Goal: Task Accomplishment & Management: Manage account settings

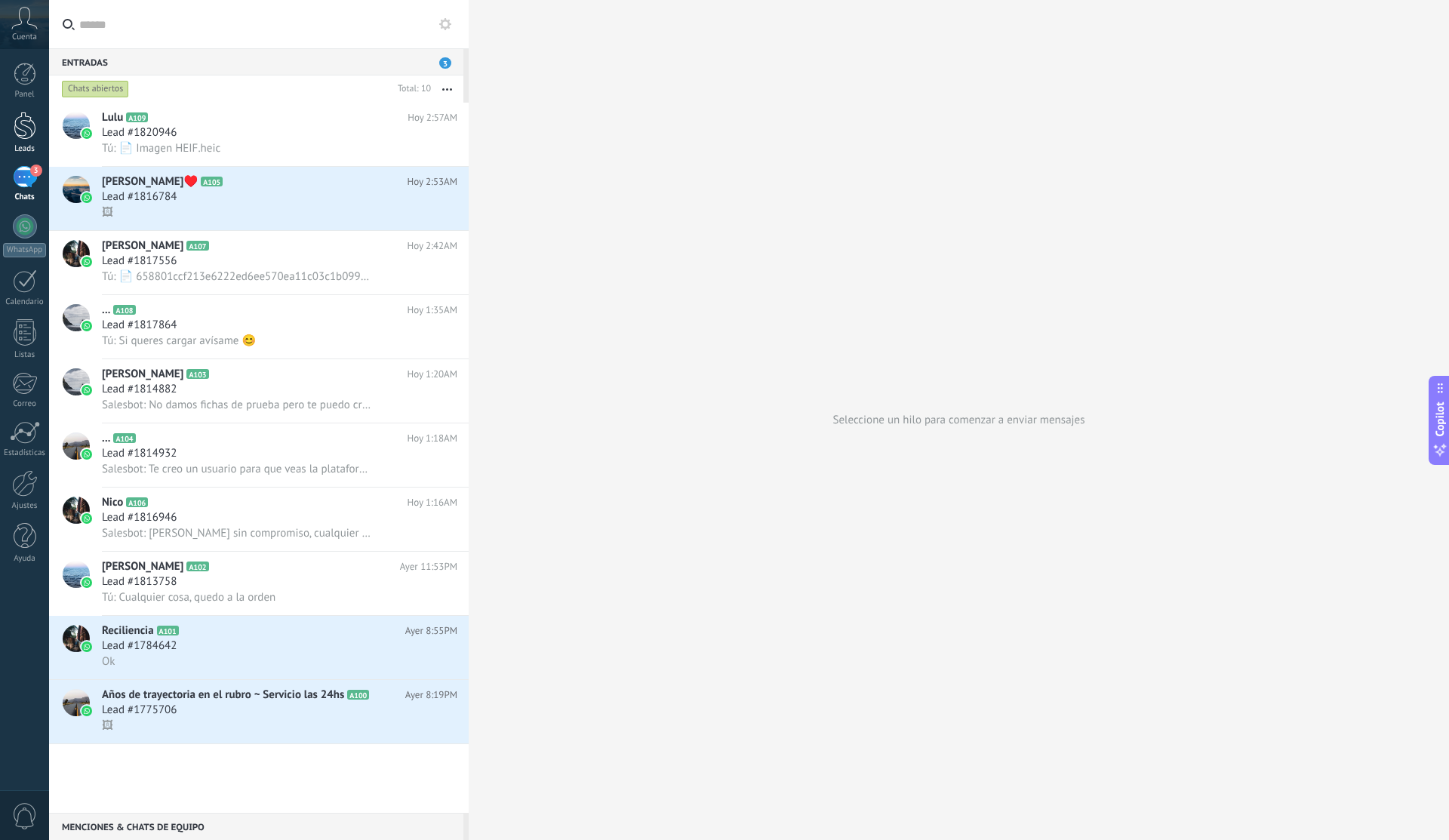
click at [28, 133] on div at bounding box center [24, 126] width 23 height 28
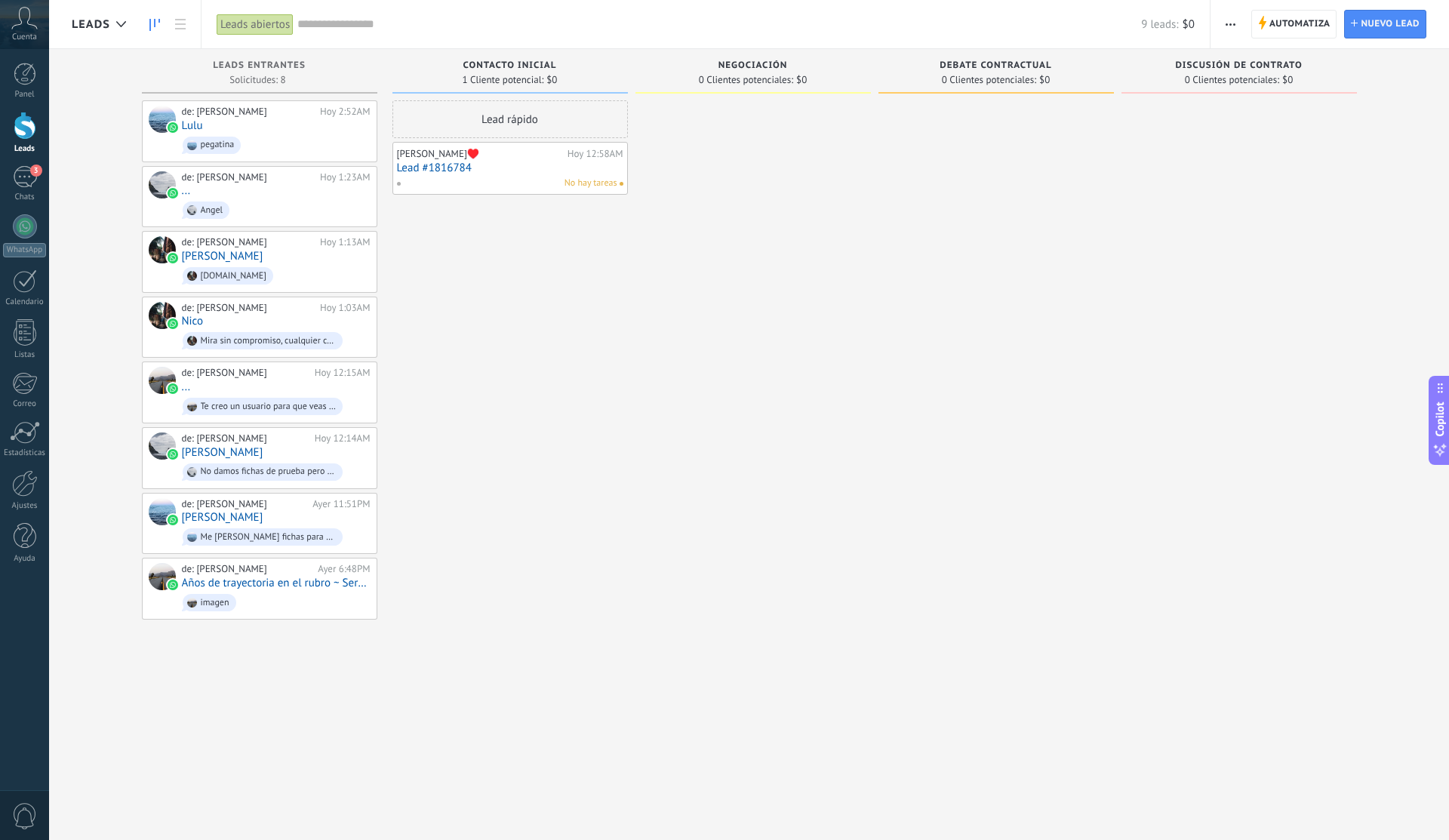
click at [1235, 28] on button "button" at bounding box center [1230, 24] width 22 height 29
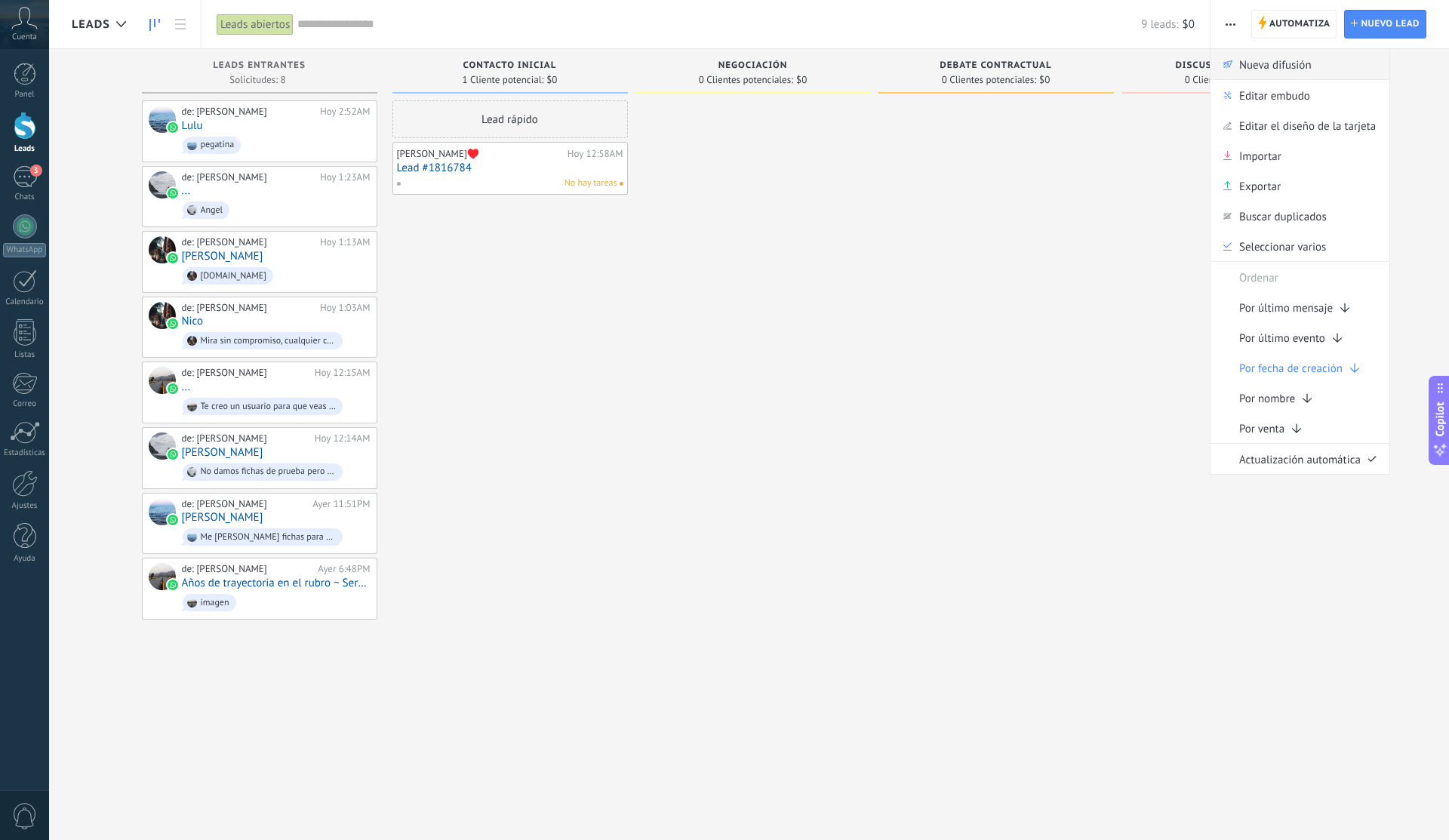
click at [1324, 75] on div "Nueva difusión" at bounding box center [1299, 64] width 179 height 30
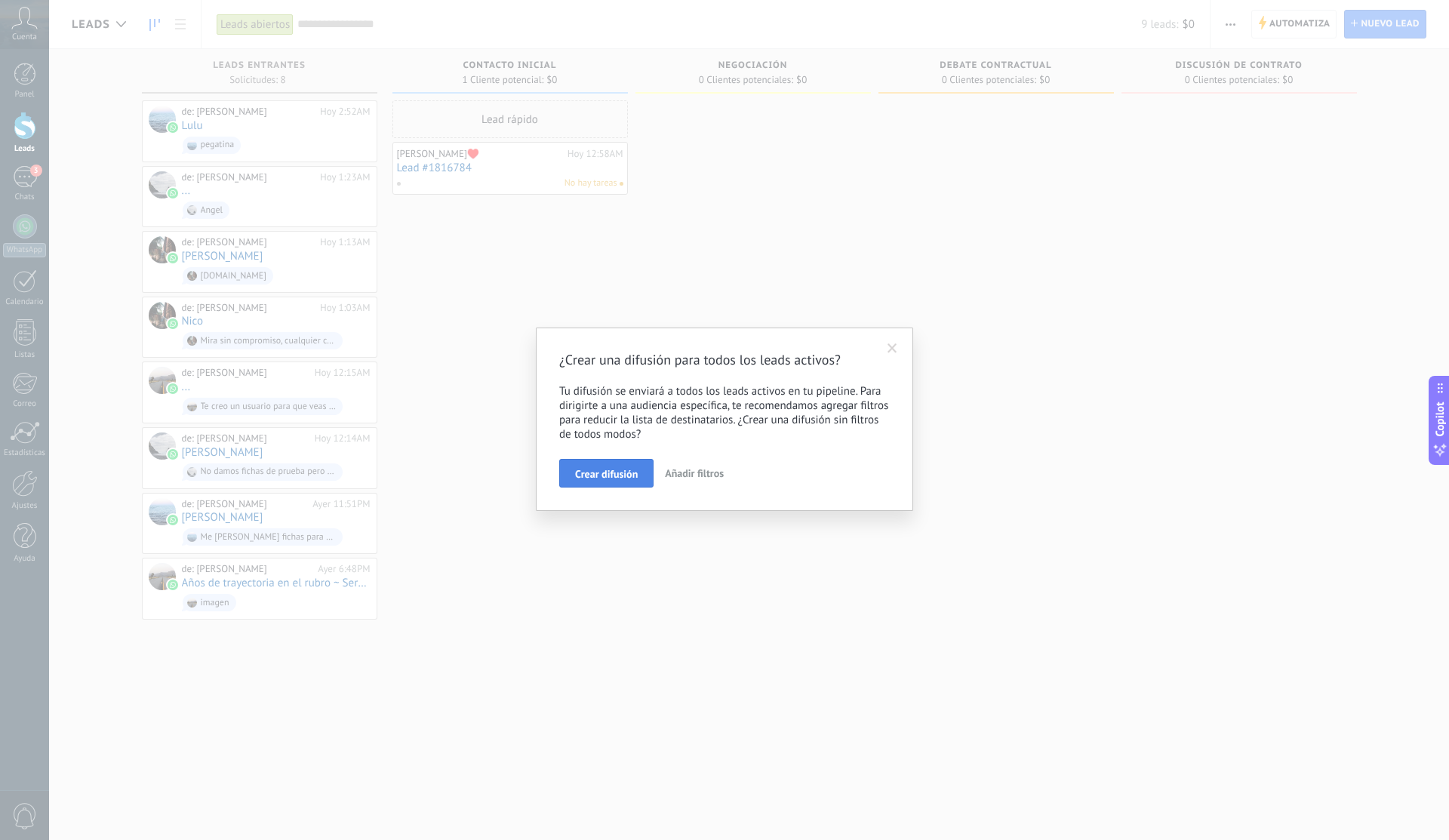
click at [626, 479] on span "Crear difusión" at bounding box center [606, 474] width 62 height 11
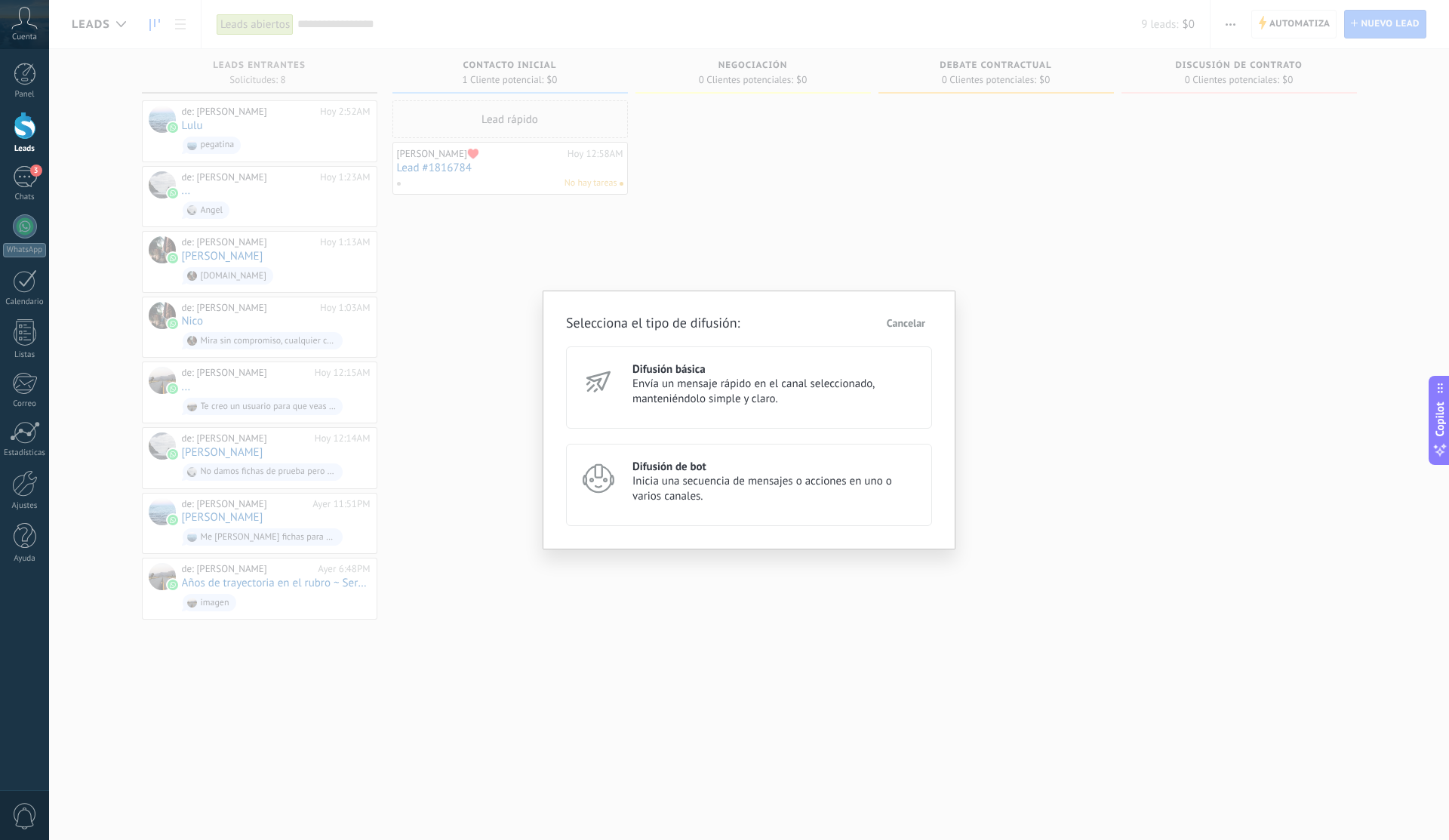
click at [795, 384] on span "Envía un mensaje rápido en el canal seleccionado, manteniéndolo simple y claro." at bounding box center [775, 391] width 286 height 30
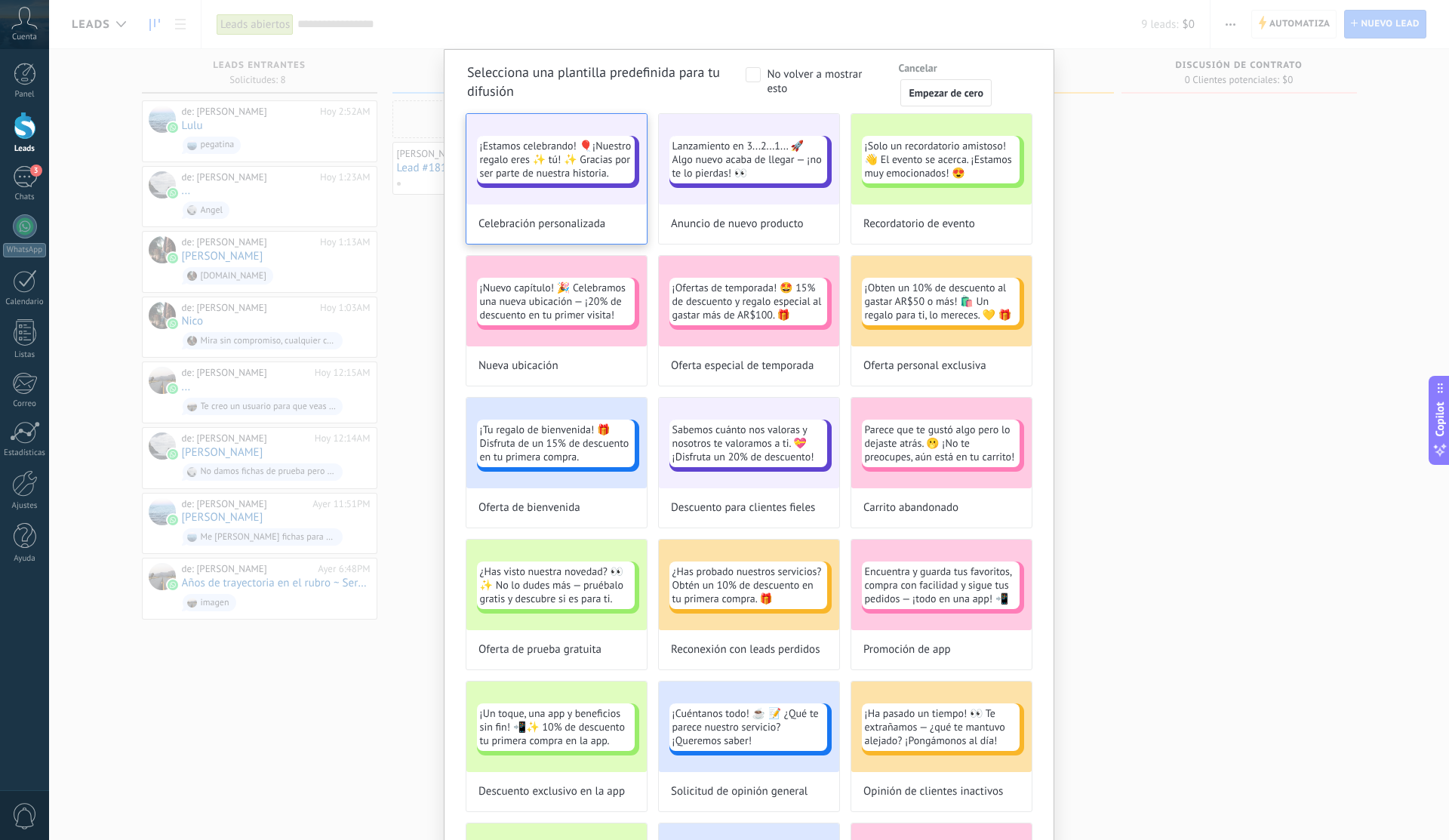
click at [604, 169] on span "¡Estamos celebrando! 🎈¡Nuestro regalo eres ✨ tú! ✨ Gracias por ser parte de nue…" at bounding box center [556, 159] width 151 height 41
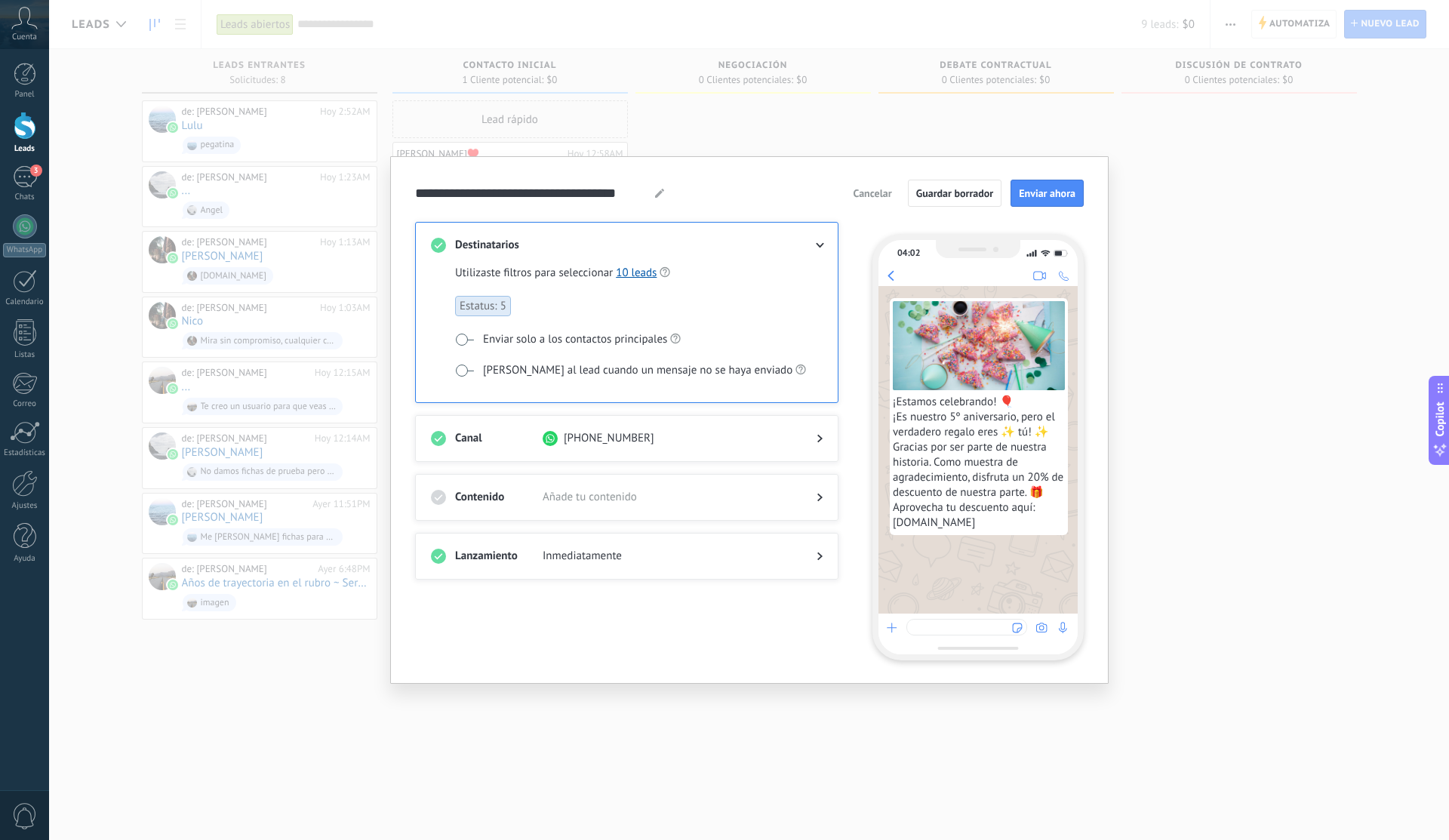
click at [457, 367] on span at bounding box center [465, 370] width 19 height 12
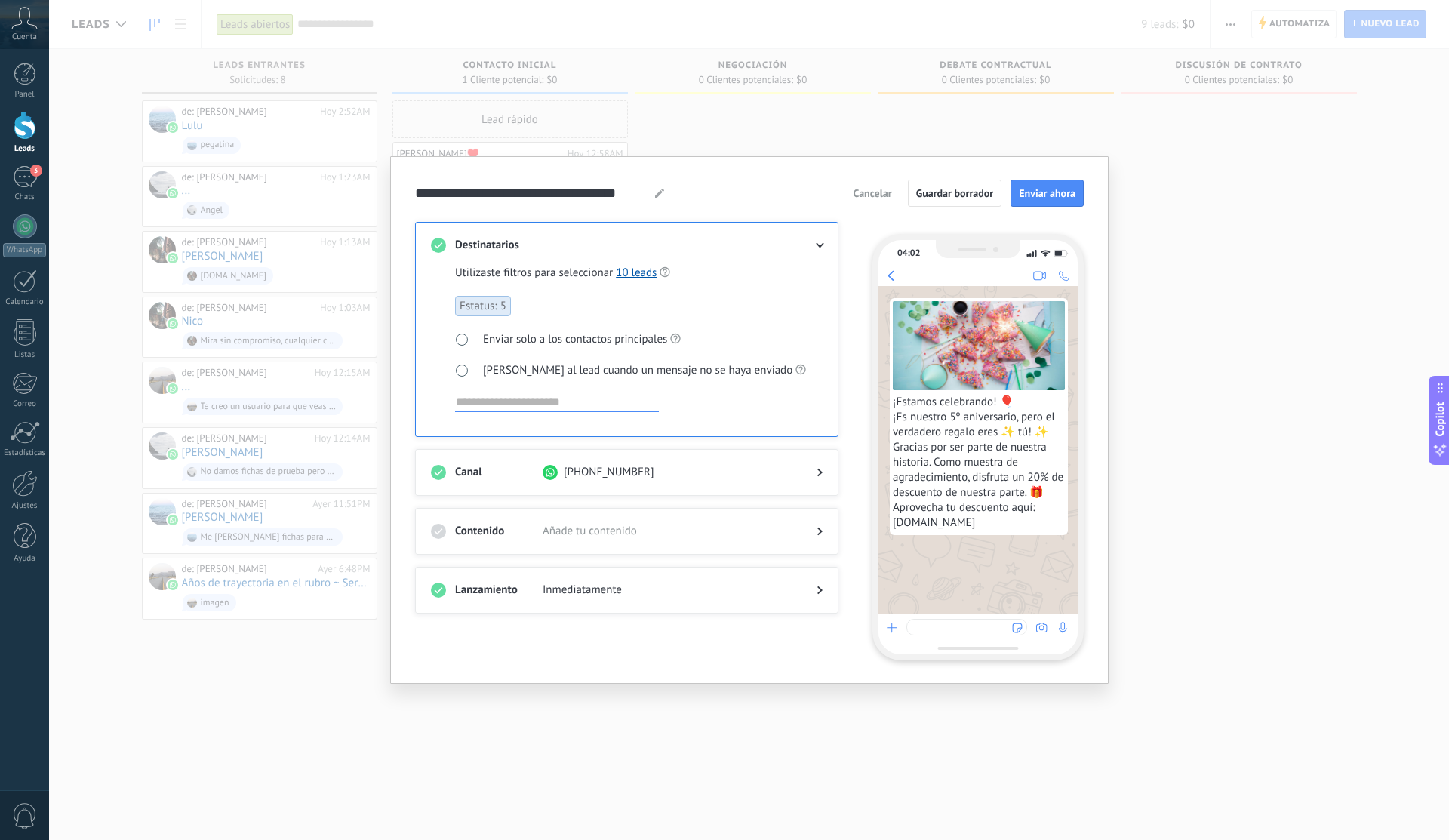
click at [468, 365] on span at bounding box center [465, 370] width 19 height 12
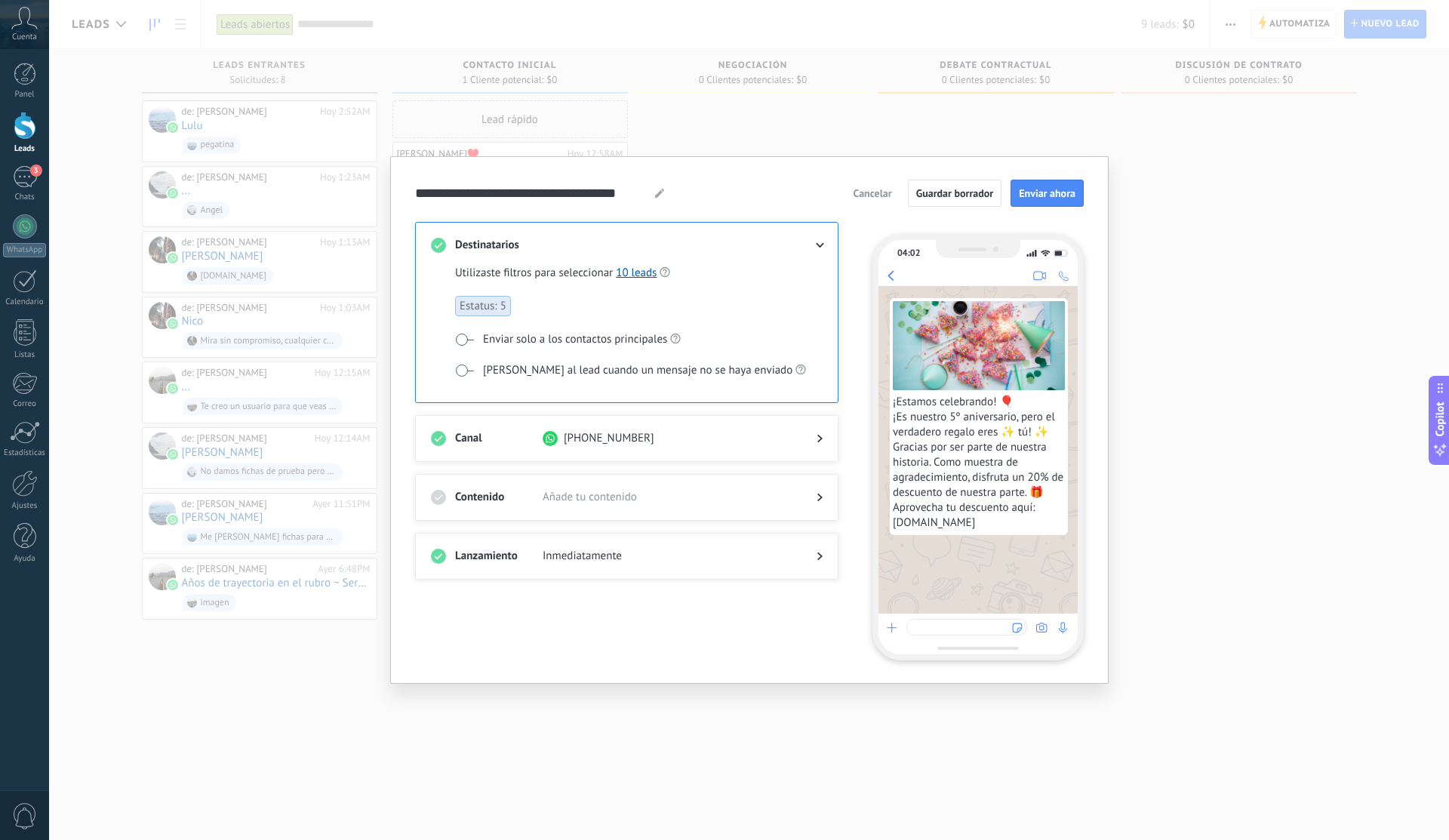
click at [675, 549] on span "Inmediatamente" at bounding box center [668, 556] width 250 height 15
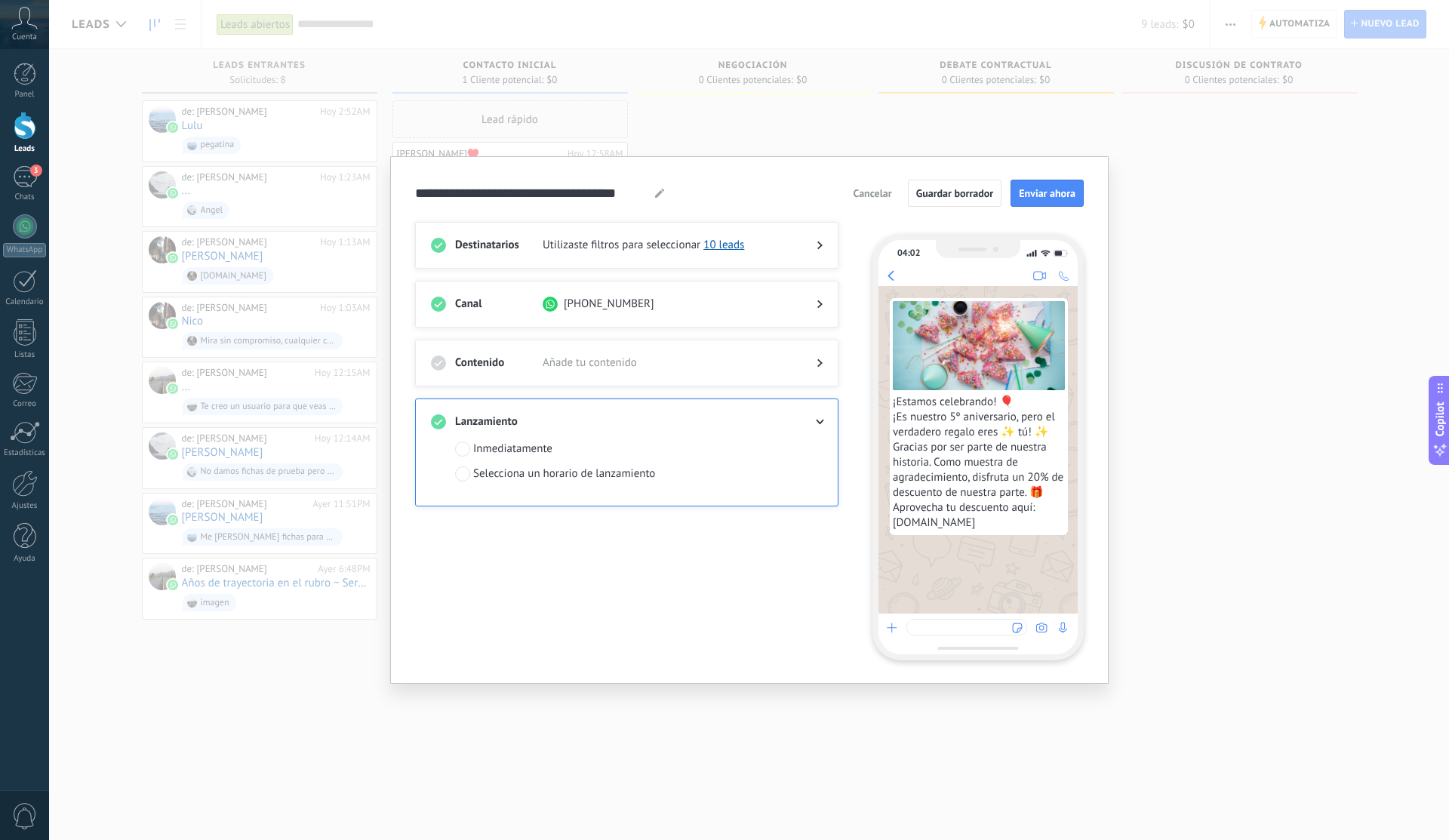
click at [646, 368] on span "Añade tu contenido" at bounding box center [668, 362] width 250 height 15
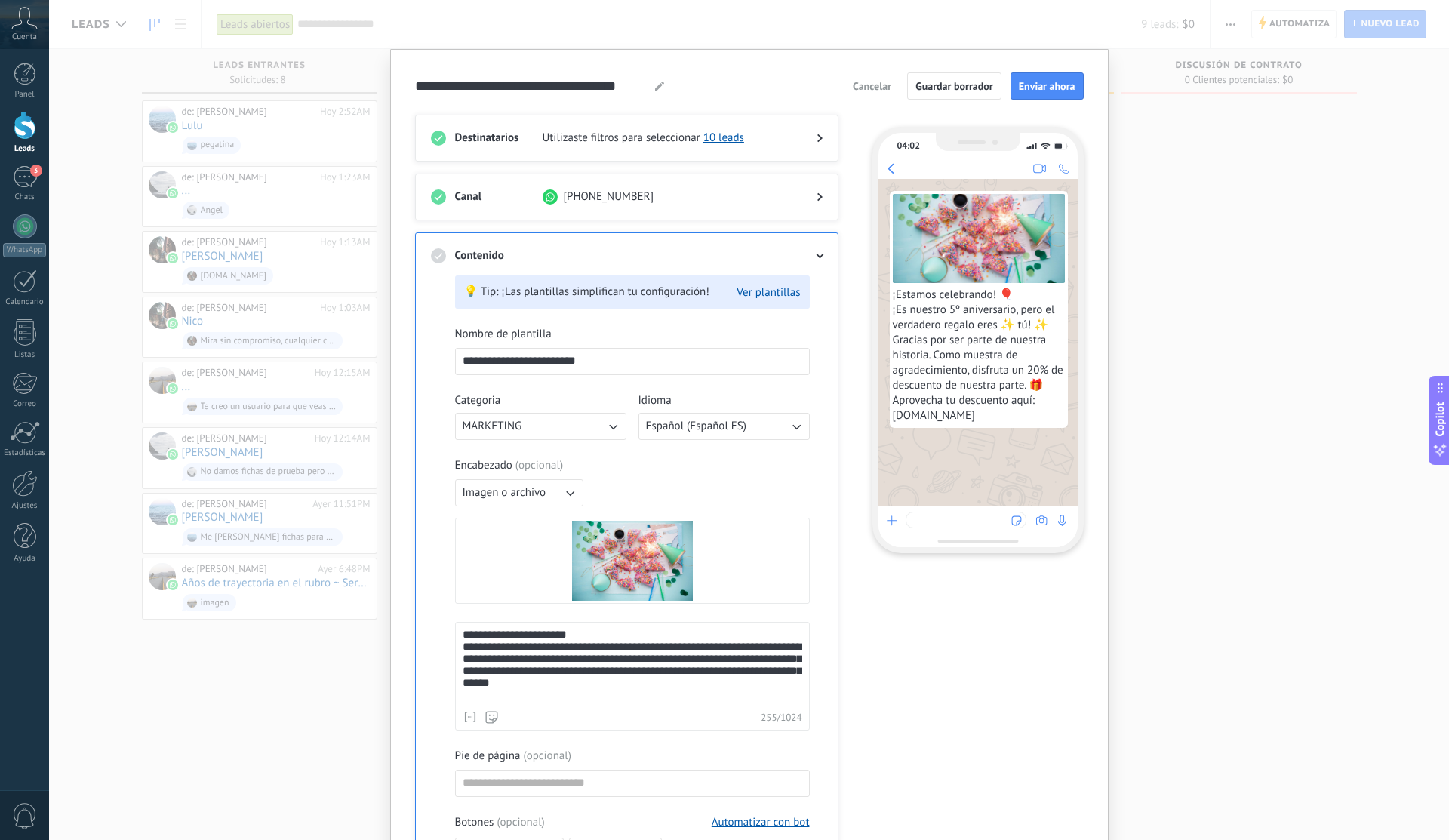
click at [743, 199] on div "+598 98 540 412" at bounding box center [668, 197] width 250 height 15
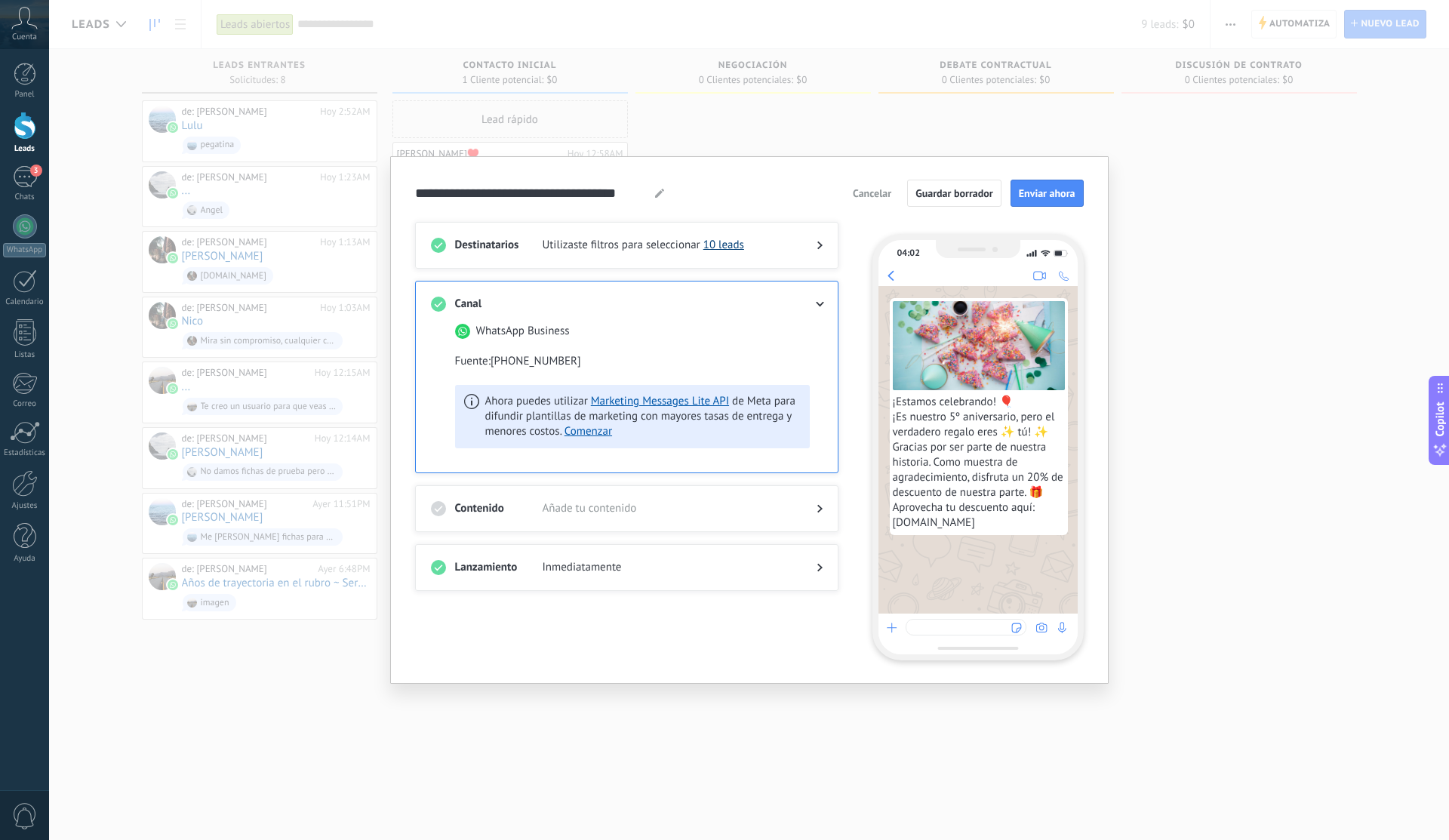
click at [731, 250] on link "10 leads" at bounding box center [724, 244] width 41 height 14
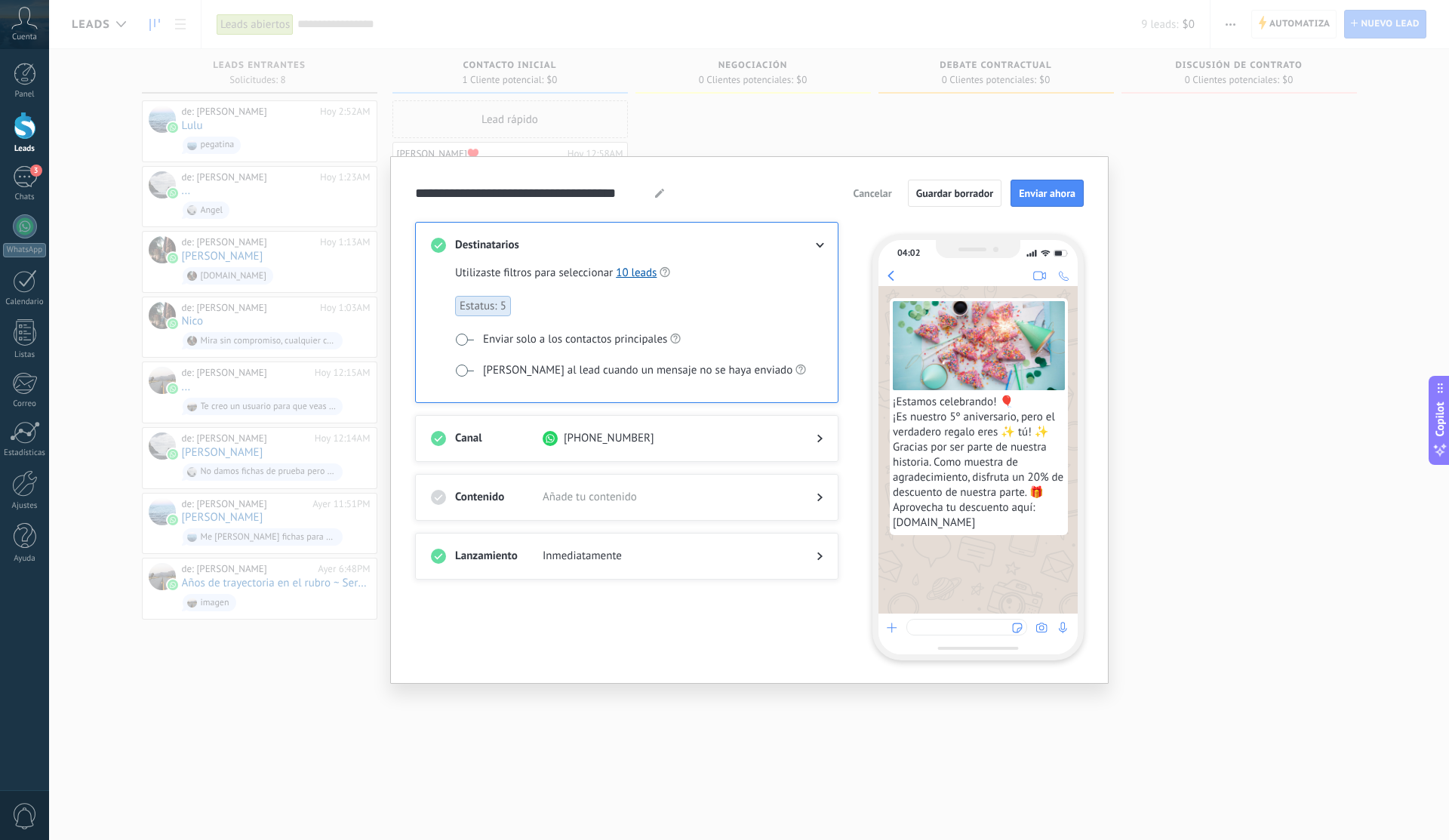
click at [882, 198] on span "Cancelar" at bounding box center [871, 194] width 38 height 11
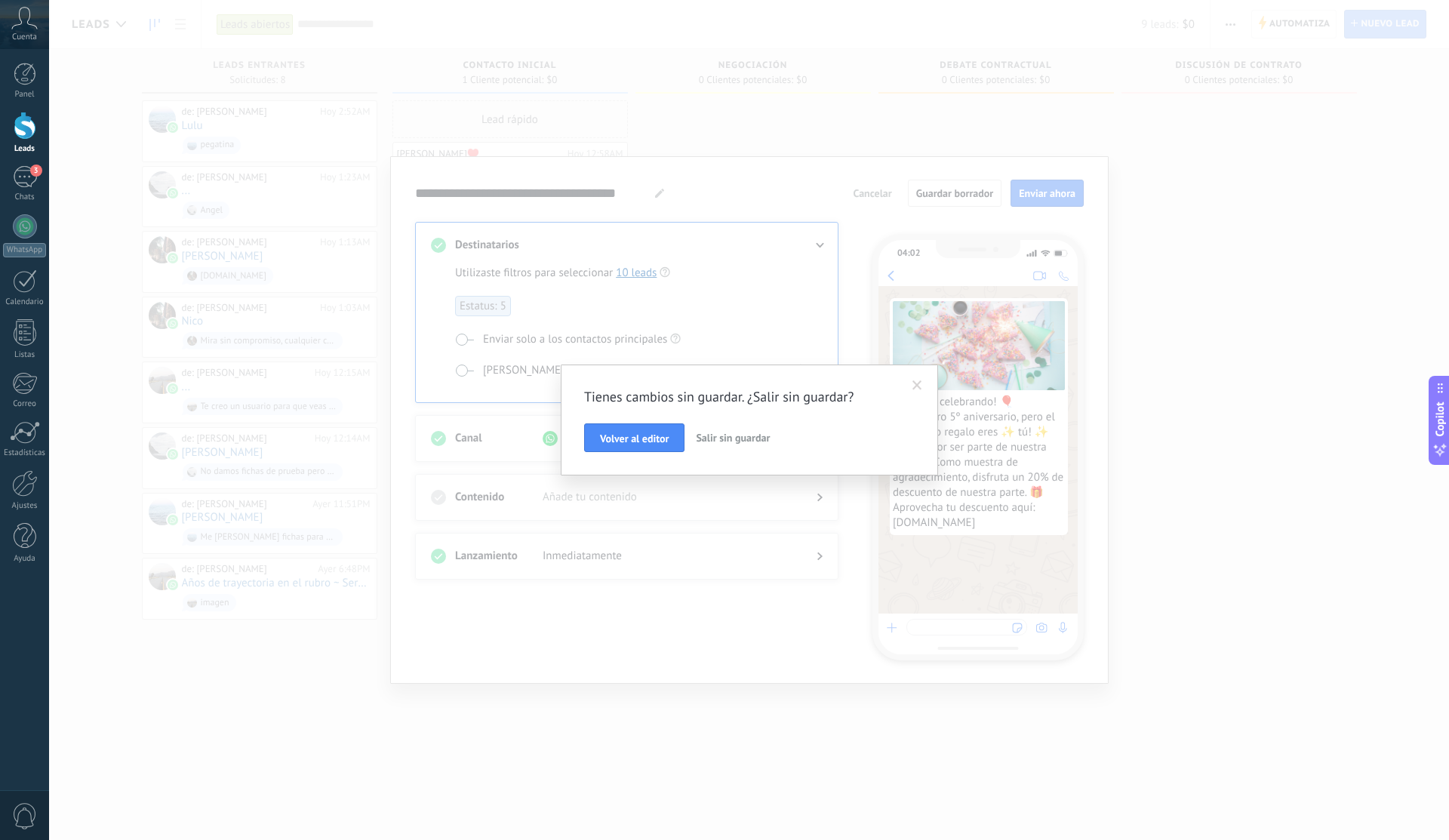
click at [727, 433] on span "Salir sin guardar" at bounding box center [732, 437] width 74 height 13
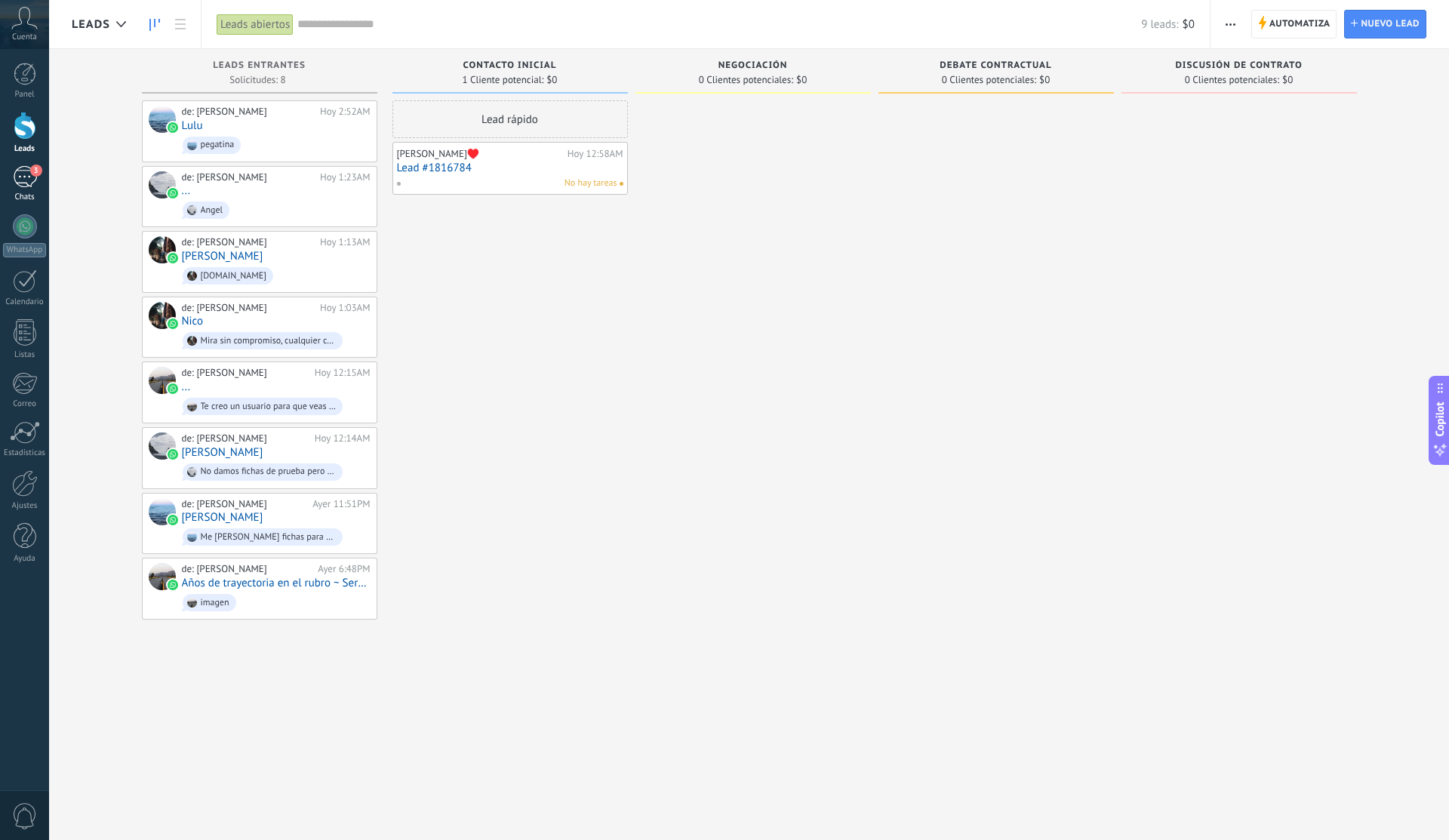
click at [23, 187] on div "3" at bounding box center [24, 177] width 24 height 22
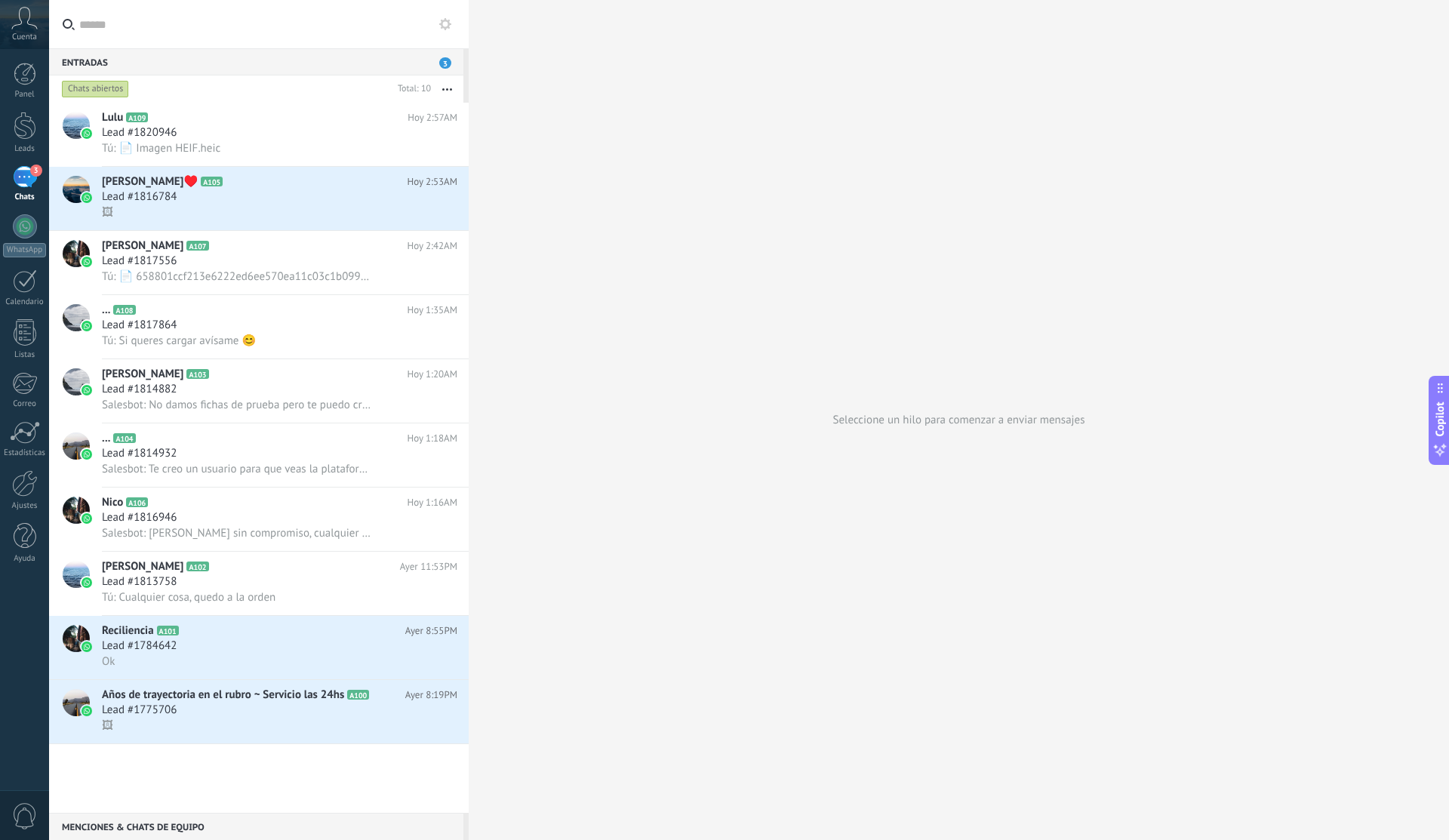
click at [448, 20] on use at bounding box center [444, 23] width 12 height 12
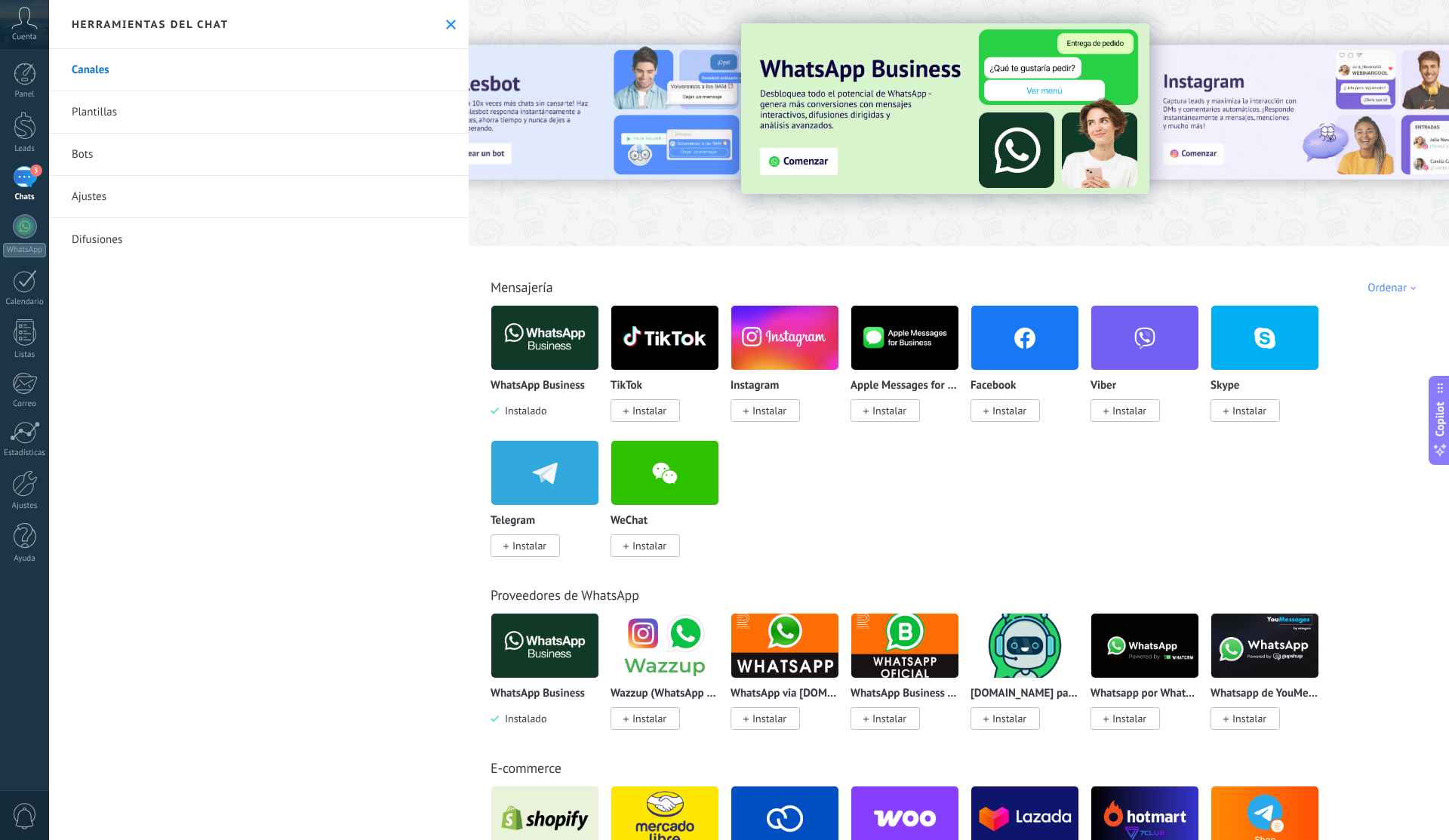
click at [265, 94] on link "Plantillas" at bounding box center [258, 112] width 419 height 42
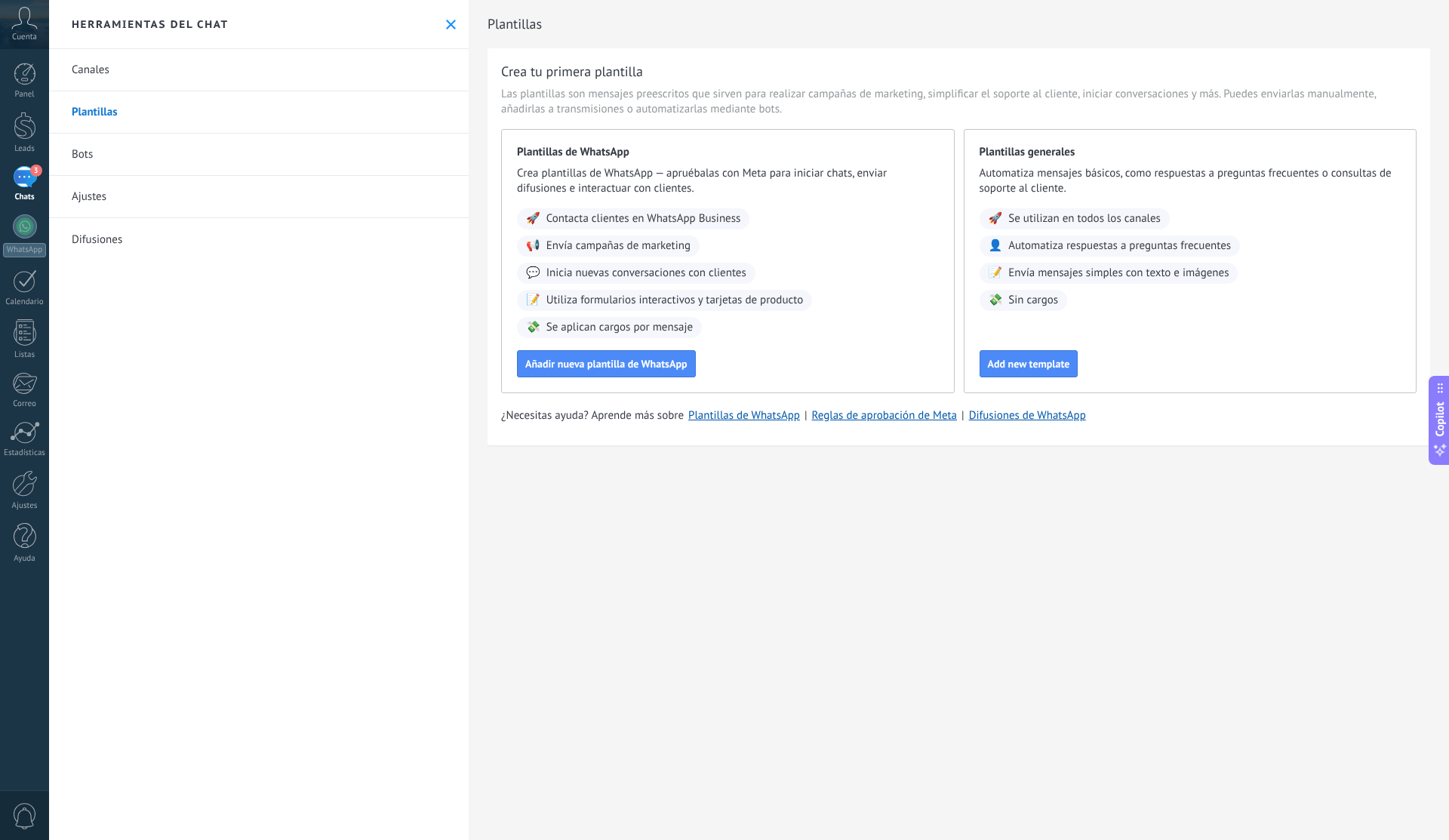
click at [30, 174] on div "3" at bounding box center [24, 177] width 24 height 22
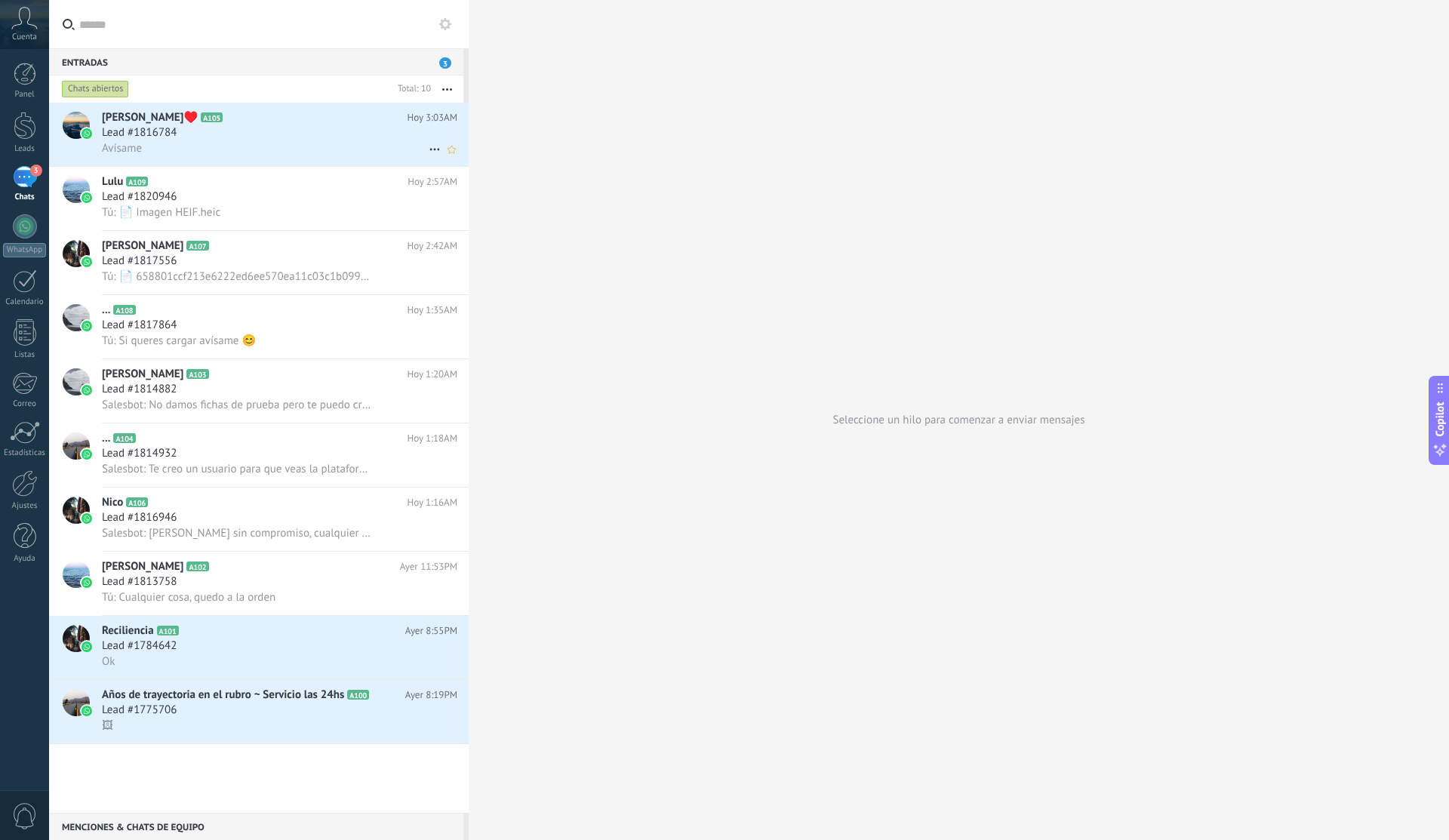
click at [308, 133] on div "Lead #1816784" at bounding box center [279, 132] width 355 height 15
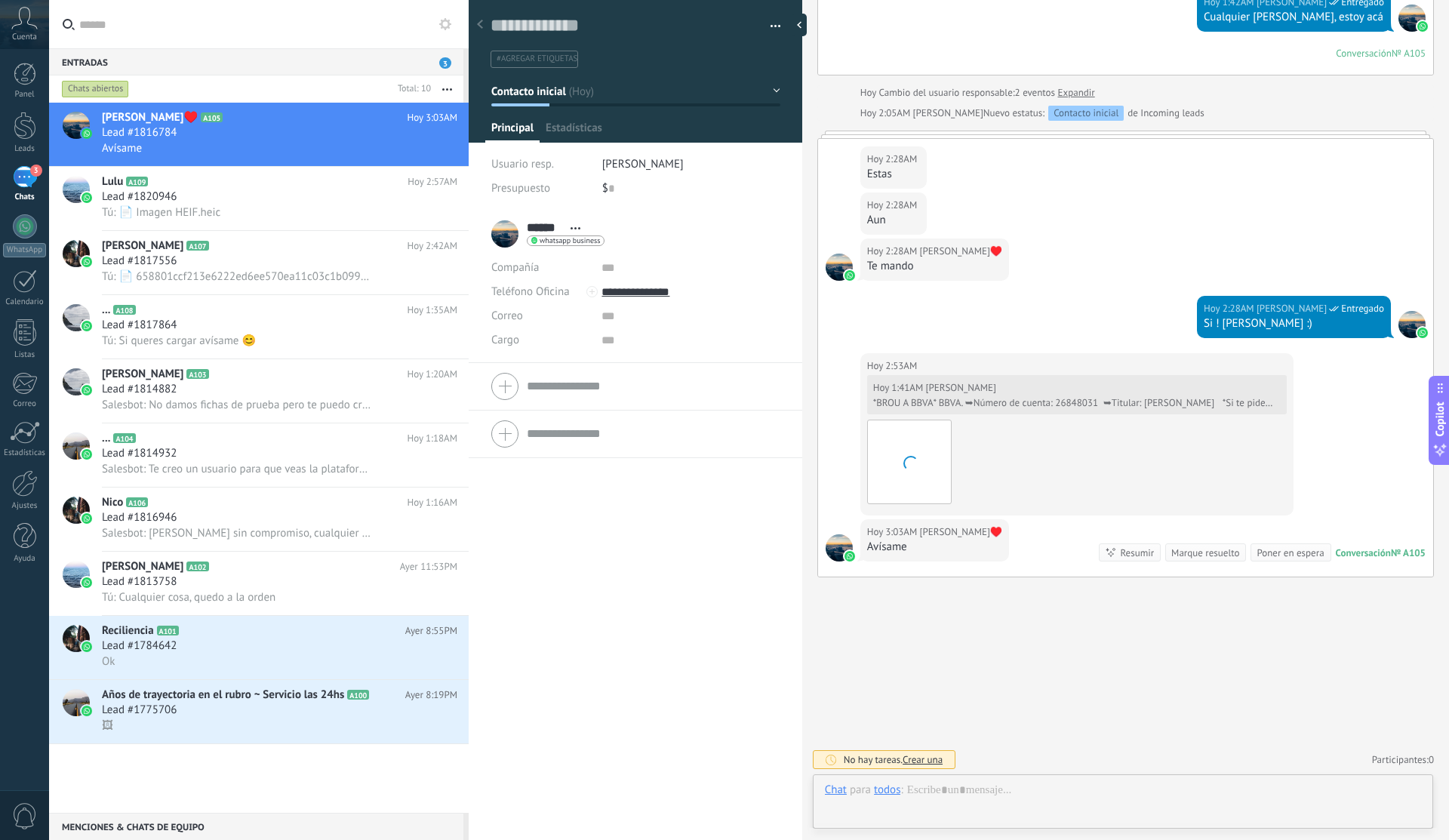
scroll to position [23, 0]
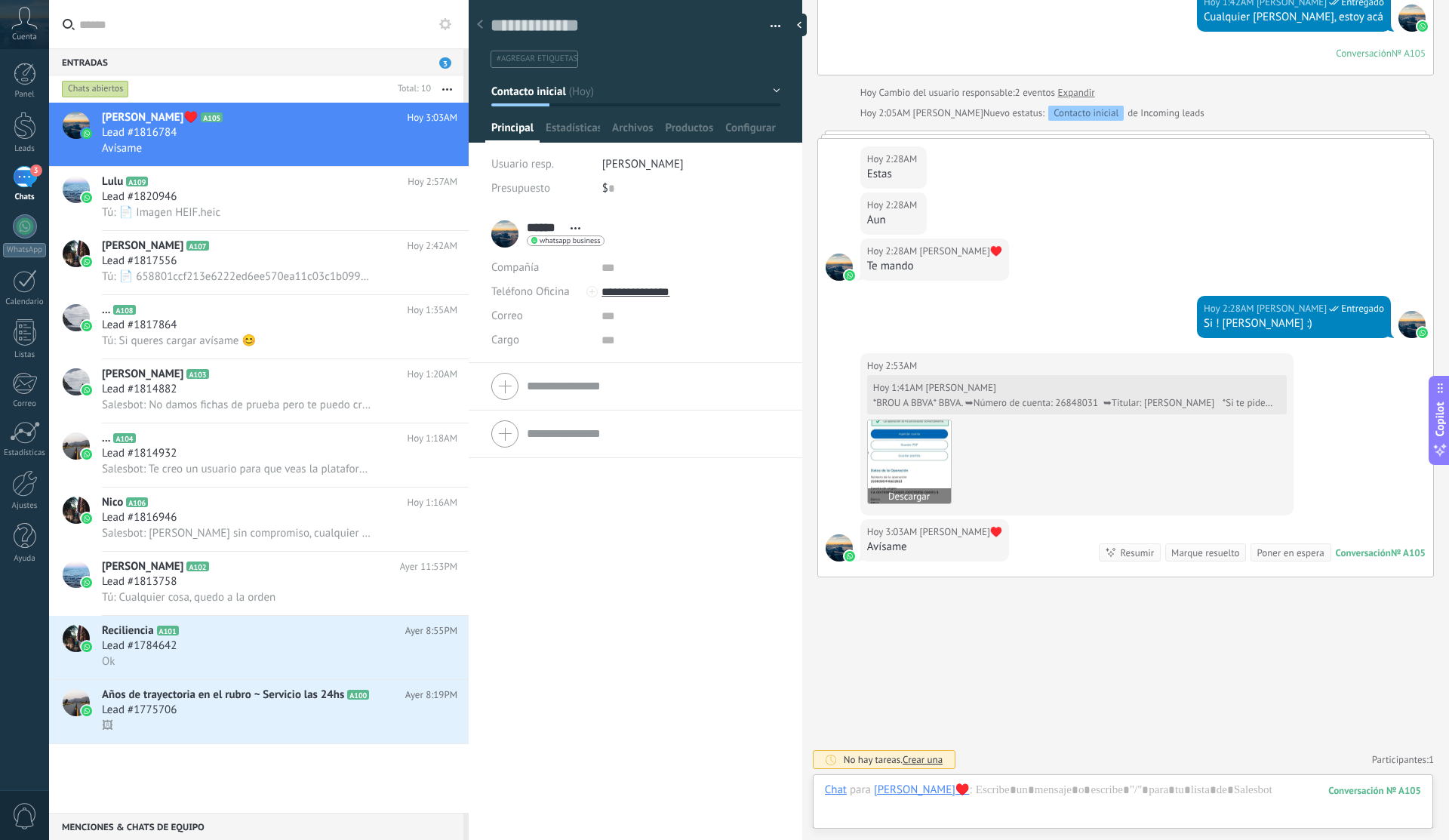
click at [929, 460] on img at bounding box center [909, 461] width 83 height 83
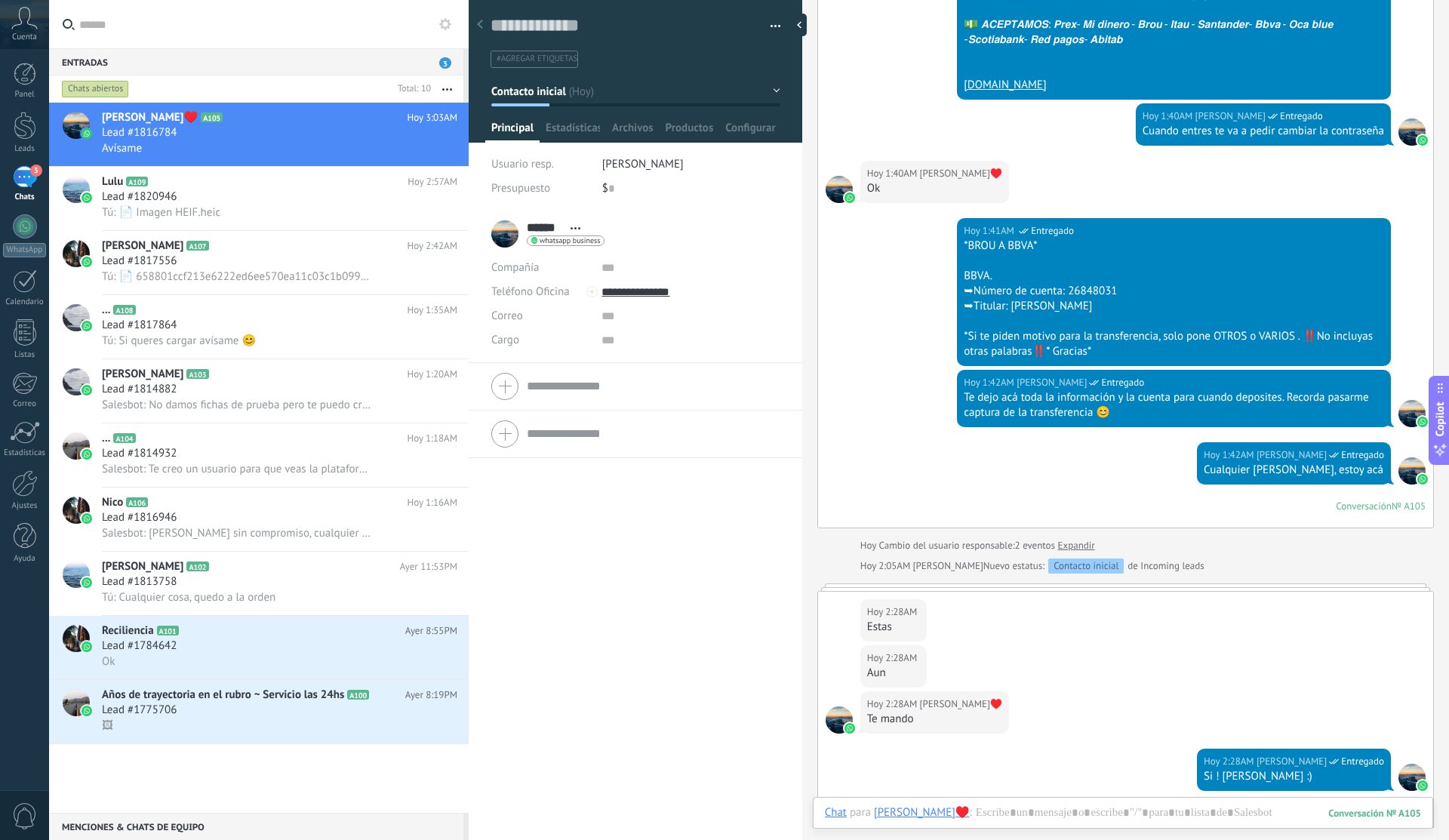
scroll to position [875, 0]
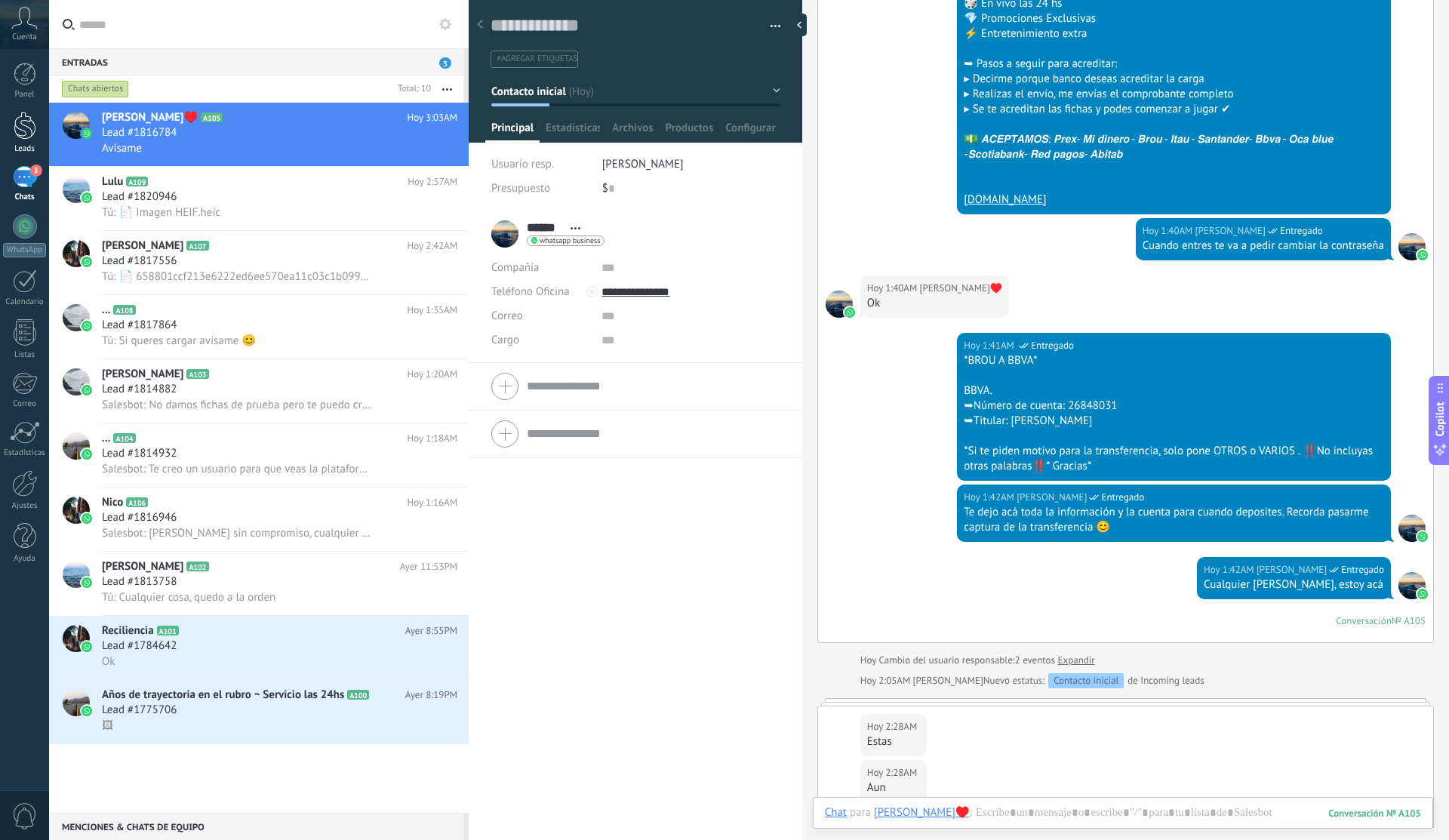
click at [35, 128] on link "Leads" at bounding box center [24, 133] width 49 height 42
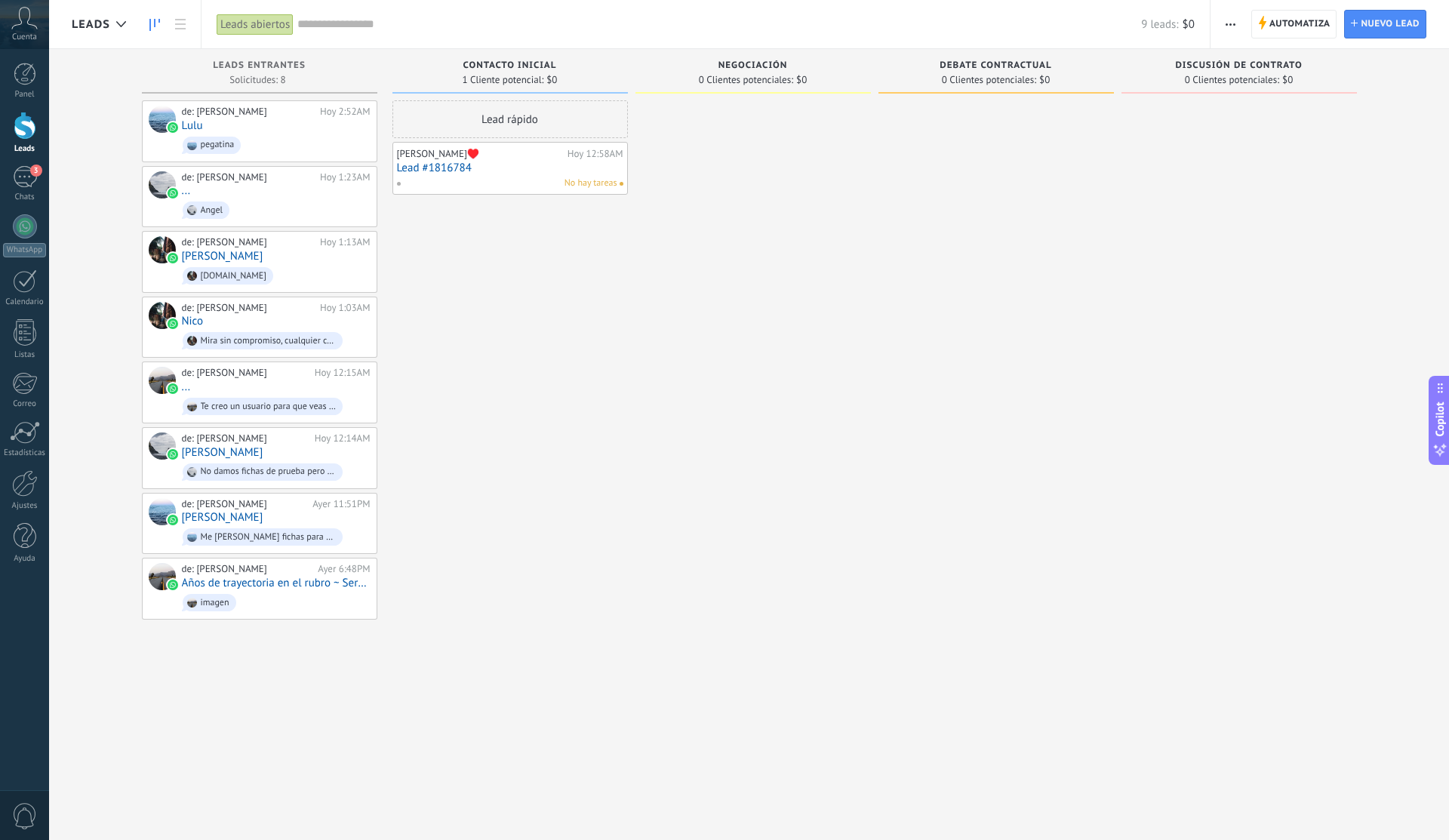
click at [1232, 25] on icon "button" at bounding box center [1230, 24] width 10 height 2
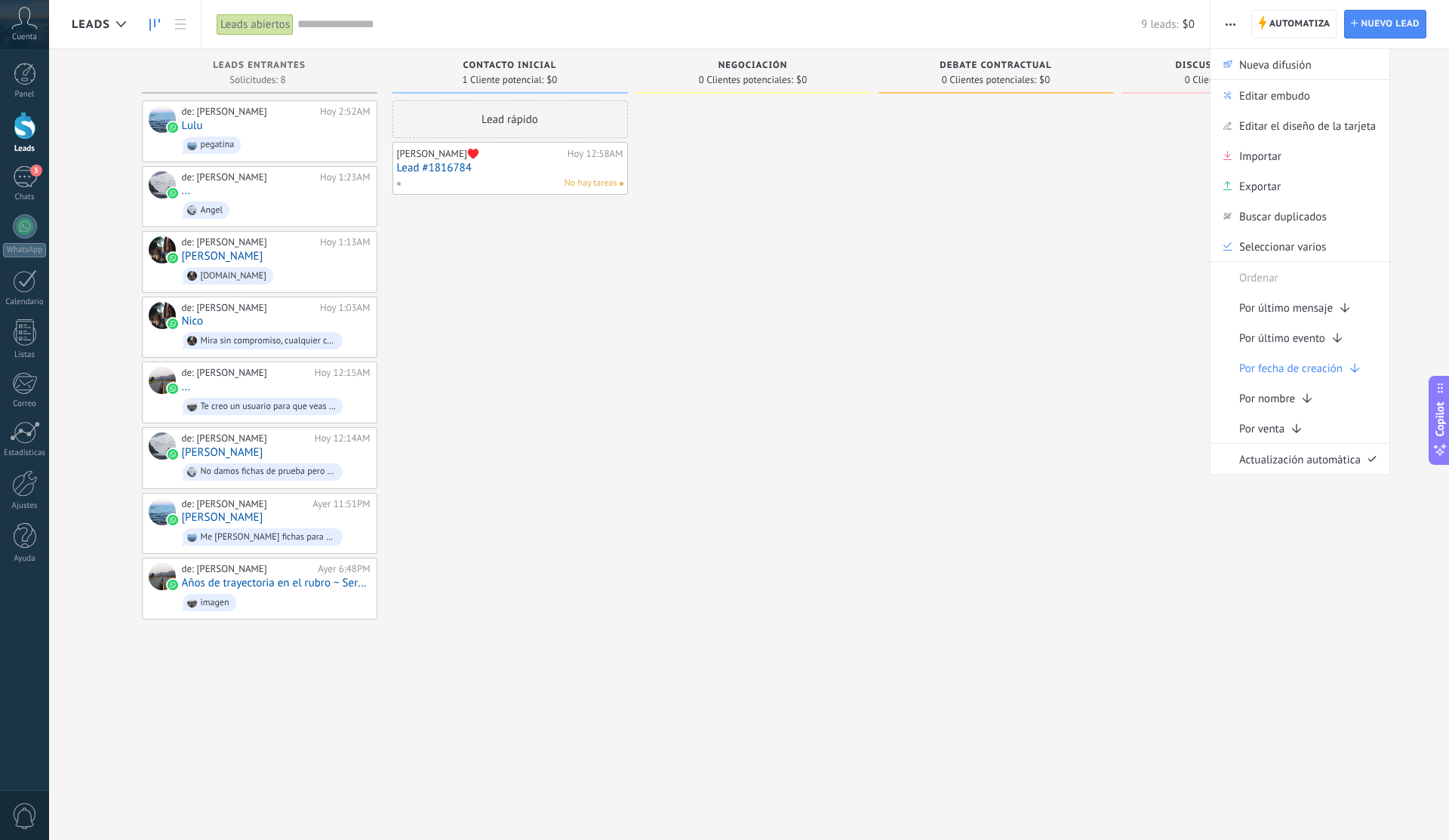
click at [979, 288] on div at bounding box center [996, 422] width 236 height 642
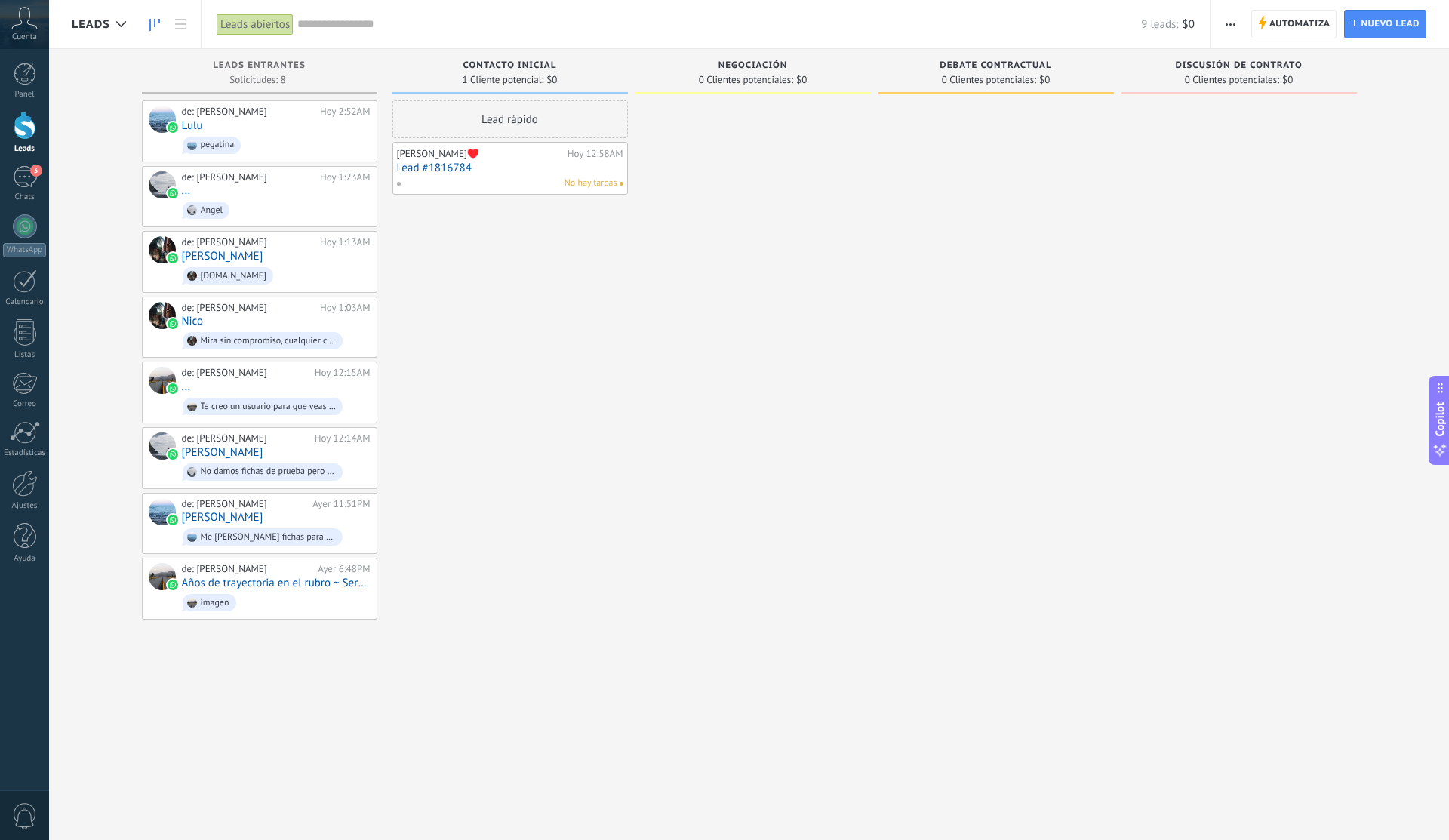
click at [1241, 27] on button "button" at bounding box center [1230, 24] width 22 height 29
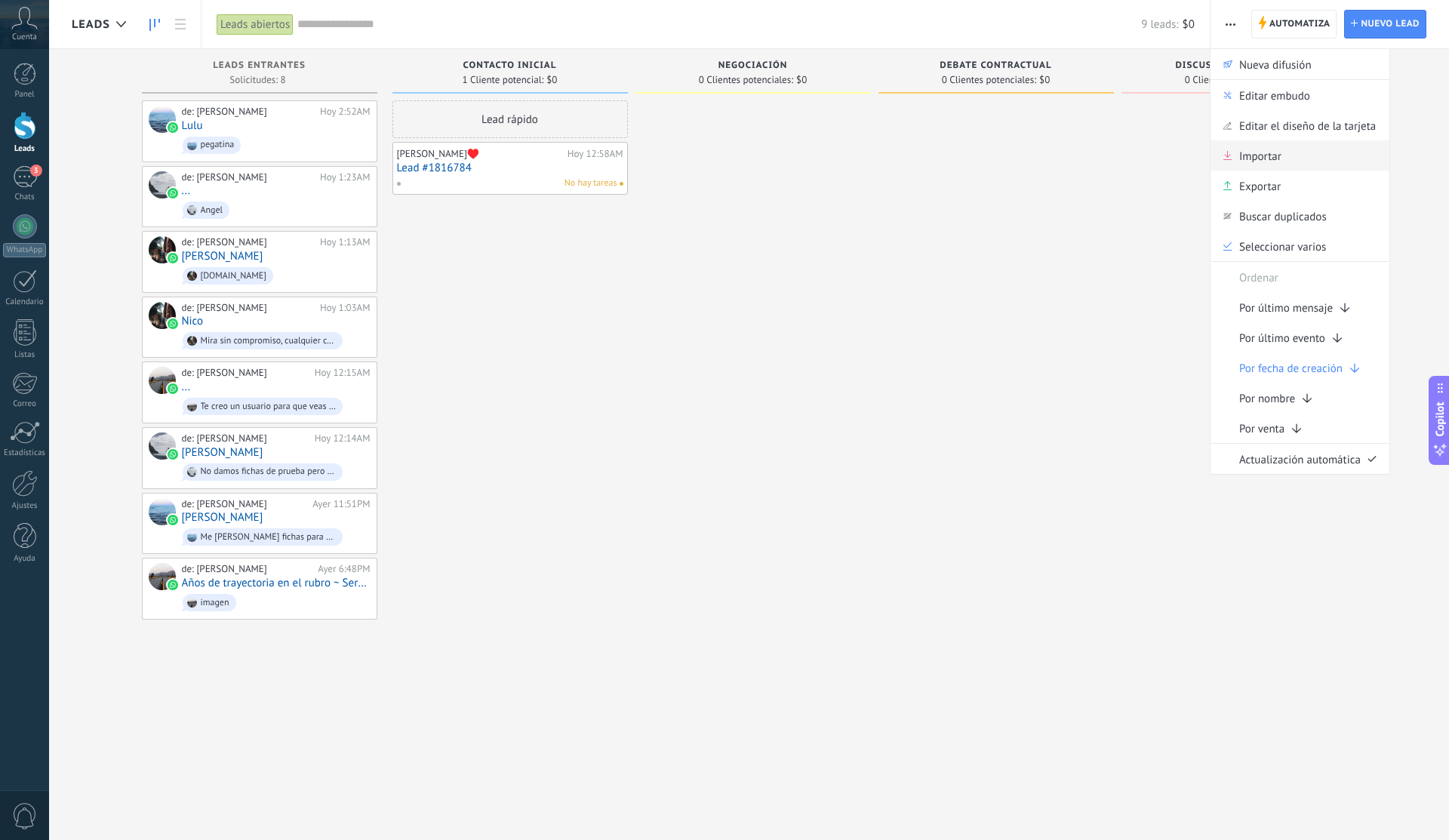
click at [1292, 167] on div "Importar" at bounding box center [1299, 155] width 179 height 30
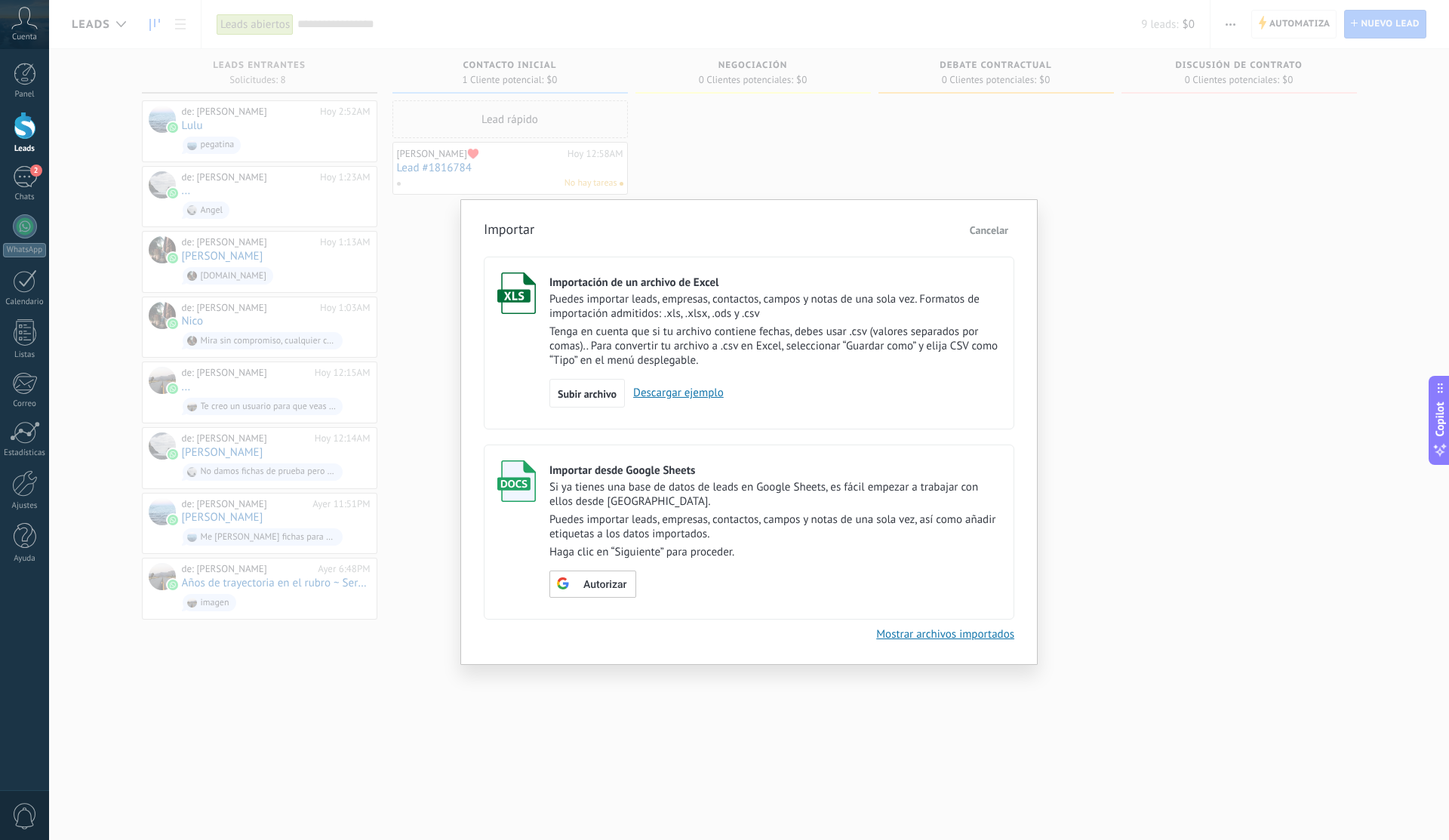
click at [1049, 193] on div "Importar Cancelar Importación de un archivo de Excel Puedes importar leads, emp…" at bounding box center [749, 420] width 1400 height 840
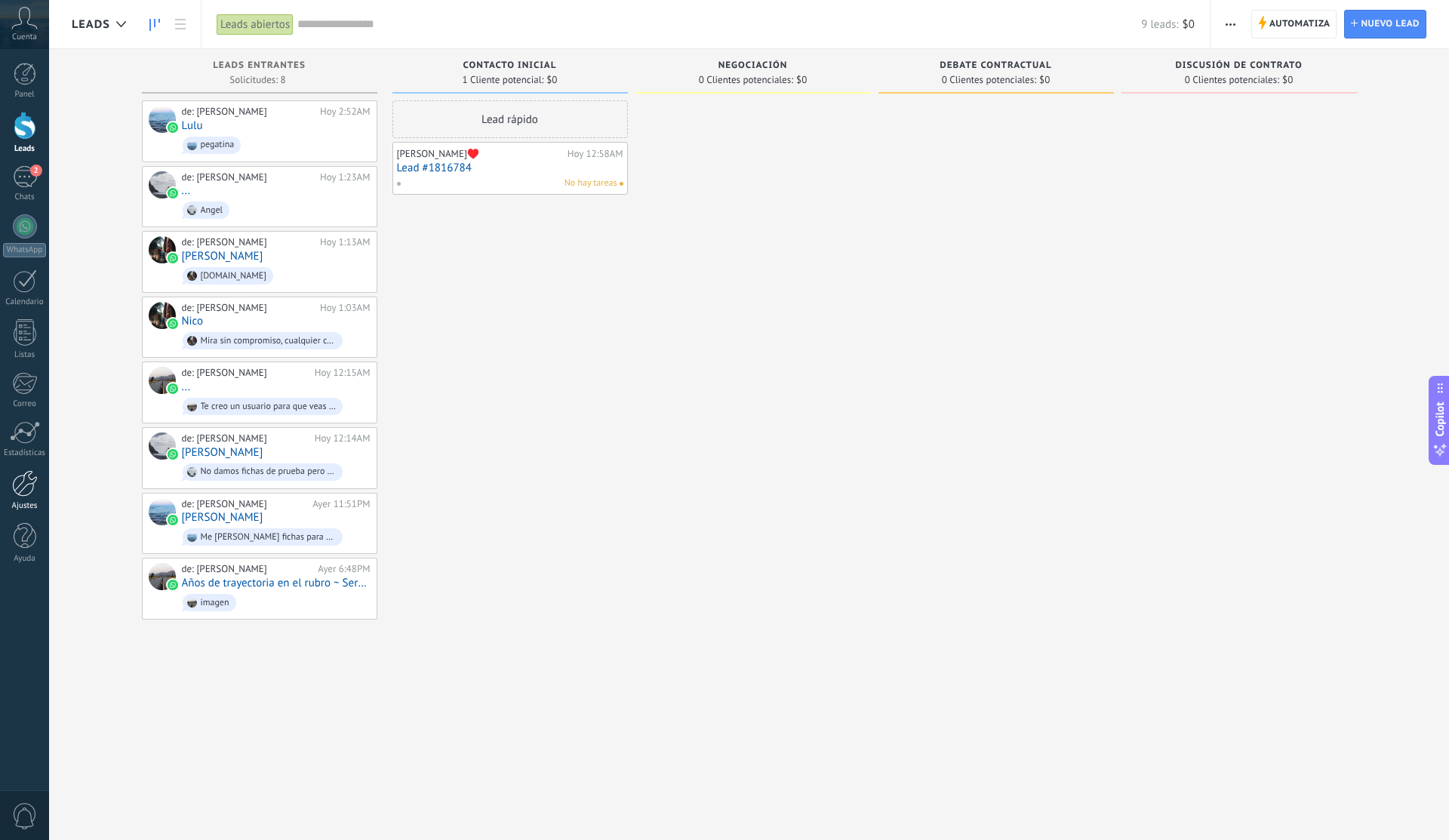
click at [29, 474] on div at bounding box center [24, 483] width 26 height 27
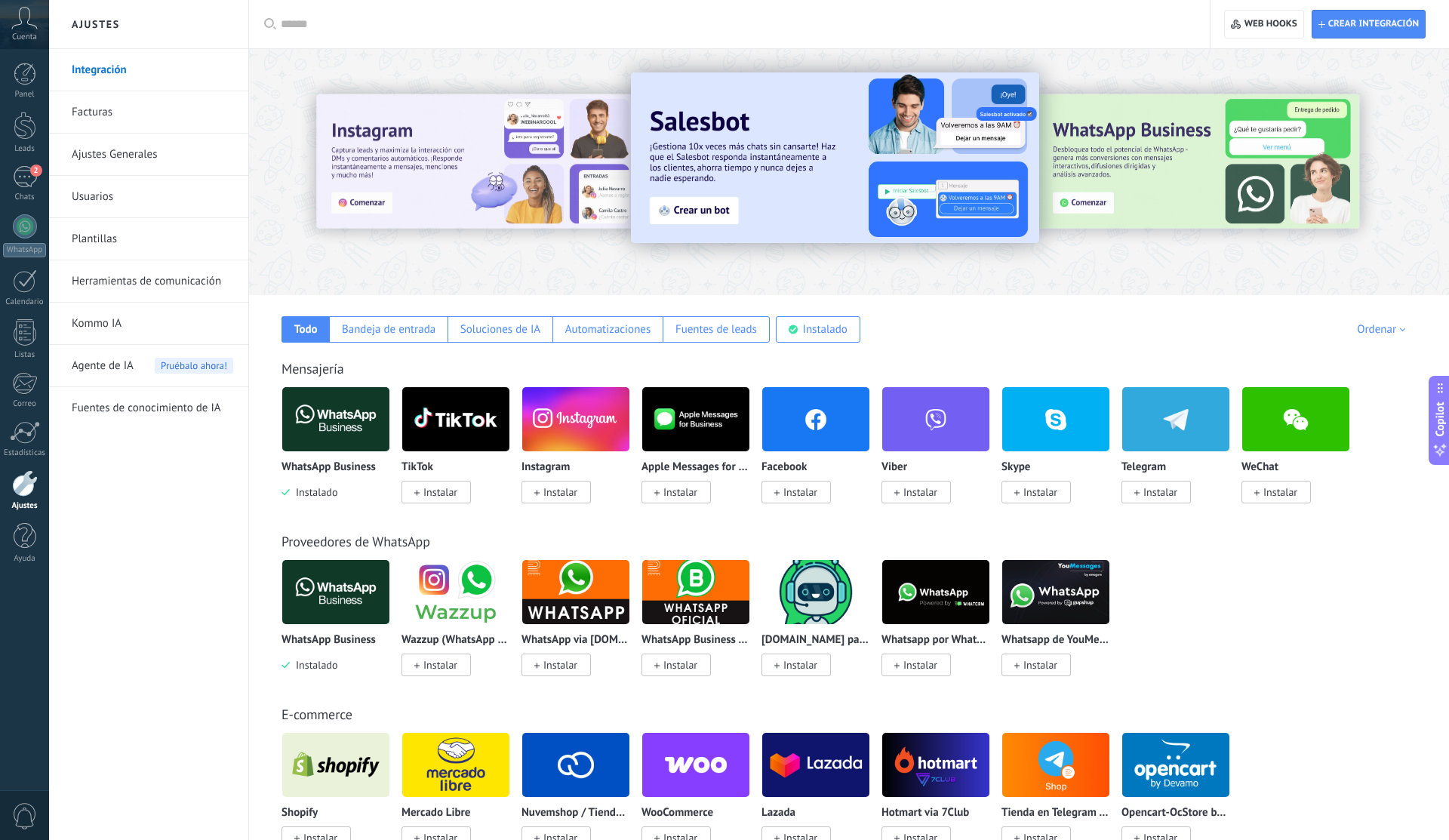
click at [32, 490] on div at bounding box center [24, 483] width 26 height 27
click at [176, 150] on link "Ajustes Generales" at bounding box center [152, 155] width 162 height 42
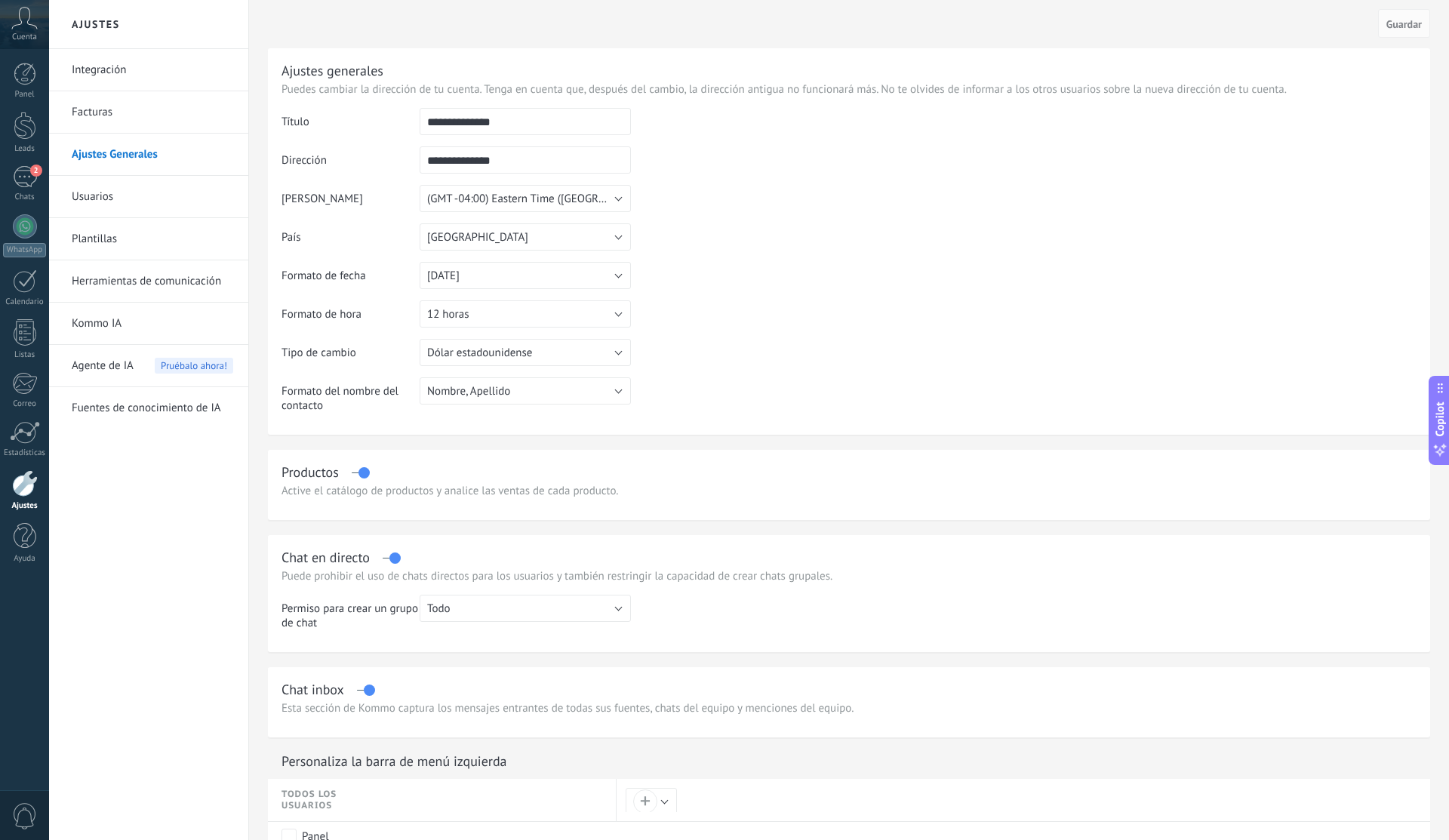
click at [152, 74] on link "Integración" at bounding box center [152, 70] width 162 height 42
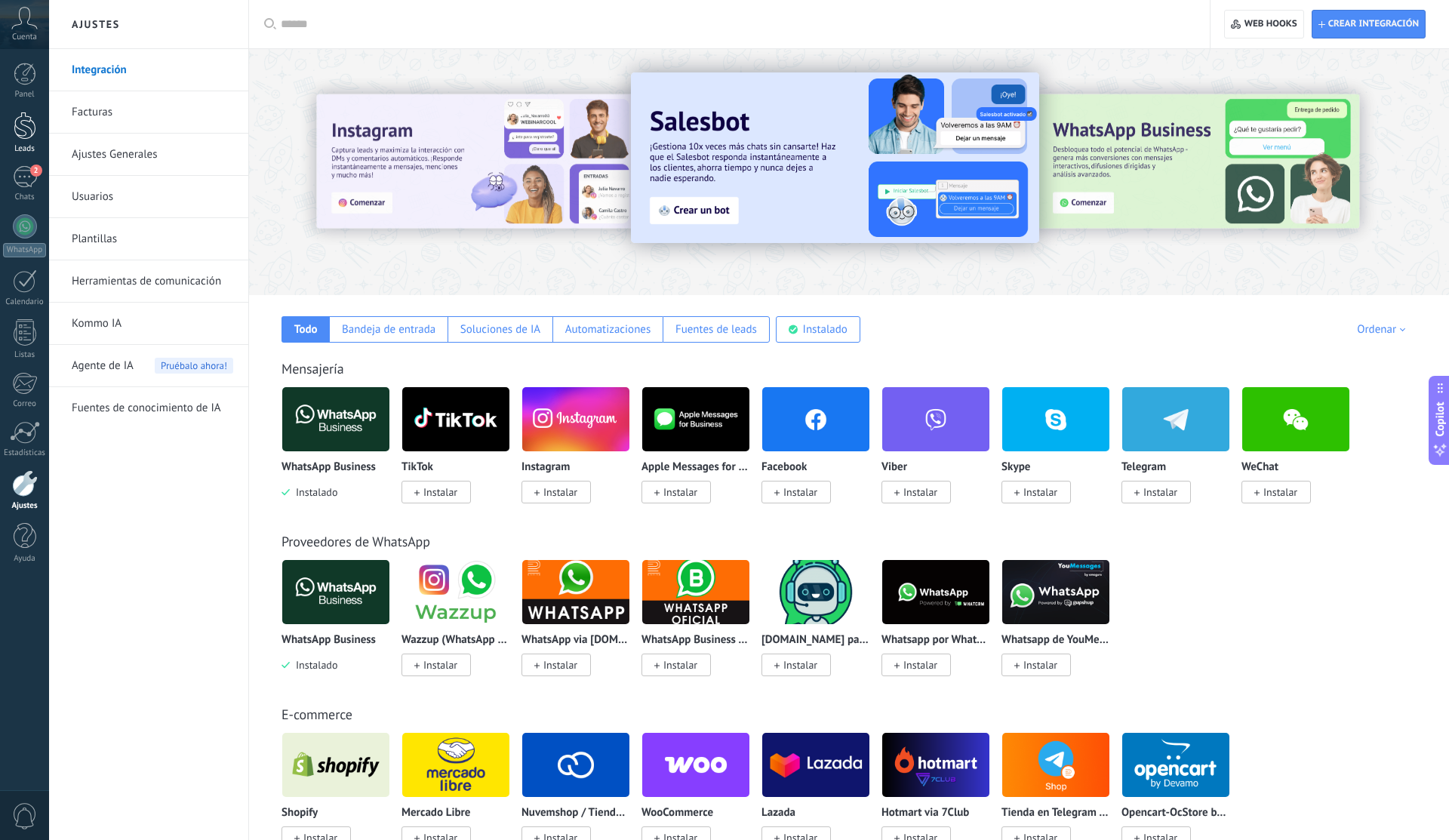
click at [33, 125] on div at bounding box center [24, 126] width 23 height 28
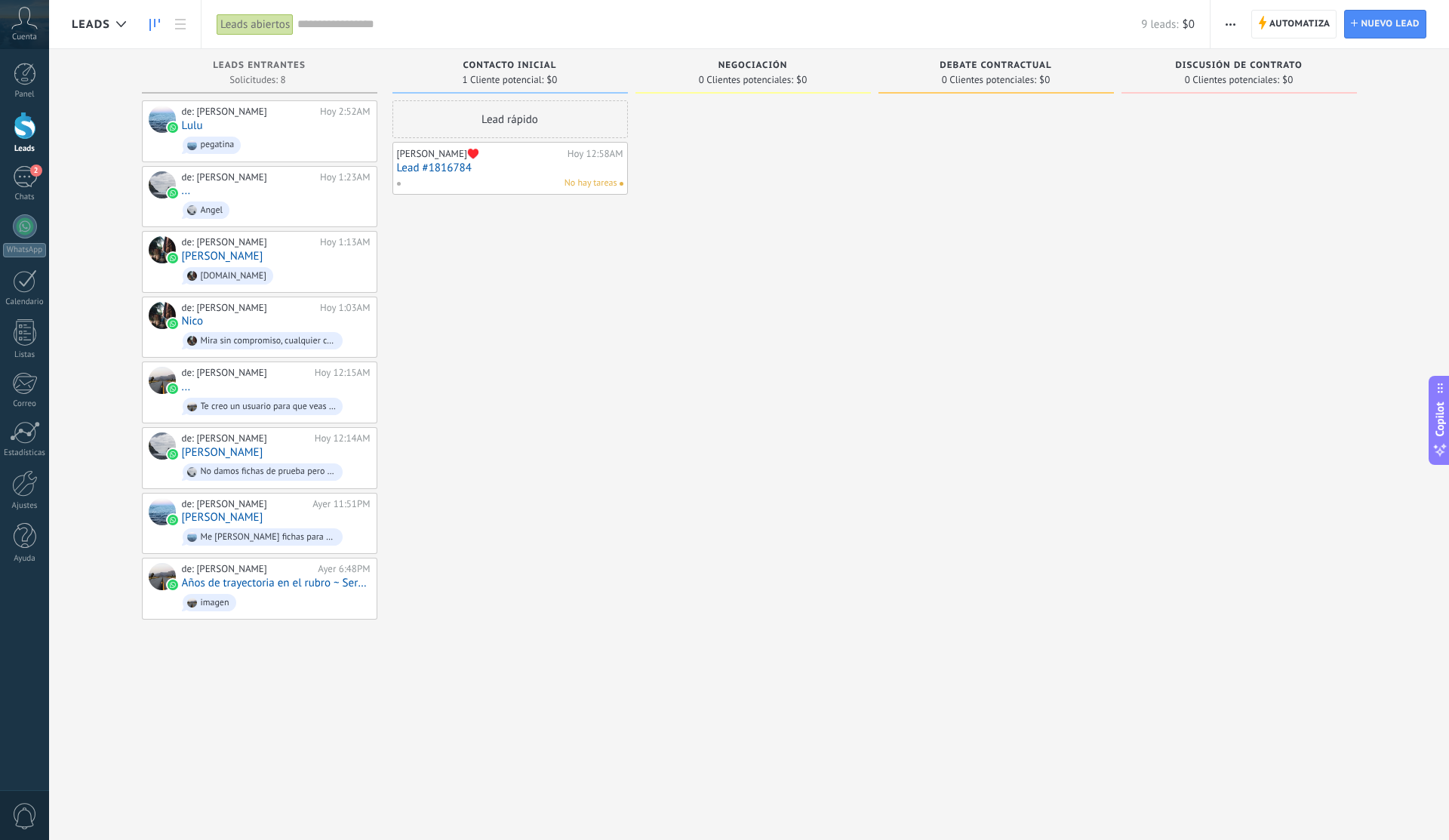
click at [1241, 25] on div "Automatiza Nueva difusión Editar embudo Editar el diseño de la tarjeta Importar…" at bounding box center [1230, 25] width 26 height 30
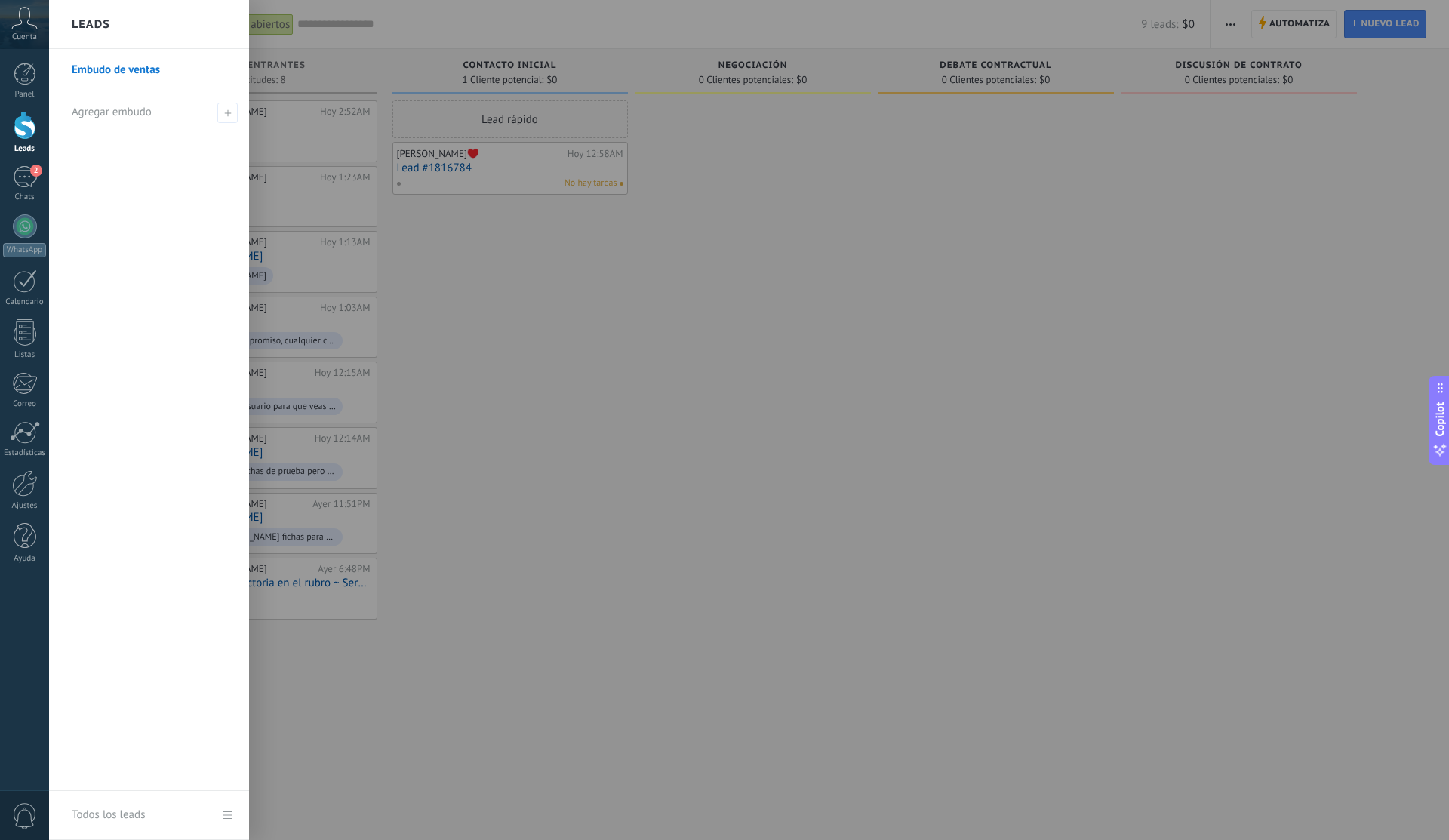
click at [1237, 25] on div at bounding box center [774, 420] width 1449 height 840
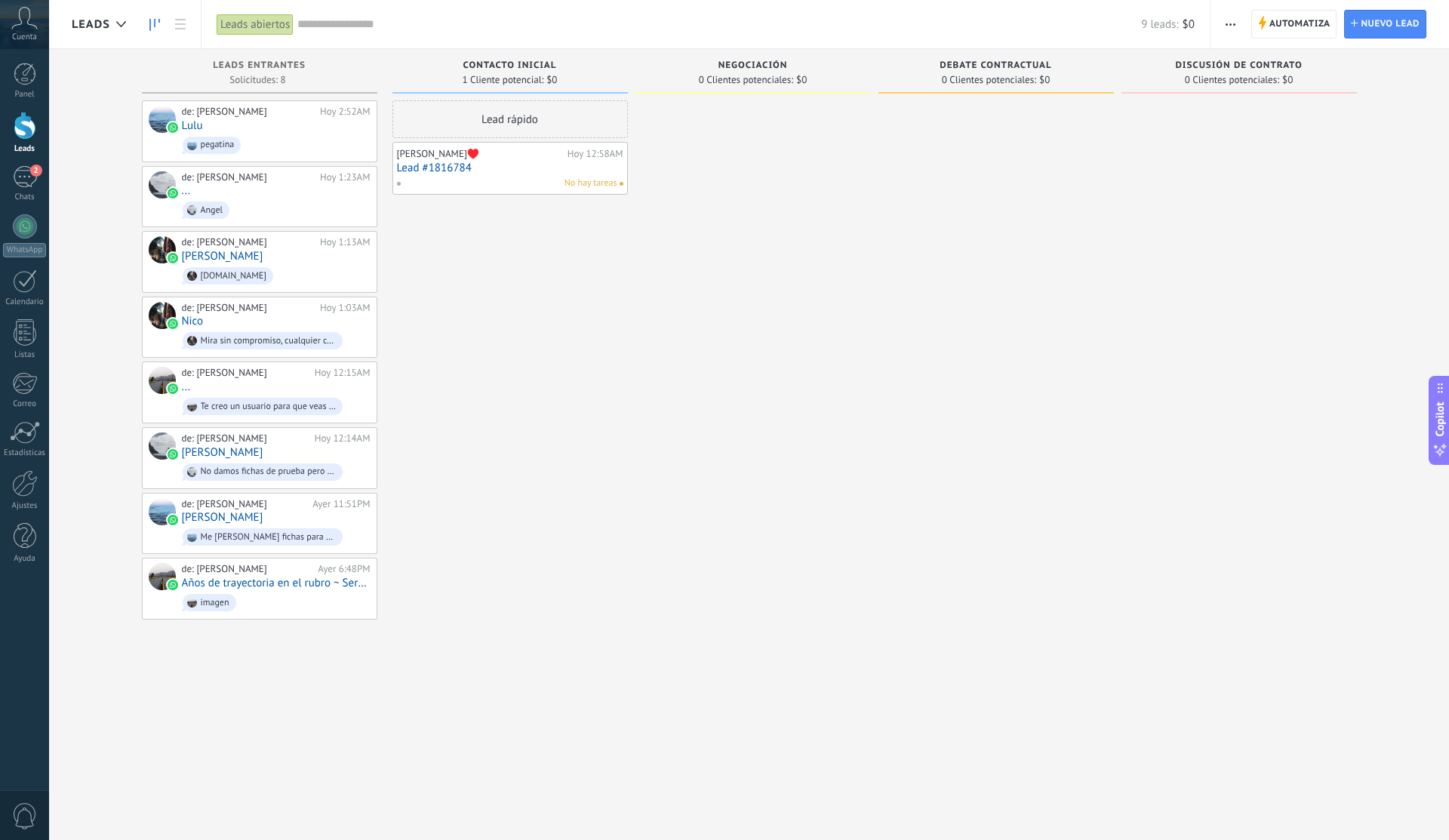
click at [1237, 25] on button "button" at bounding box center [1230, 24] width 22 height 29
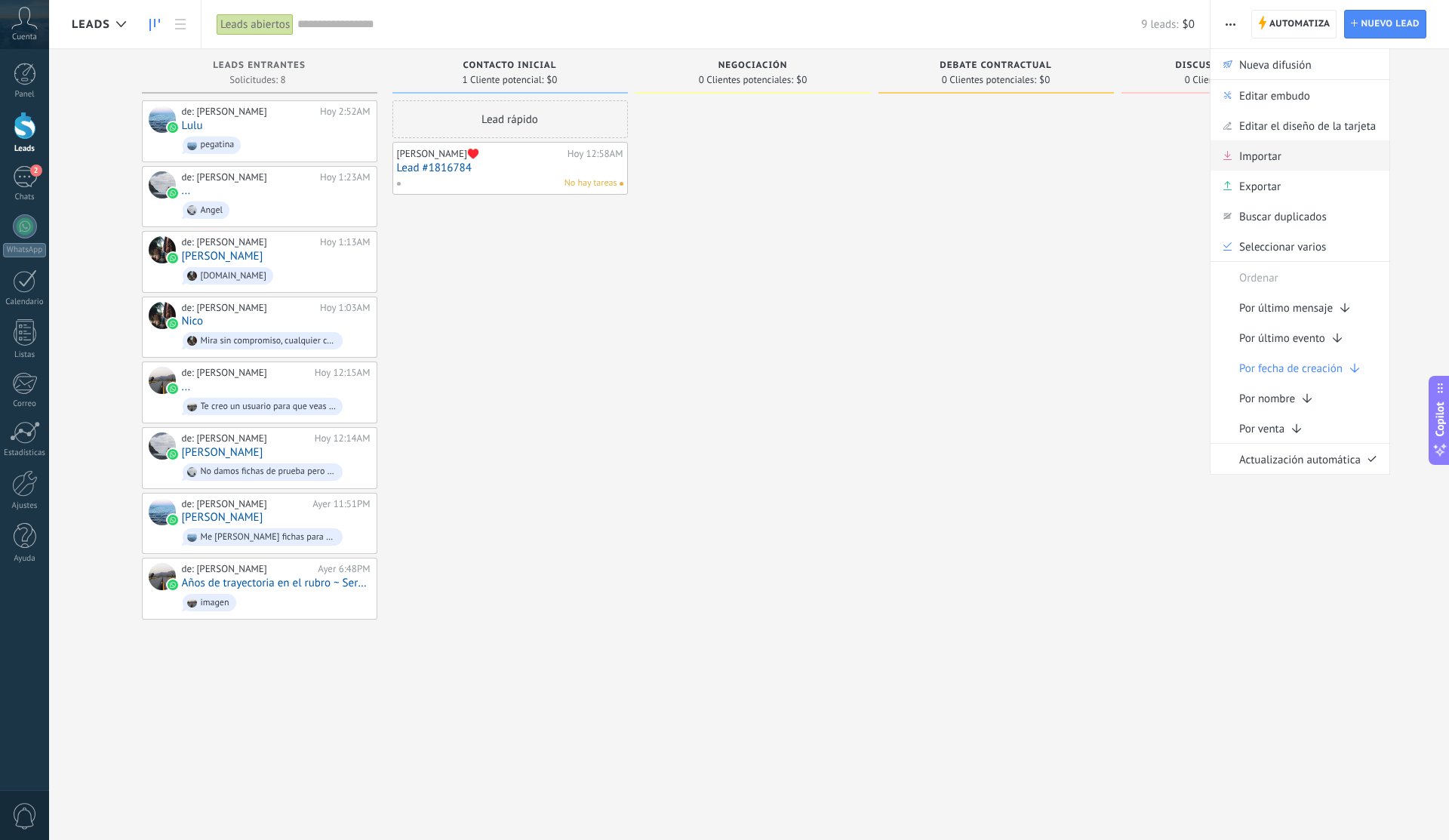
click at [1309, 166] on div "Importar" at bounding box center [1299, 155] width 179 height 30
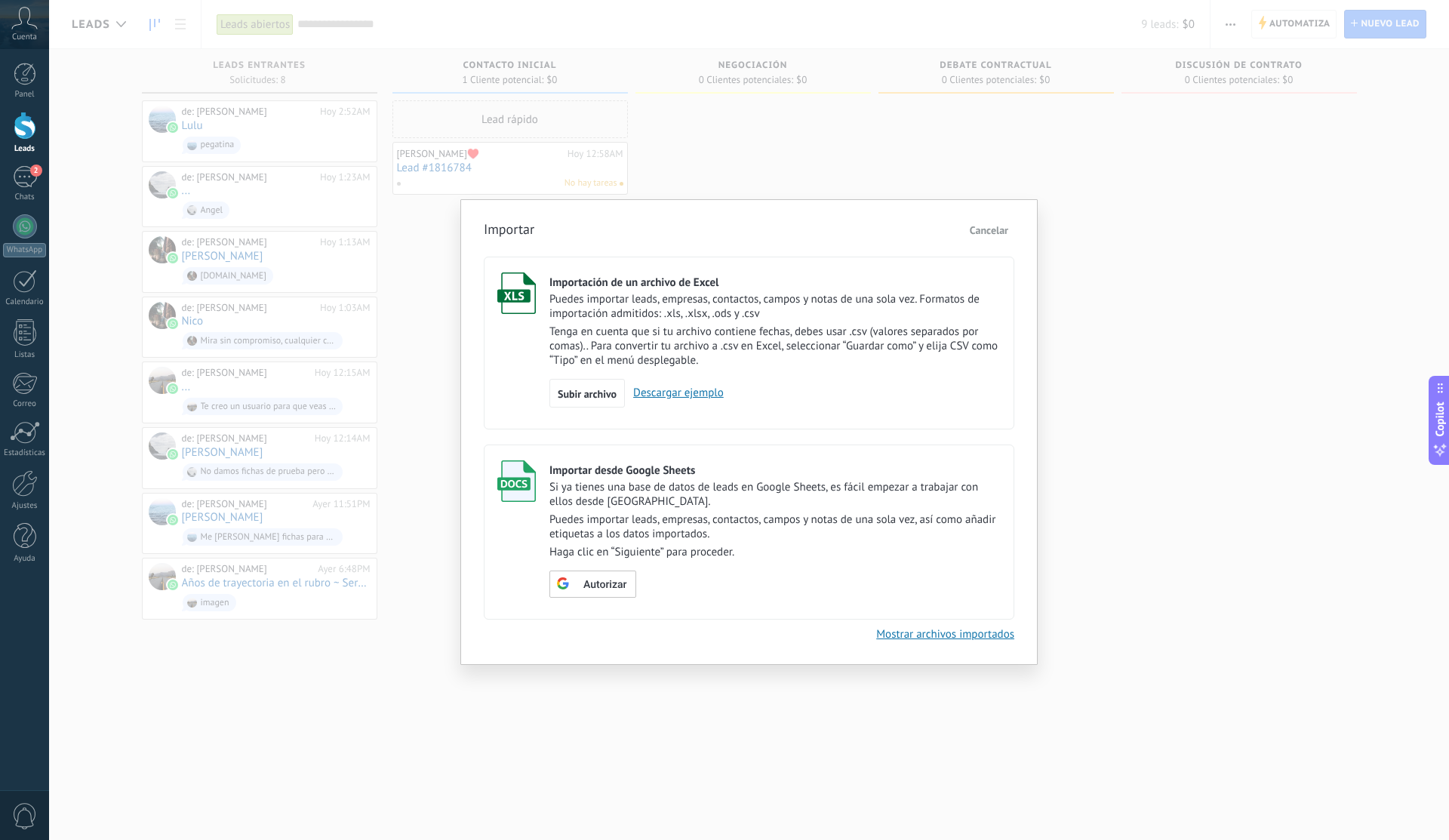
click at [899, 311] on p "Puedes importar leads, empresas, contactos, campos y notas de una sola vez. For…" at bounding box center [775, 306] width 451 height 29
click at [909, 363] on p "Tenga en cuenta que si tu archivo contiene fechas, debes usar .csv (valores sep…" at bounding box center [775, 346] width 451 height 43
click at [596, 404] on div "Subir archivo" at bounding box center [587, 393] width 76 height 29
click at [0, 0] on input "Importación de un archivo de Excel Puedes importar leads, empresas, contactos, …" at bounding box center [0, 0] width 0 height 0
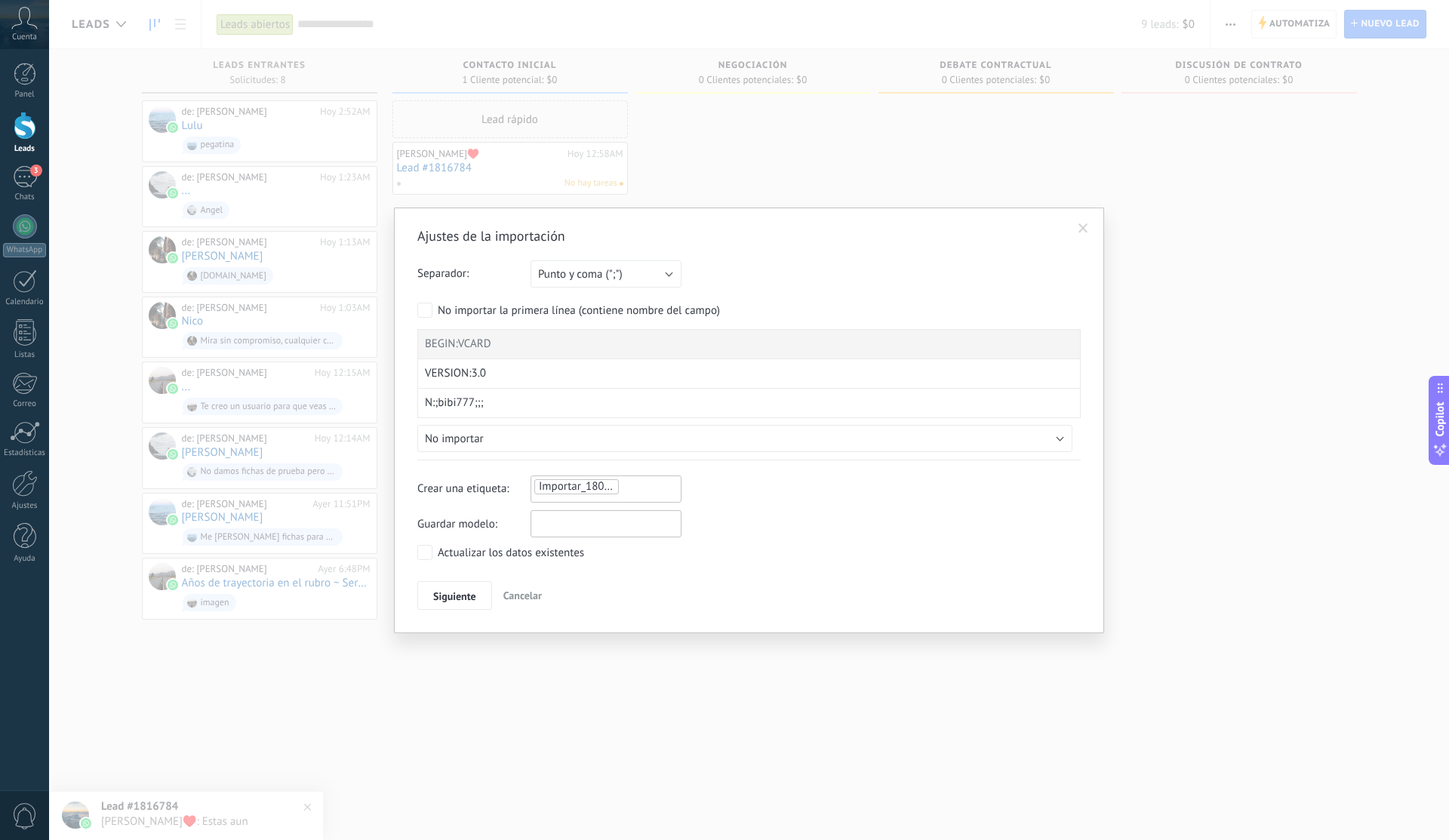
click at [555, 522] on input "text" at bounding box center [605, 523] width 151 height 27
type input "**"
click at [457, 591] on span "Siguiente" at bounding box center [454, 596] width 43 height 11
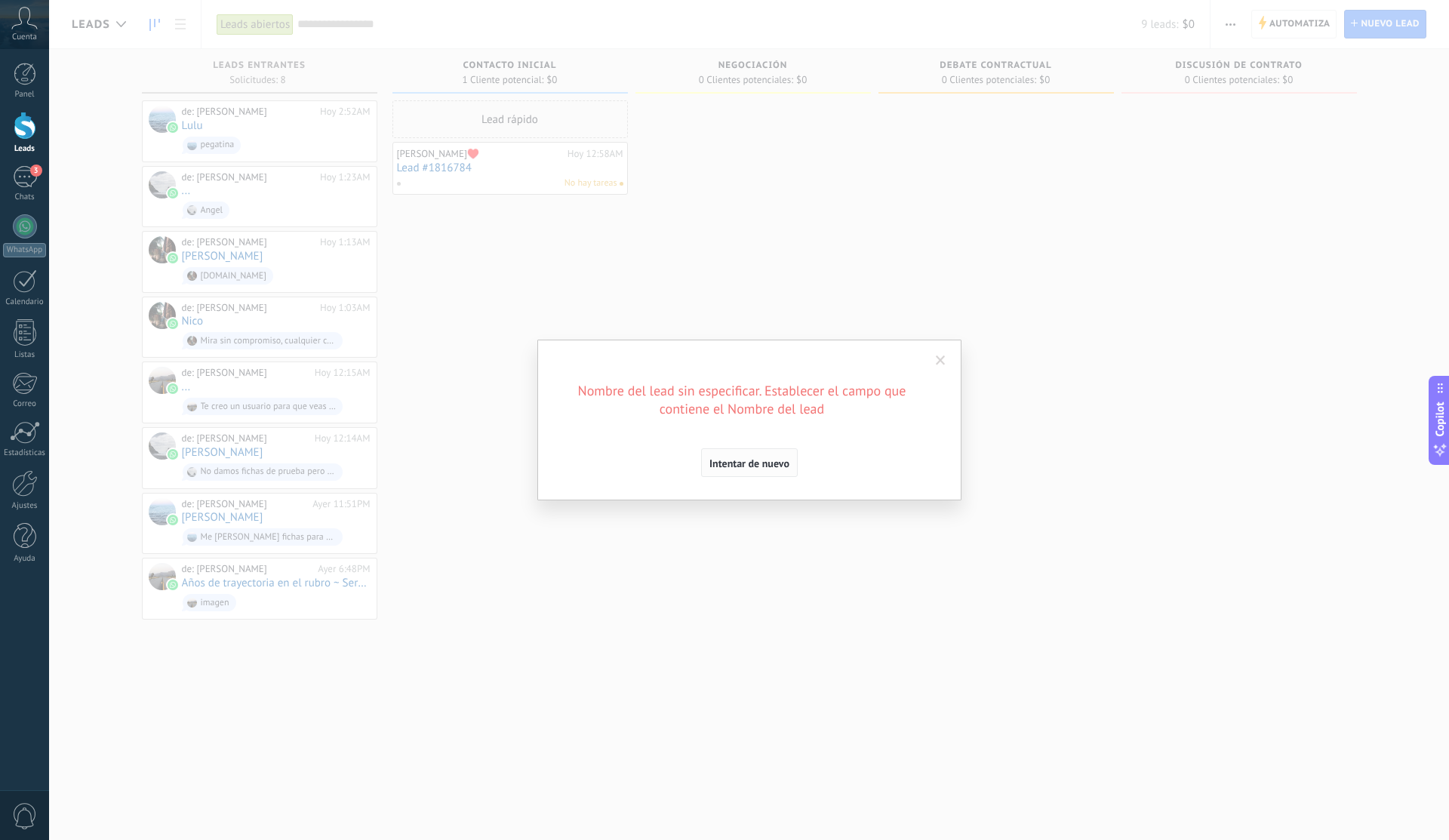
click at [759, 471] on button "Intentar de nuevo" at bounding box center [749, 462] width 97 height 29
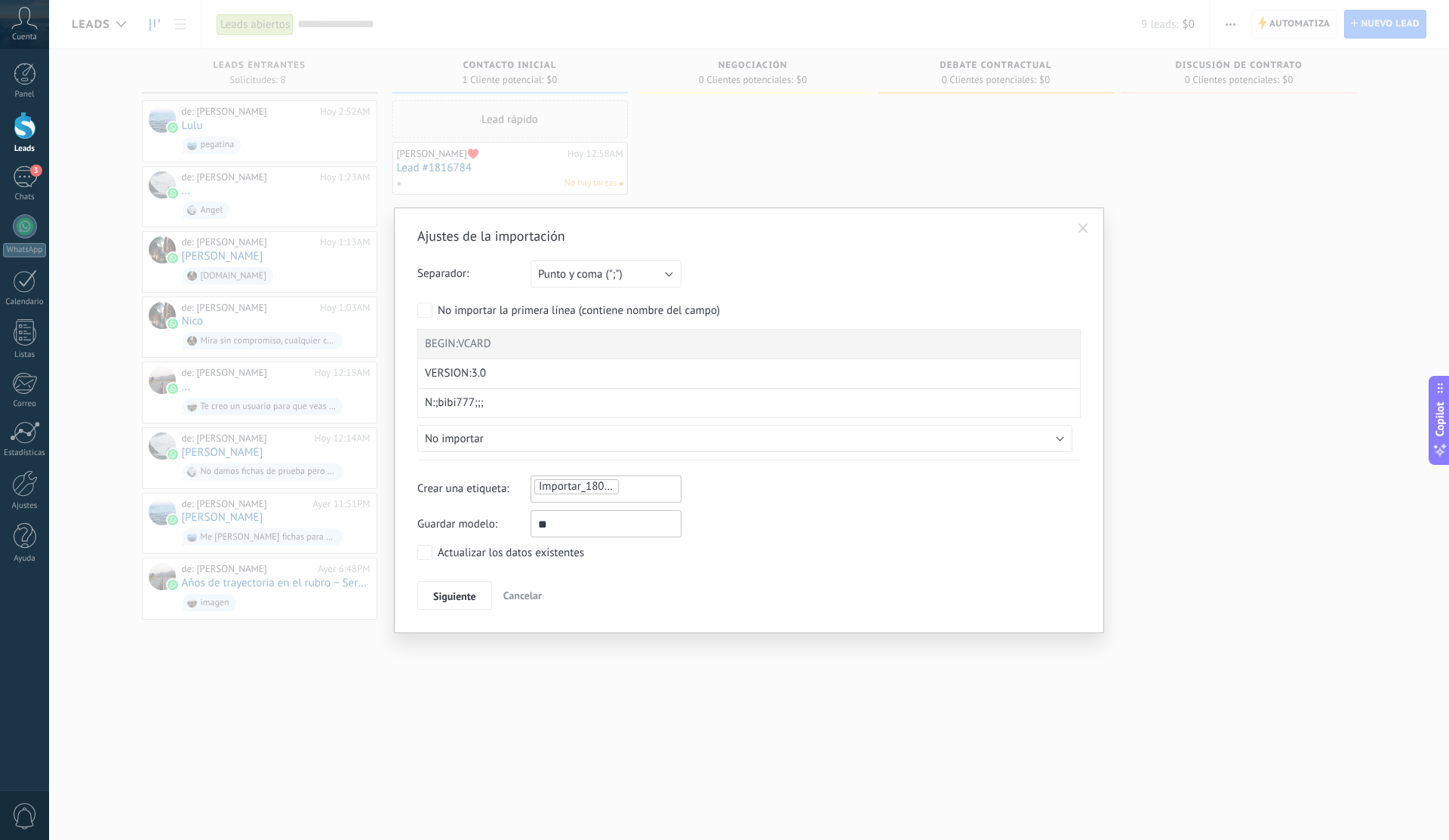
click at [578, 525] on input "**" at bounding box center [605, 523] width 151 height 27
click at [600, 485] on span "Importar_18092025_0416" at bounding box center [601, 486] width 125 height 14
click at [590, 281] on span "Punto y coma (";")" at bounding box center [580, 274] width 84 height 14
click at [612, 304] on span "Coma (",")" at bounding box center [599, 300] width 155 height 14
click at [605, 283] on button "Coma (",")" at bounding box center [605, 273] width 151 height 27
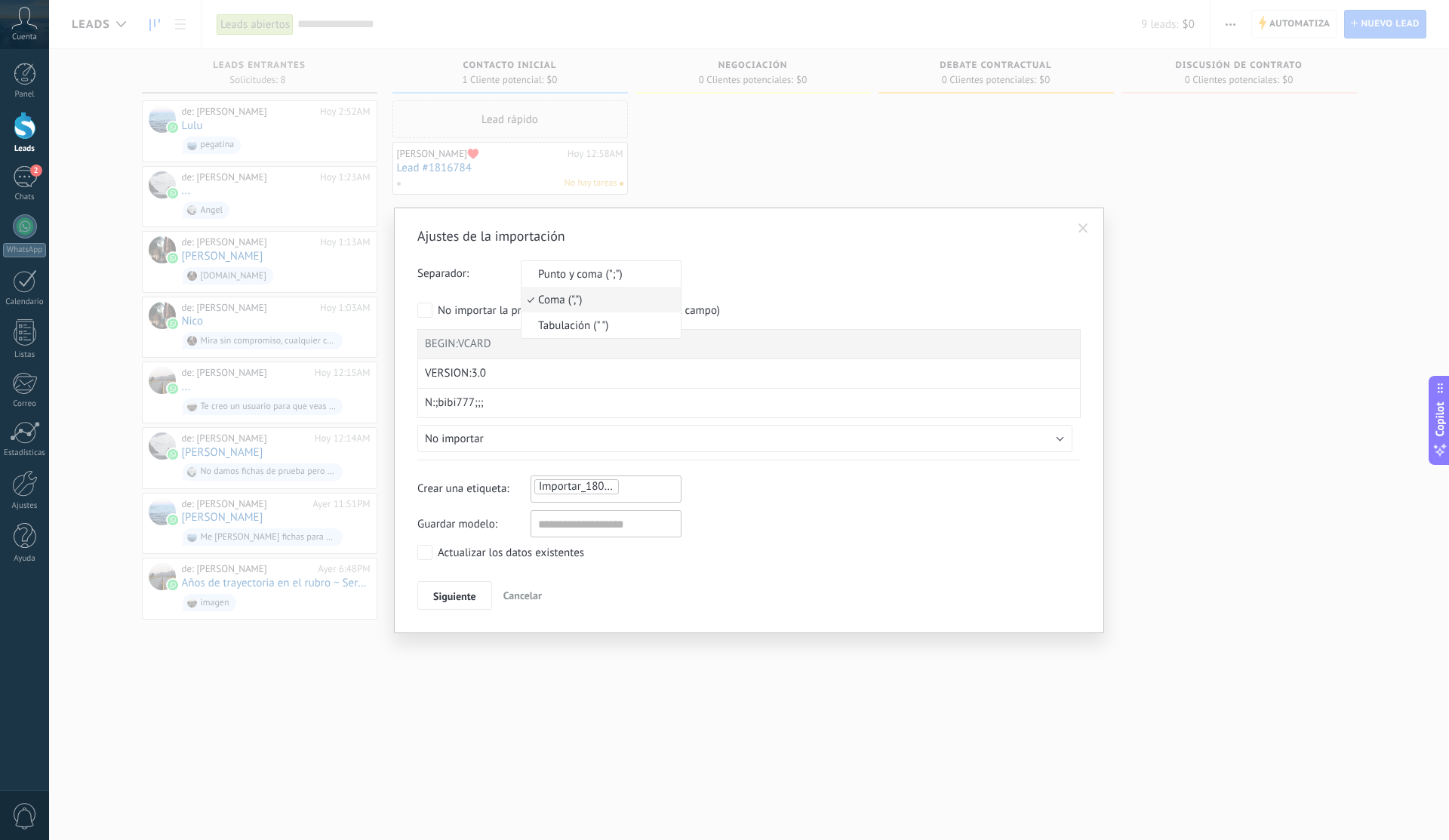
click at [714, 285] on div "Separador: Punto y coma (";") Coma (",") Tabulación (" ") Coma (",")" at bounding box center [748, 273] width 663 height 27
click at [609, 522] on input "text" at bounding box center [605, 523] width 151 height 27
type input "***"
click at [452, 586] on button "Siguiente" at bounding box center [454, 595] width 75 height 29
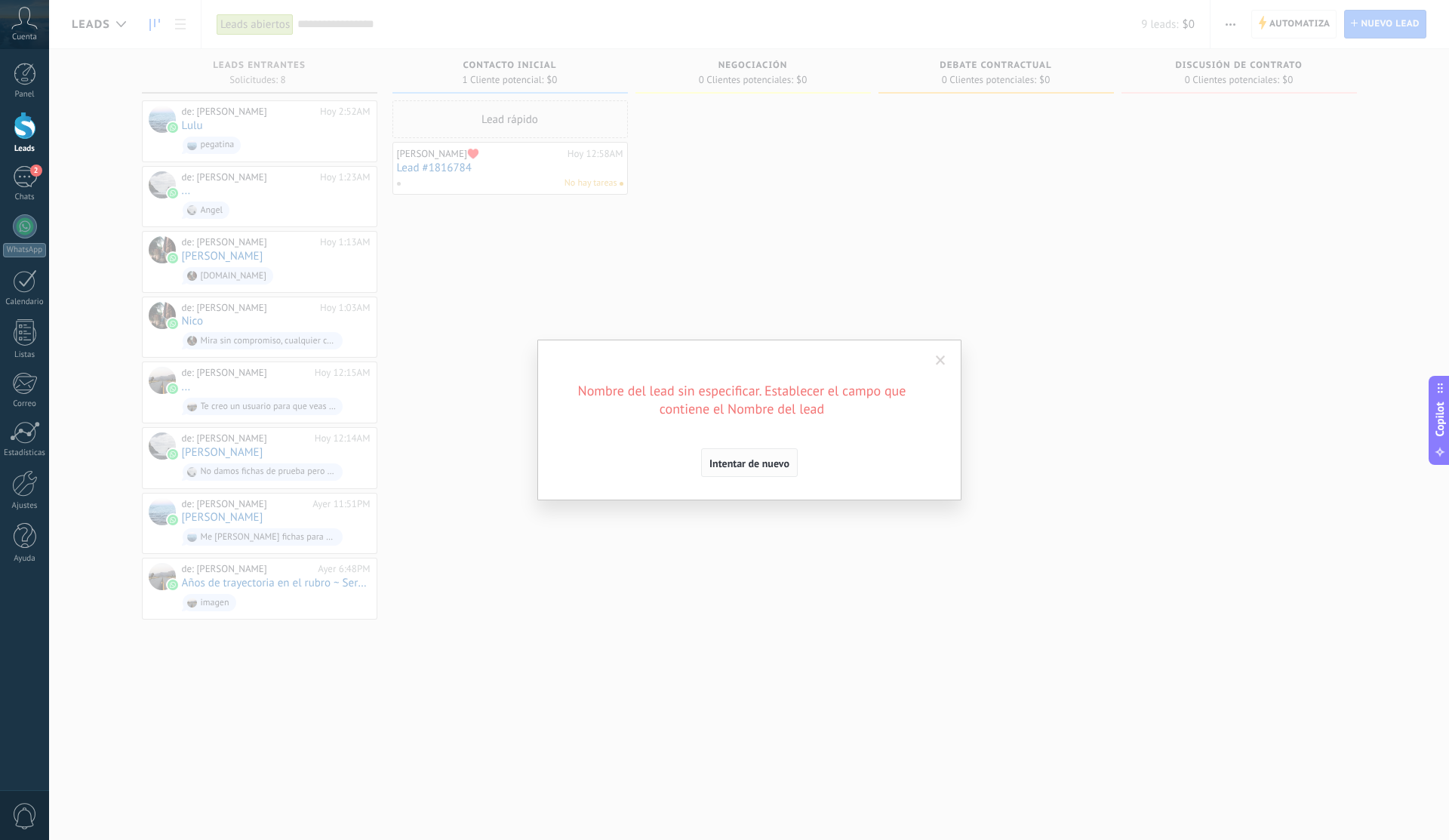
click at [754, 463] on span "Intentar de nuevo" at bounding box center [749, 464] width 80 height 11
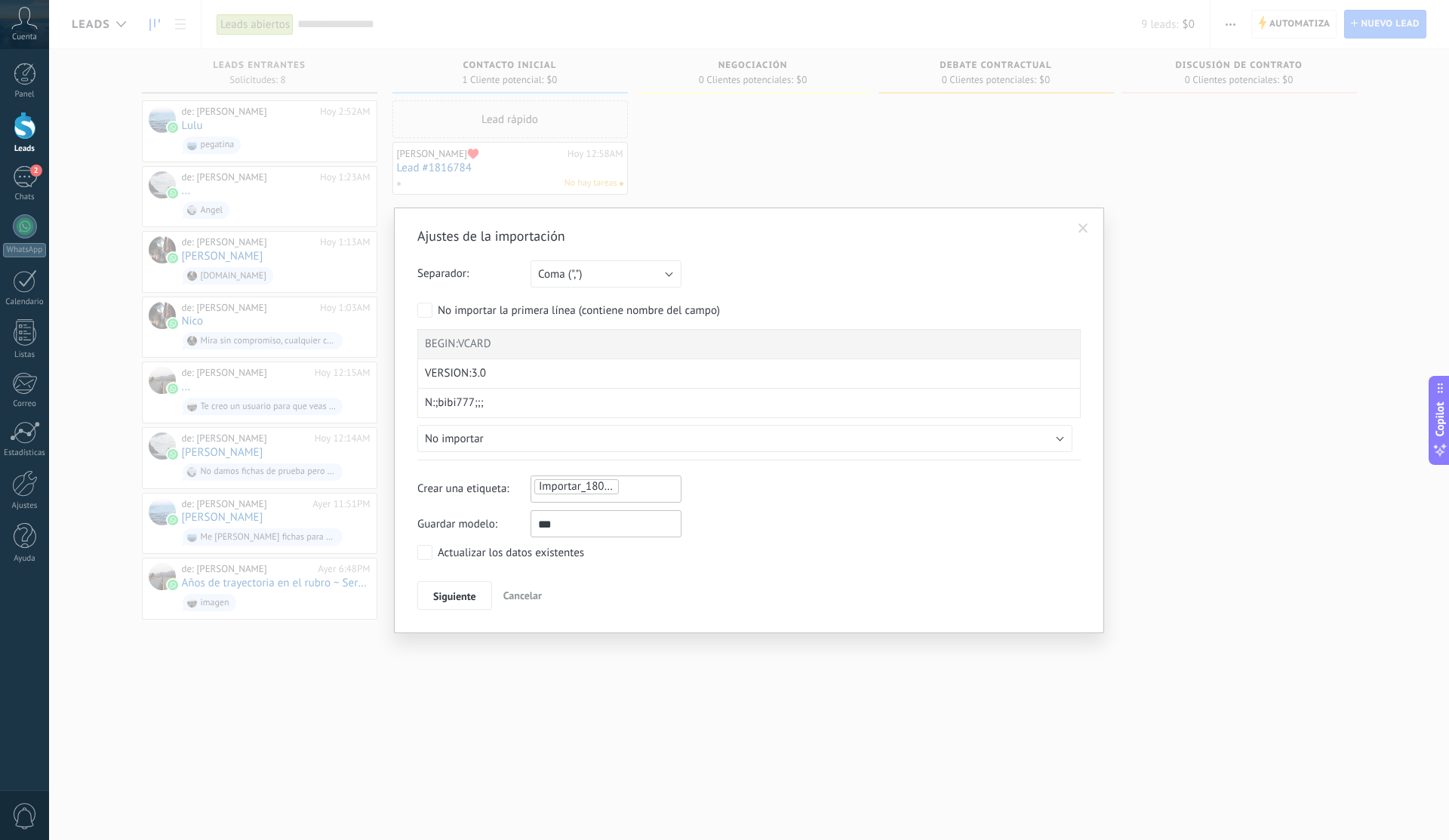
click at [518, 383] on div "VERSION:3.0" at bounding box center [748, 374] width 663 height 30
click at [486, 373] on div "VERSION:3.0" at bounding box center [748, 374] width 663 height 30
click at [454, 416] on div "N:;bibi777;;;" at bounding box center [748, 404] width 663 height 30
click at [458, 433] on span "No importar" at bounding box center [454, 439] width 59 height 14
click at [459, 586] on button "Siguiente" at bounding box center [454, 595] width 75 height 29
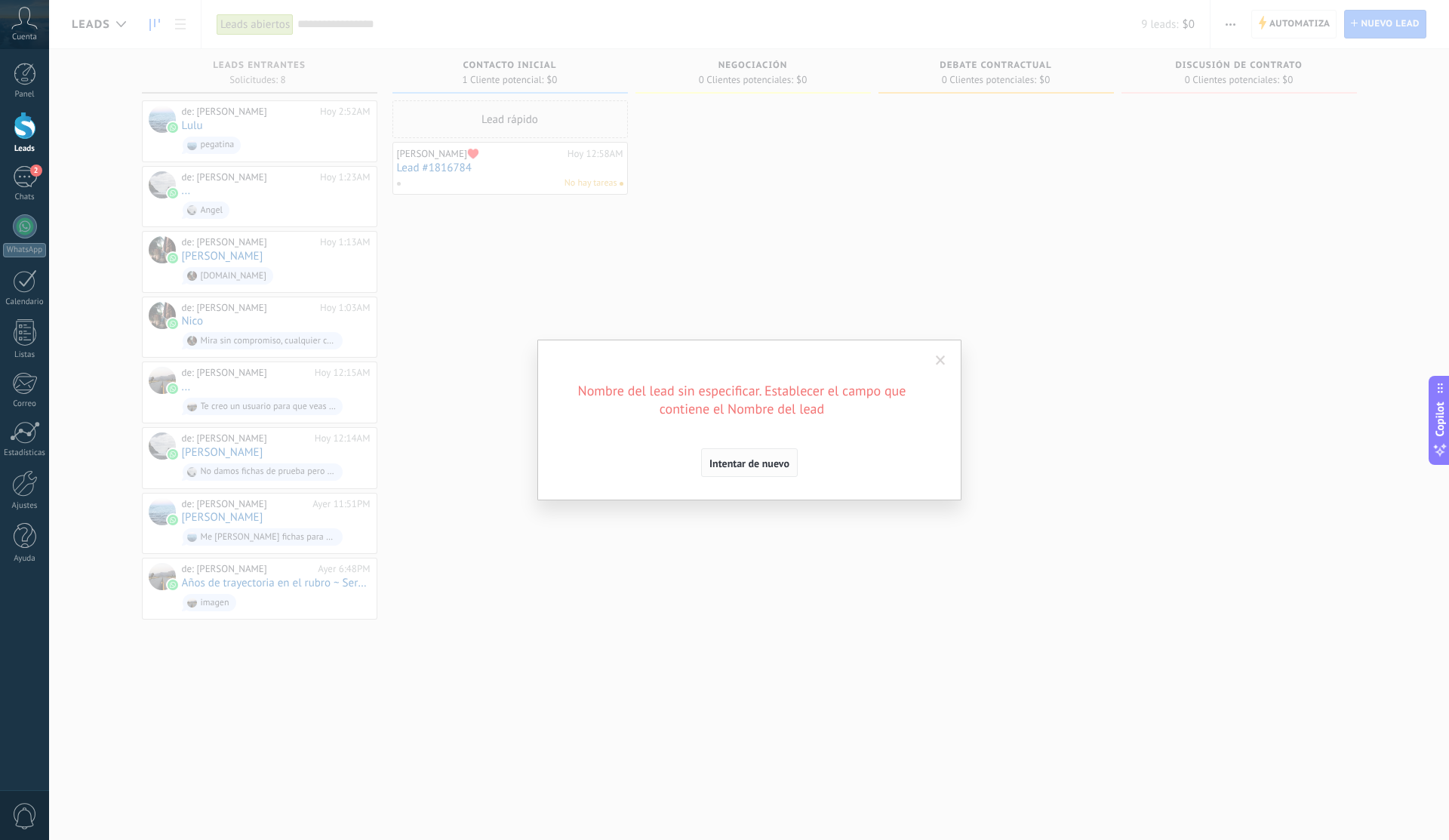
click at [747, 461] on span "Intentar de nuevo" at bounding box center [749, 464] width 80 height 11
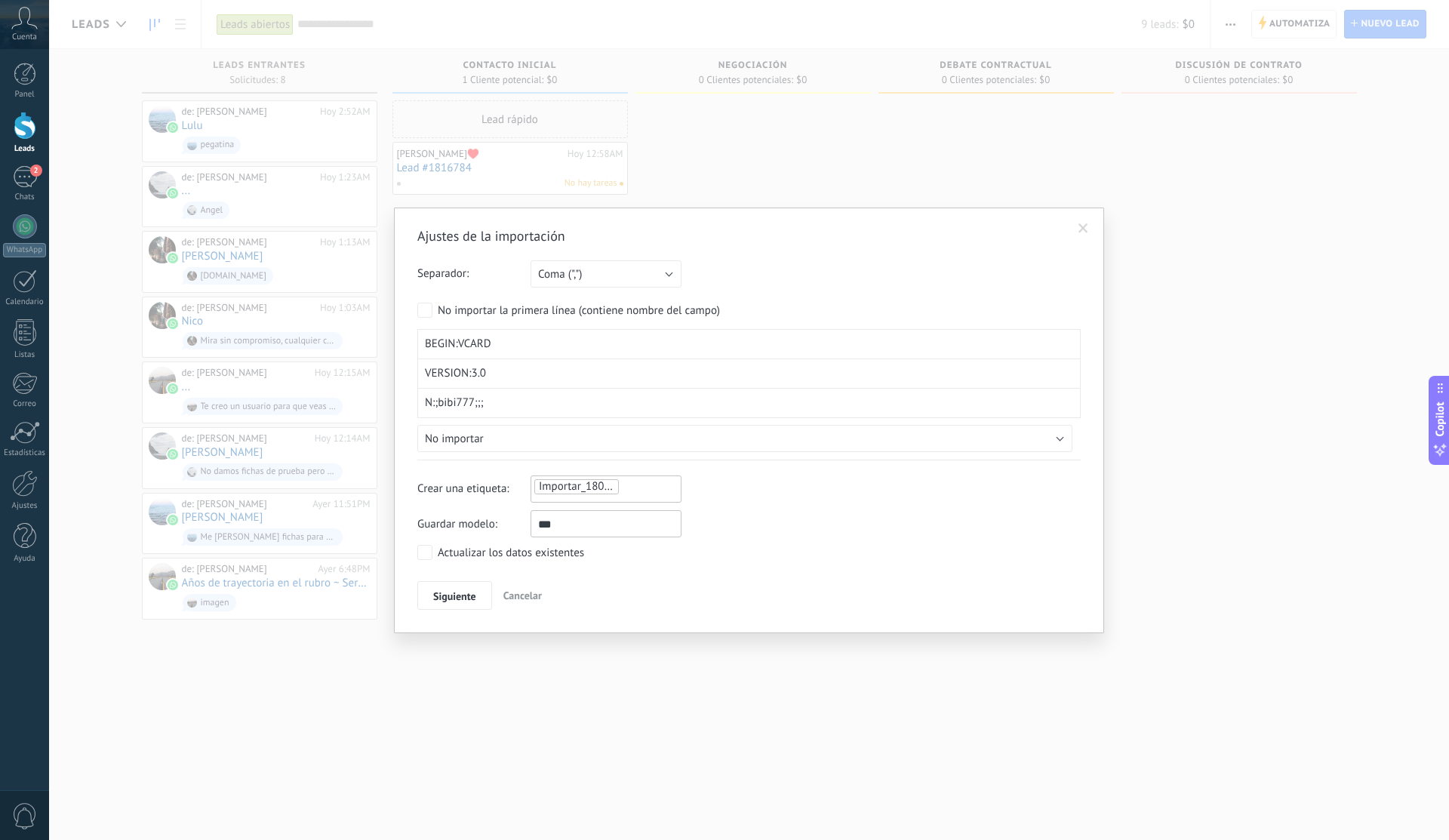
click at [621, 486] on ul "Importar_18092025_0417" at bounding box center [585, 486] width 105 height 18
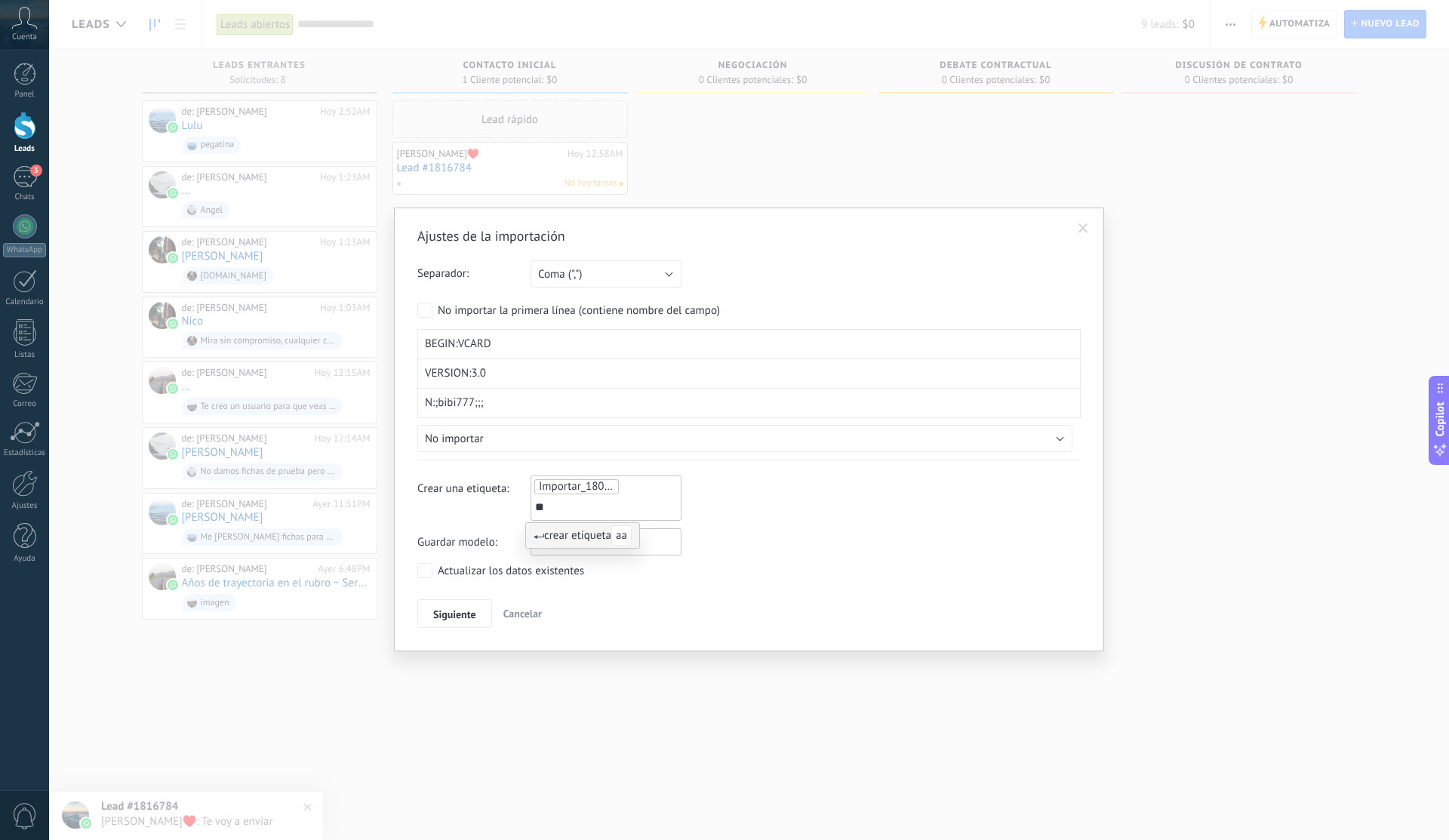
type input "**"
click at [575, 545] on li "crear etiqueta aa" at bounding box center [582, 536] width 113 height 25
click at [454, 612] on span "Siguiente" at bounding box center [454, 614] width 43 height 11
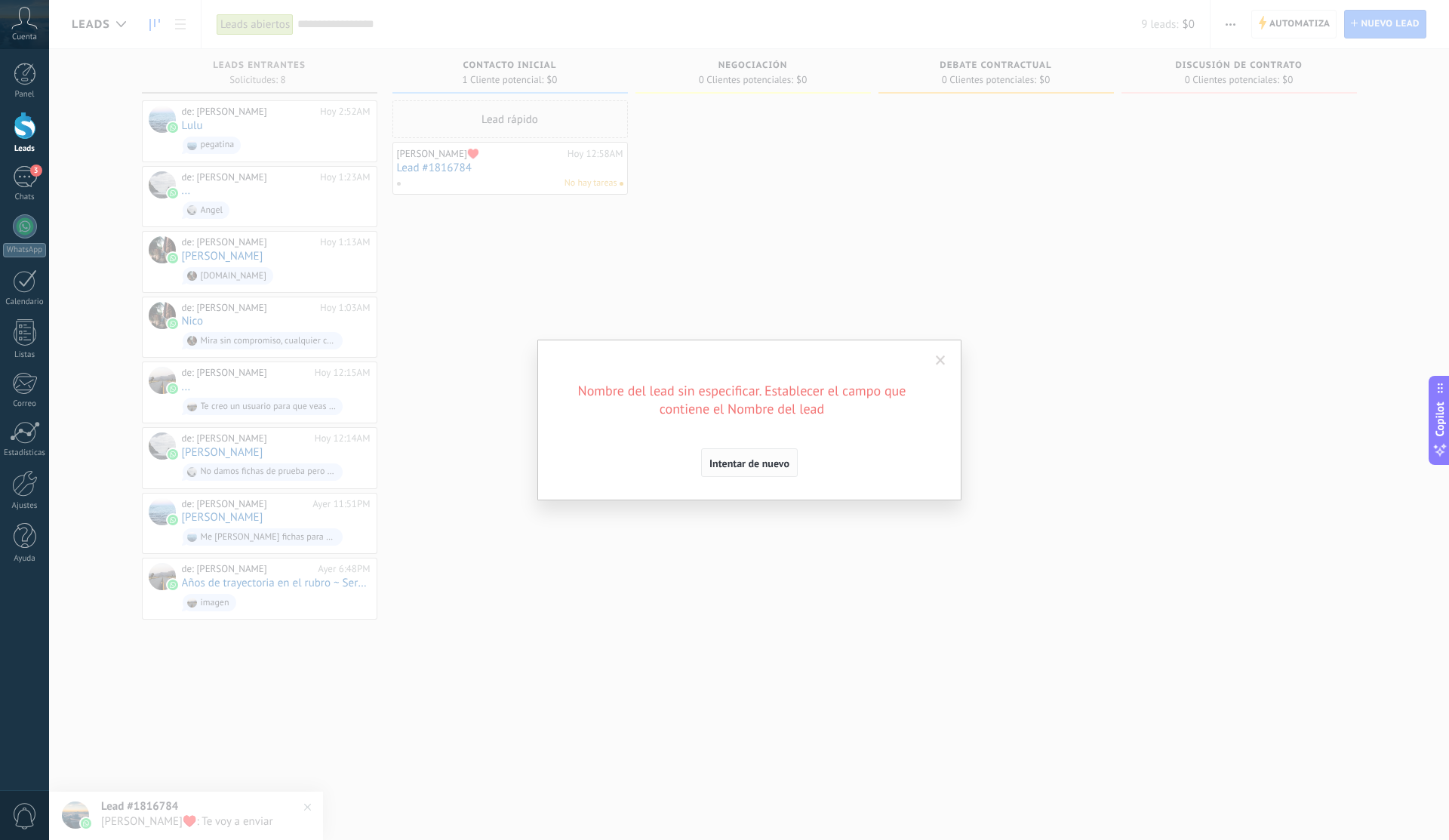
click at [785, 462] on span "Intentar de nuevo" at bounding box center [749, 464] width 80 height 11
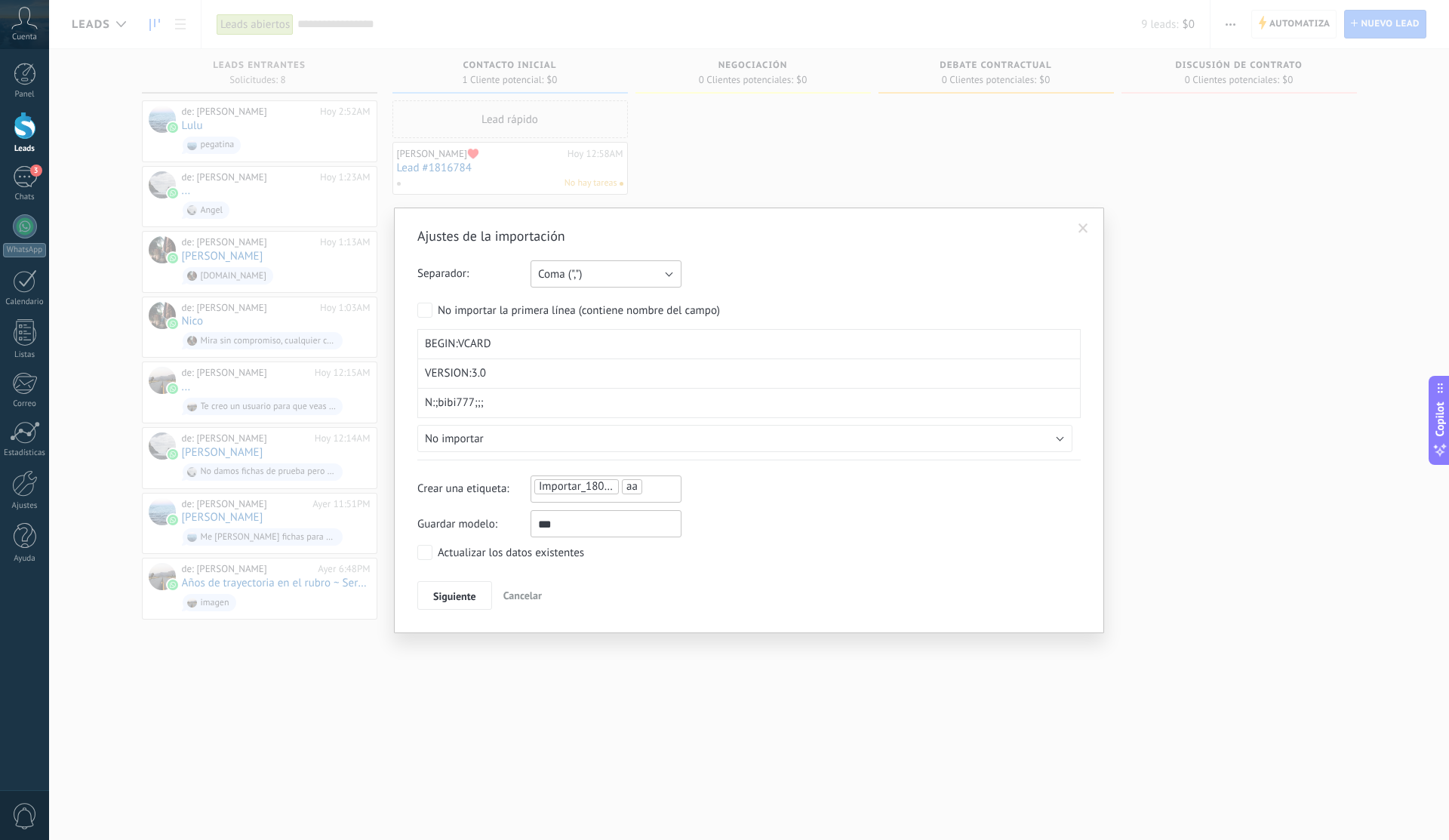
click at [614, 281] on button "Coma (",")" at bounding box center [605, 273] width 151 height 27
click at [433, 313] on label "No importar la primera línea (contiene nombre del campo)" at bounding box center [568, 310] width 303 height 15
click at [451, 369] on span "VERSION:3.0" at bounding box center [455, 373] width 61 height 15
click at [430, 440] on span "No importar" at bounding box center [454, 439] width 59 height 14
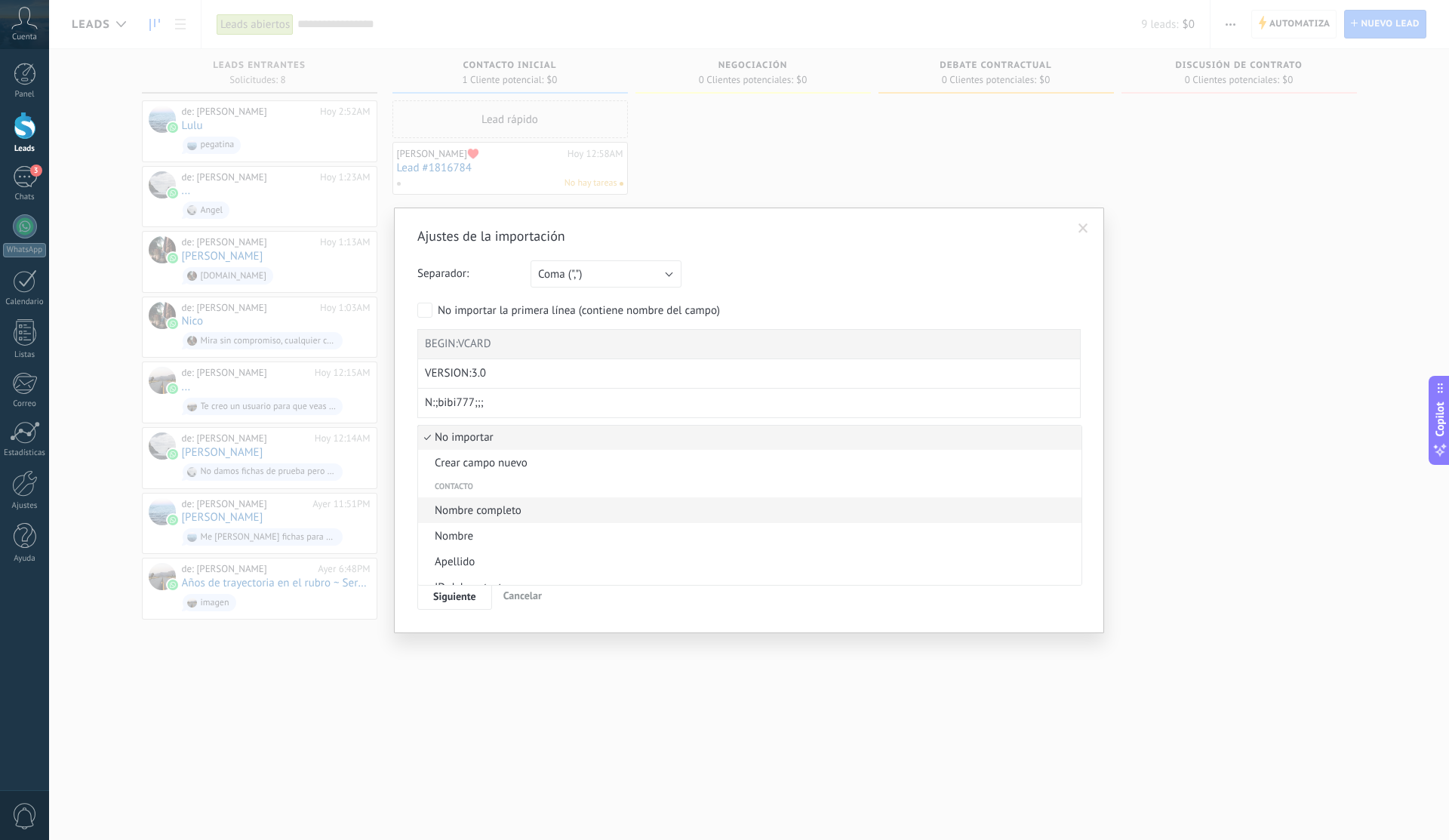
scroll to position [1, 0]
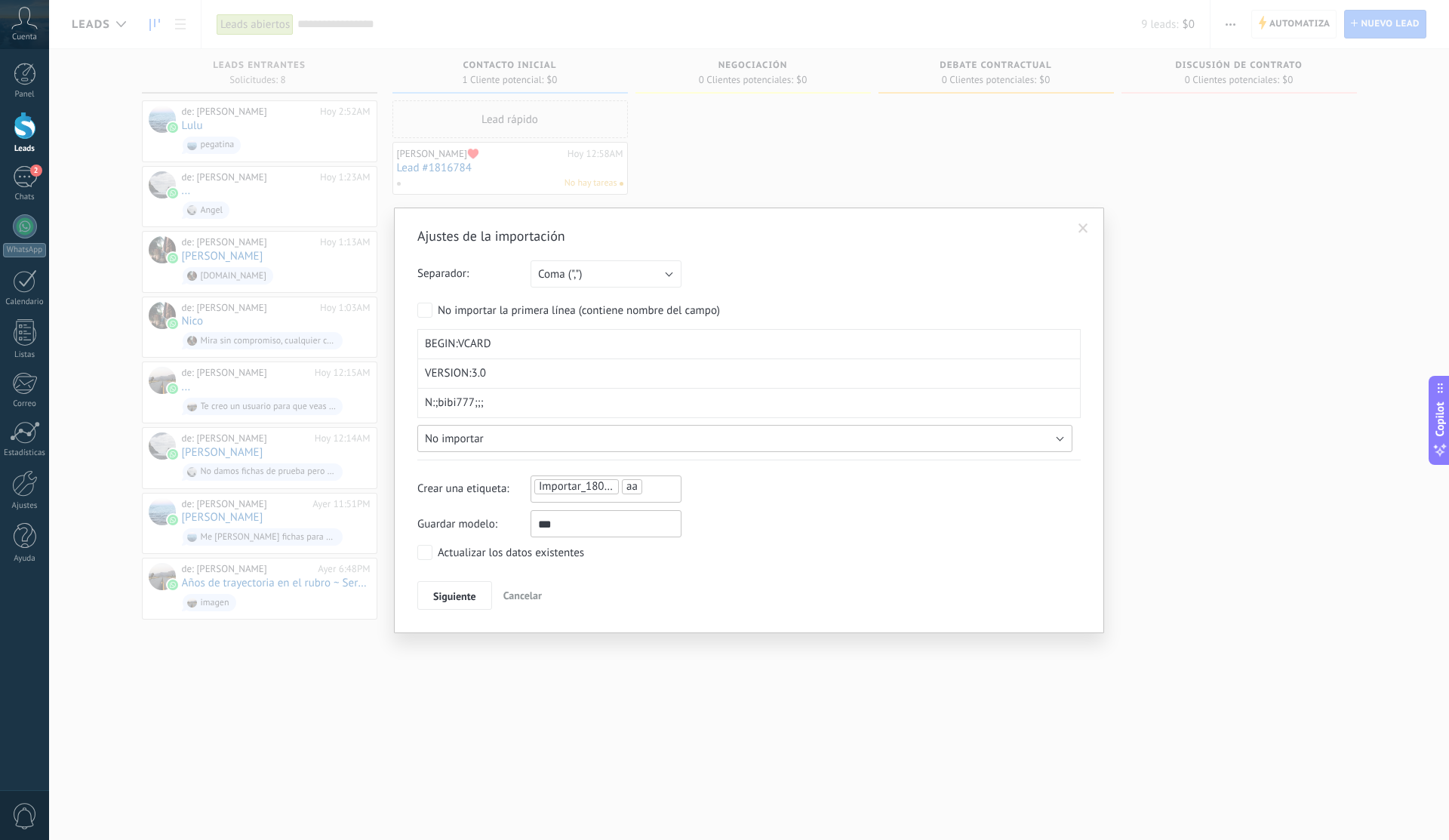
click at [438, 448] on button "No importar" at bounding box center [744, 438] width 655 height 27
click at [473, 546] on span "Apellido" at bounding box center [747, 545] width 659 height 14
click at [460, 595] on span "Siguiente" at bounding box center [454, 596] width 43 height 11
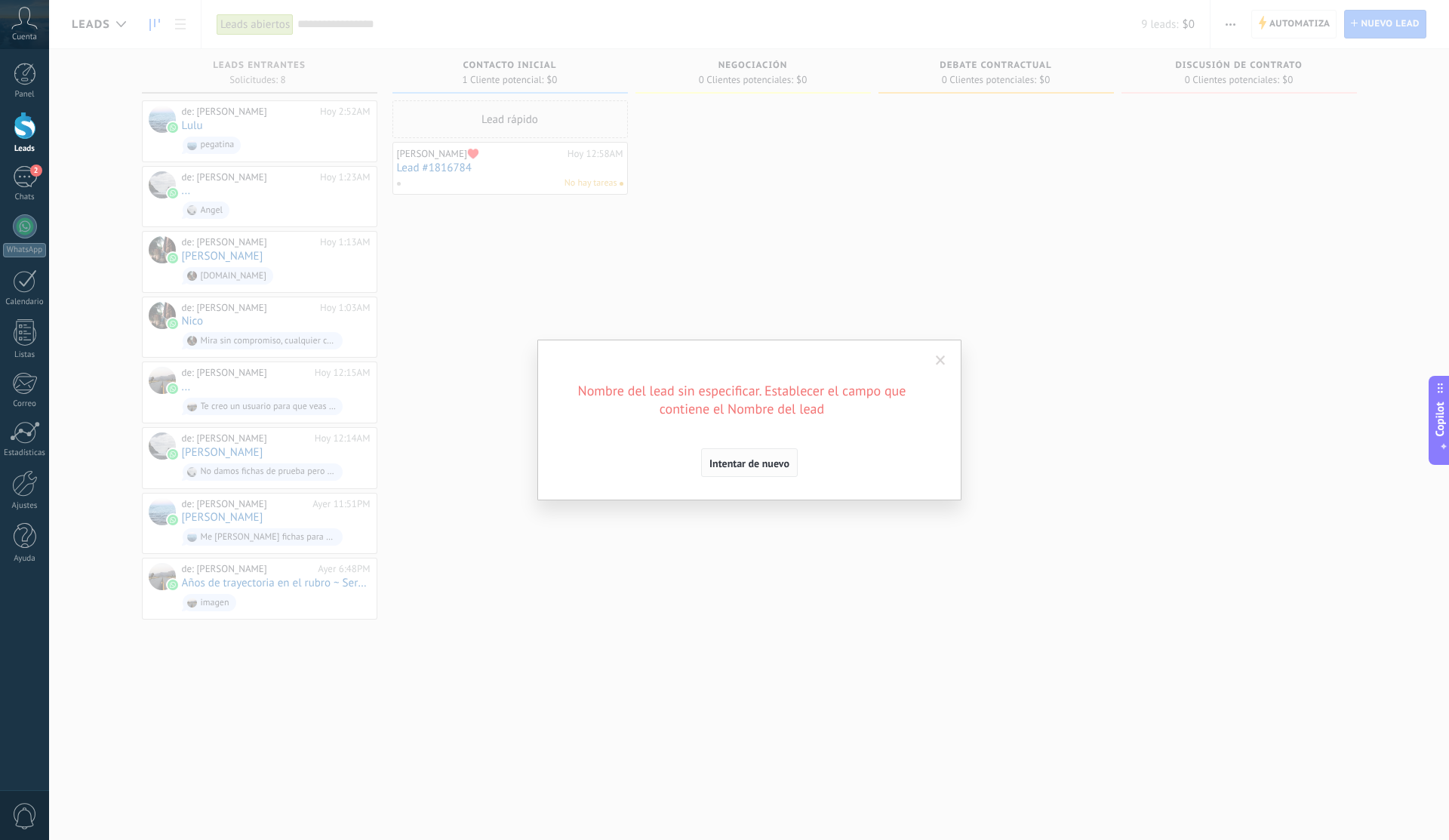
click at [763, 473] on button "Intentar de nuevo" at bounding box center [749, 462] width 97 height 29
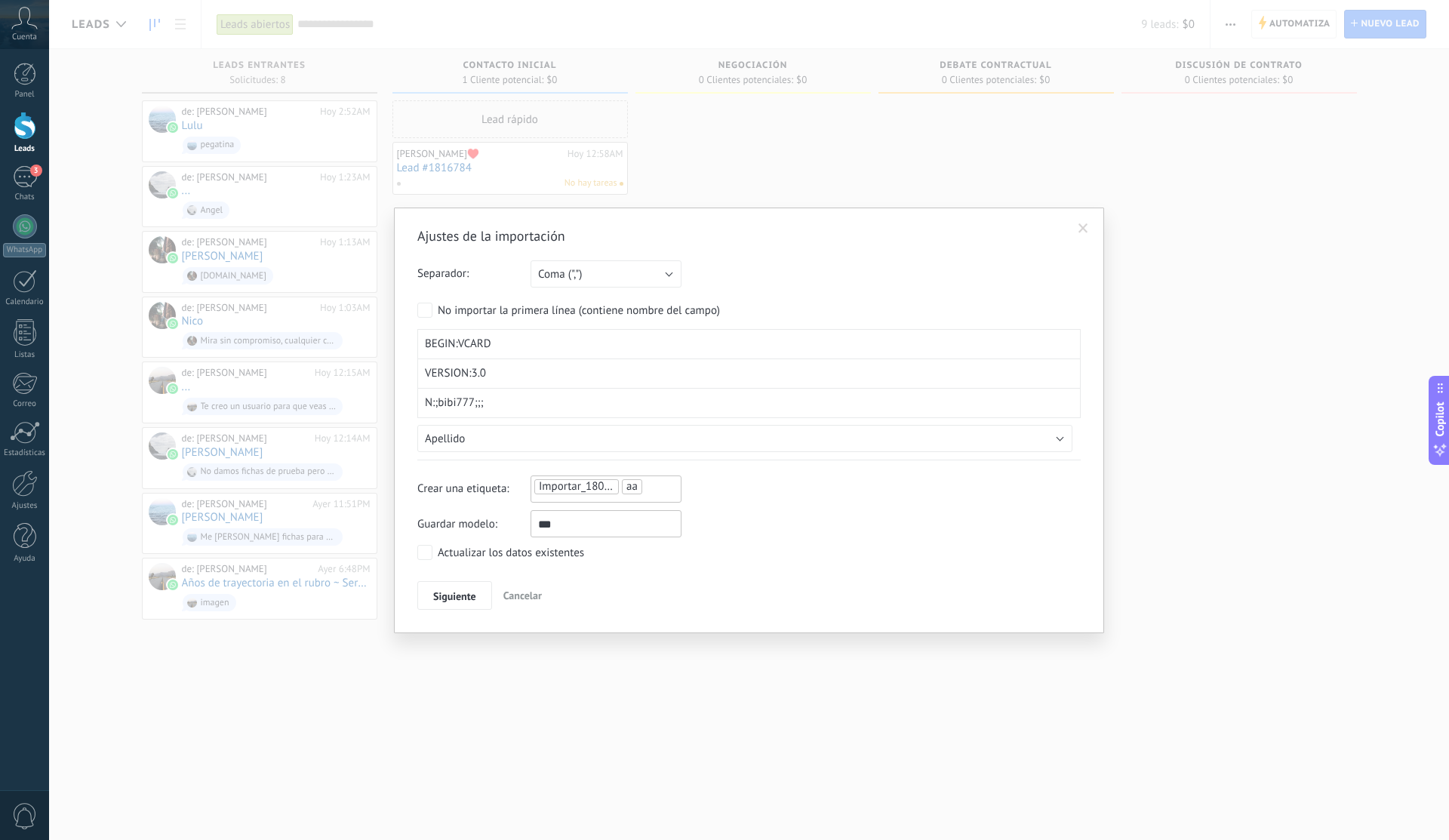
click at [1093, 147] on div "Ajustes de la importación Separador: Punto y coma (";") Coma (",") Tabulación (…" at bounding box center [749, 420] width 1400 height 840
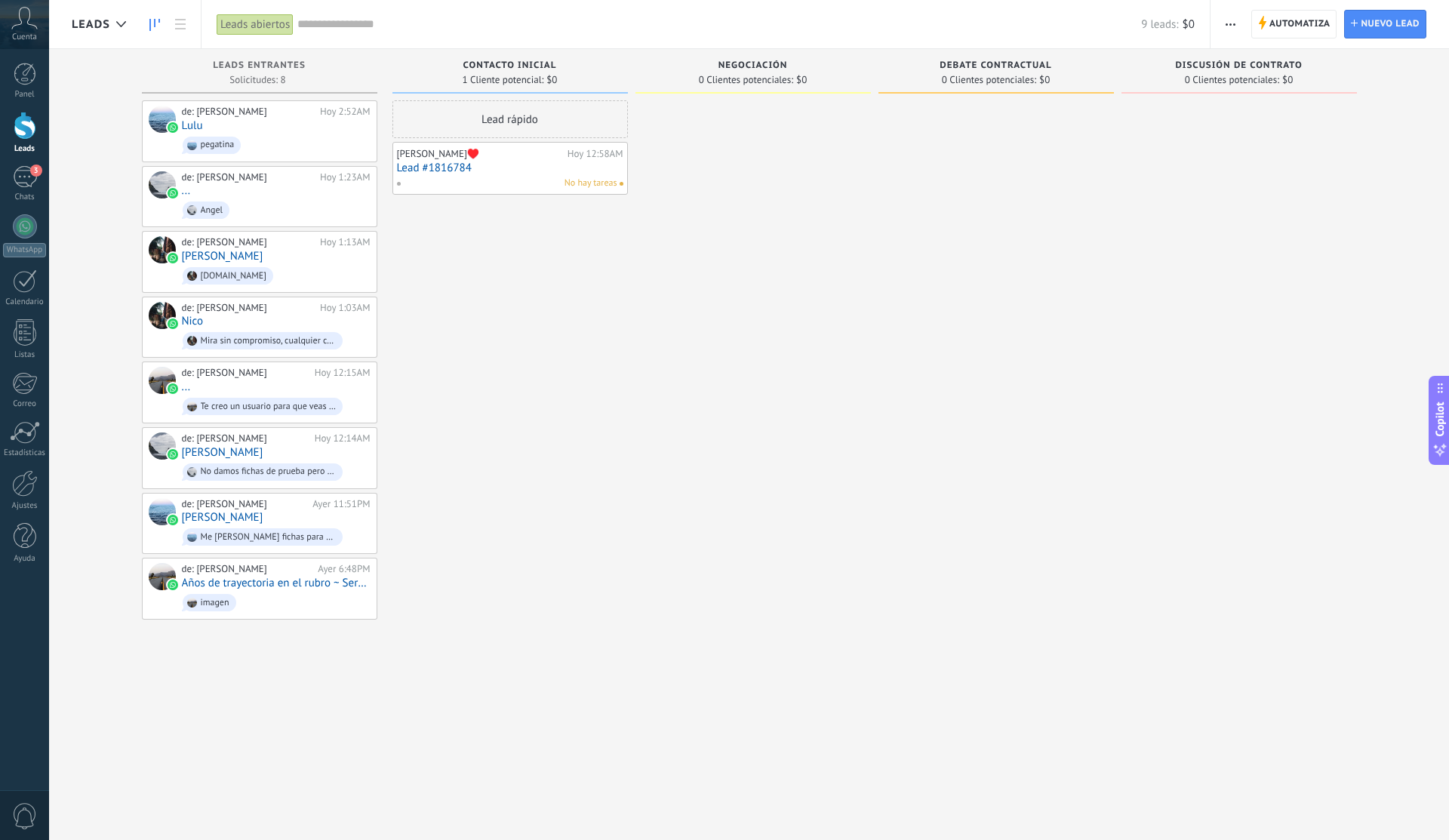
click at [1231, 30] on span "button" at bounding box center [1230, 24] width 10 height 29
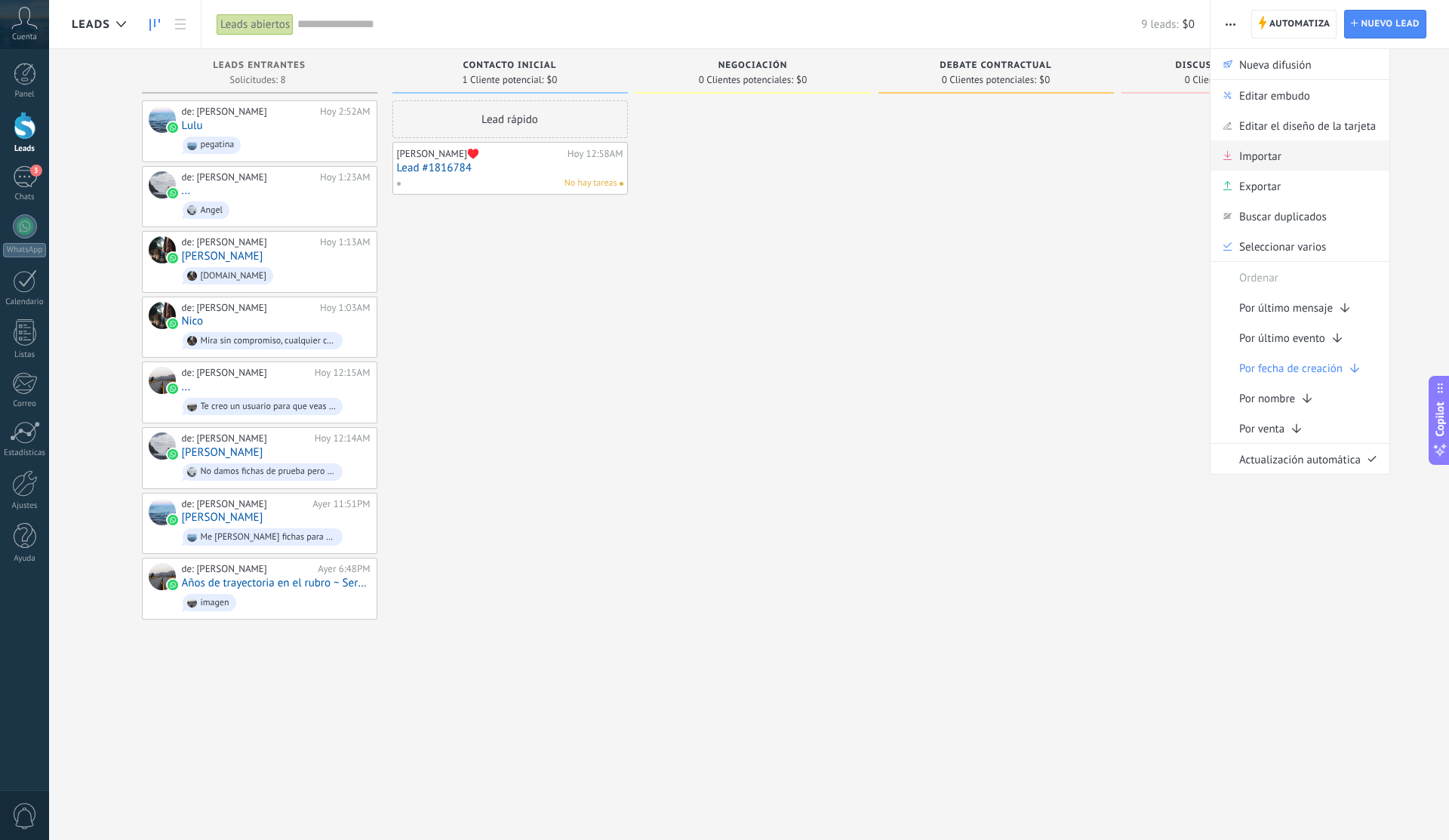
click at [1266, 168] on span "Importar" at bounding box center [1260, 155] width 42 height 30
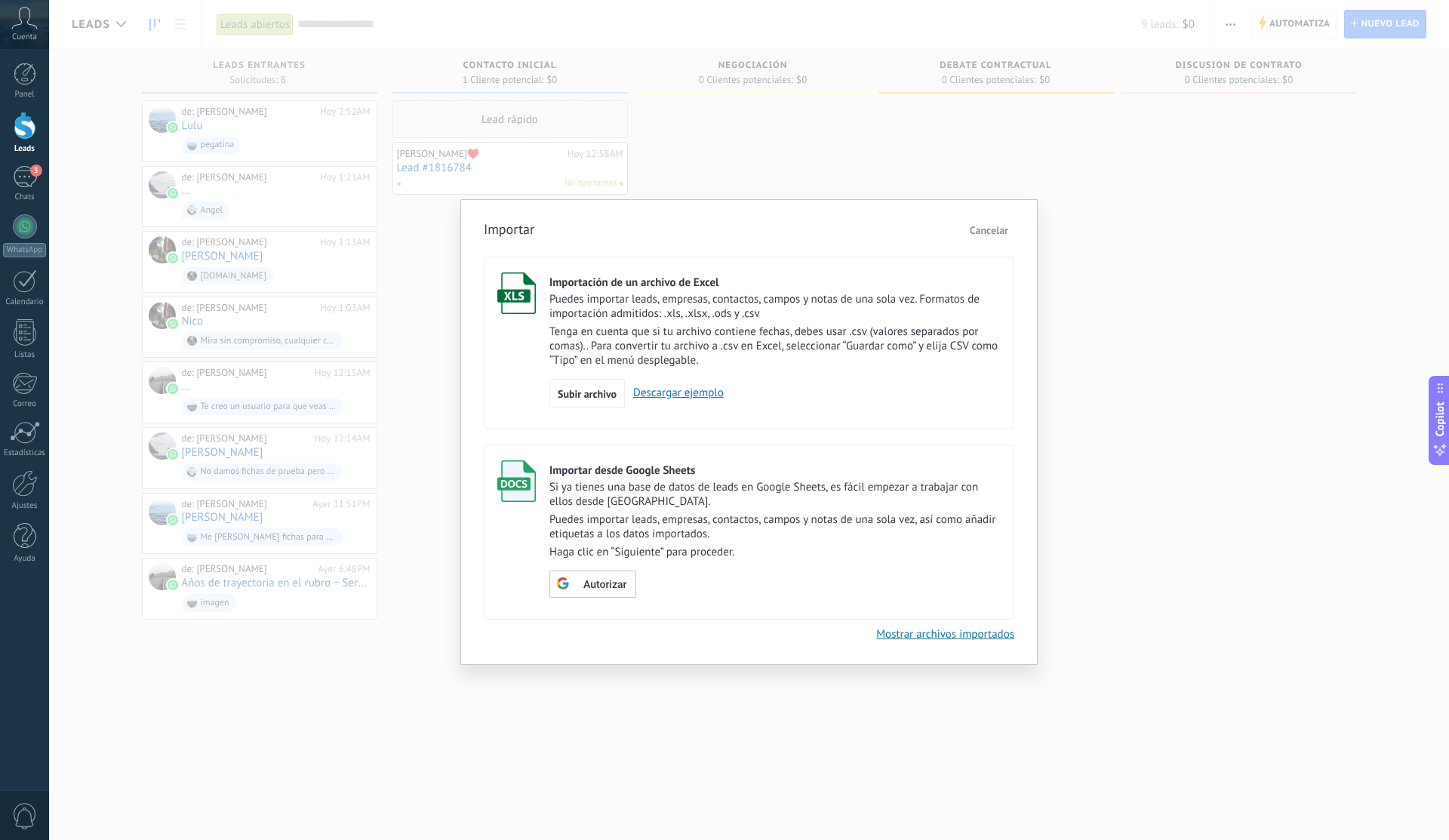
click at [664, 540] on p "Puedes importar leads, empresas, contactos, campos y notas de una sola vez, así…" at bounding box center [775, 526] width 451 height 29
click at [603, 394] on span "Subir archivo" at bounding box center [586, 394] width 59 height 11
click at [0, 0] on input "Importación de un archivo de Excel Puedes importar leads, empresas, contactos, …" at bounding box center [0, 0] width 0 height 0
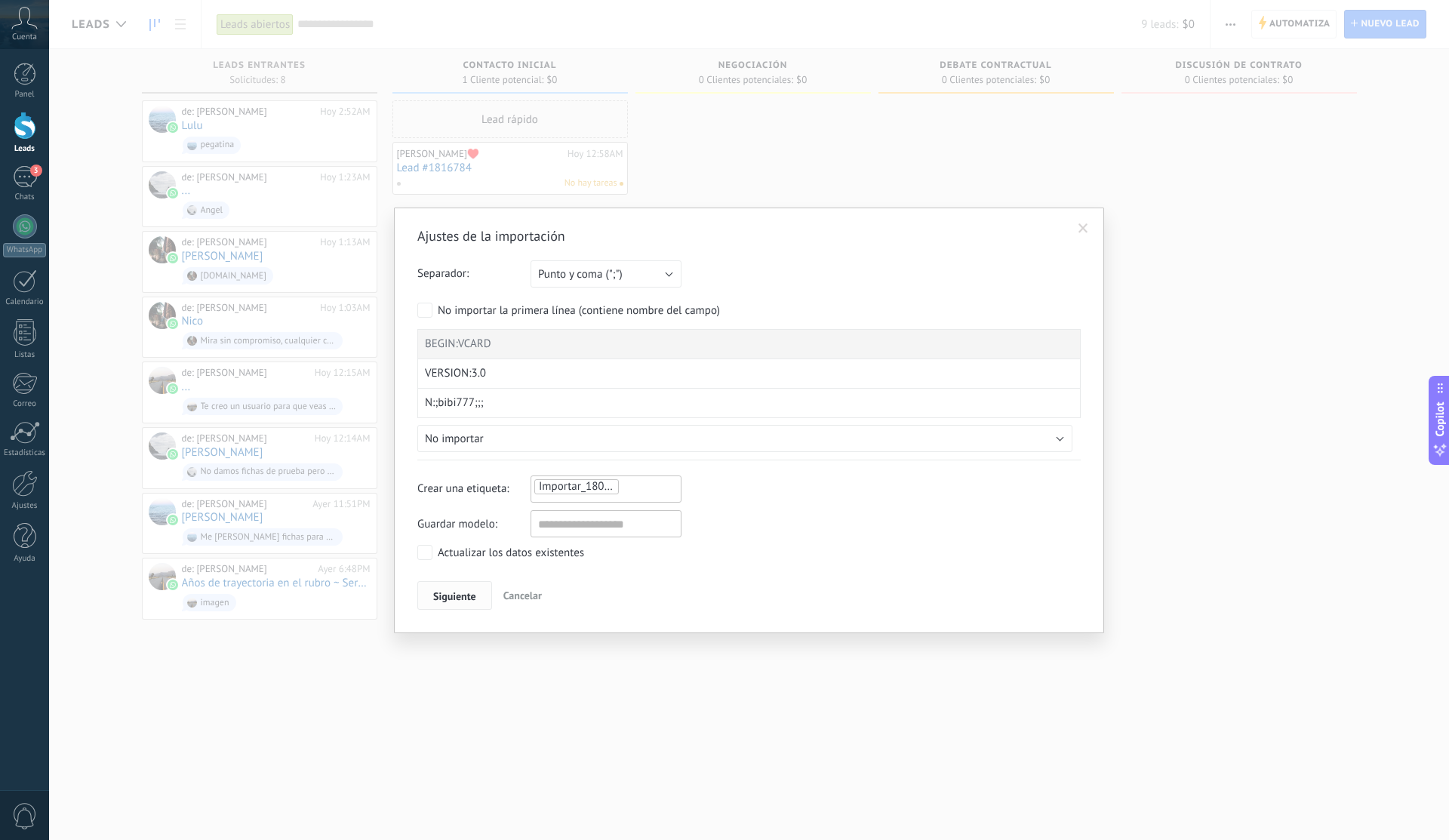
click at [479, 590] on button "Siguiente" at bounding box center [454, 595] width 75 height 29
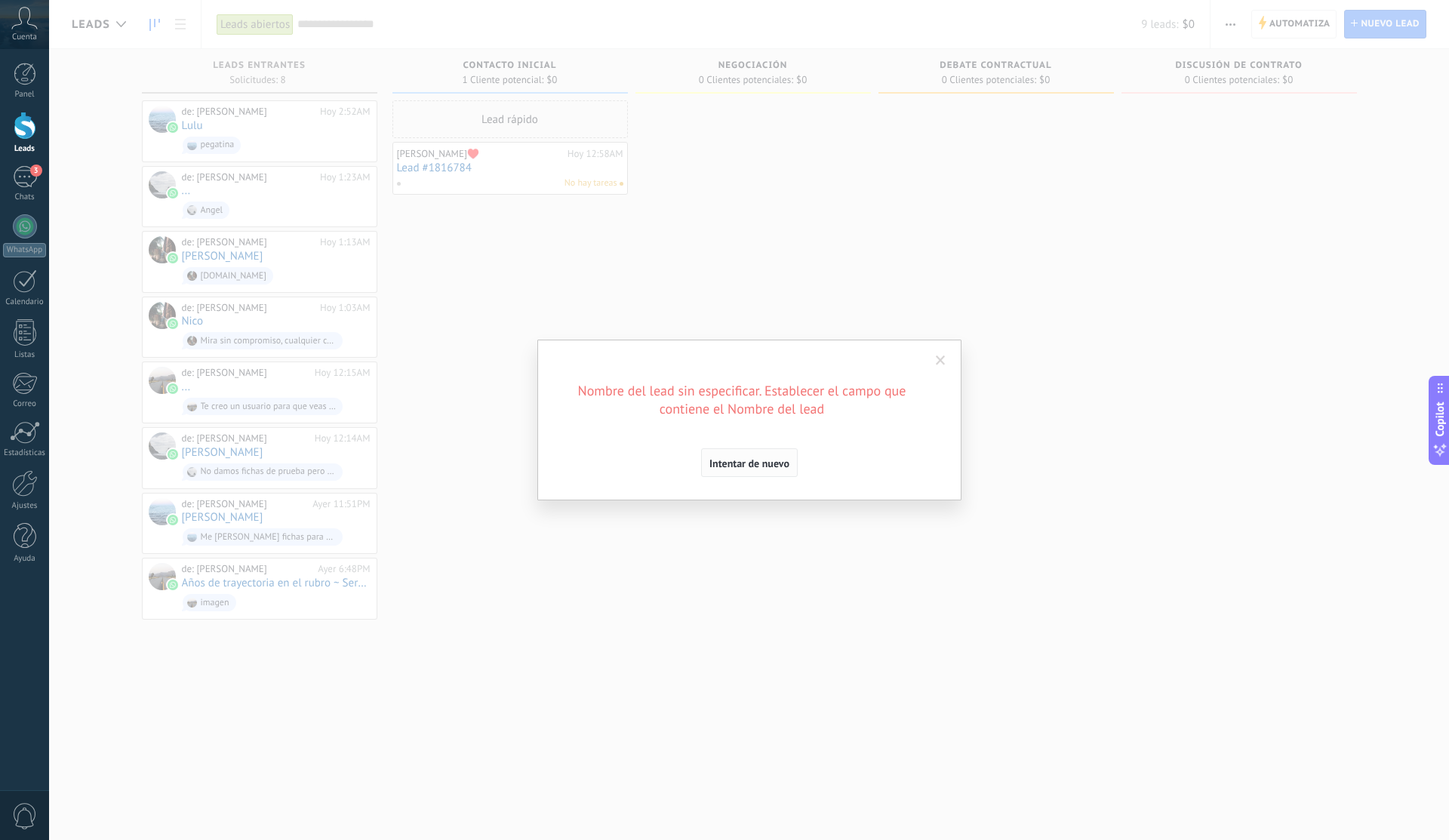
click at [736, 475] on button "Intentar de nuevo" at bounding box center [749, 462] width 97 height 29
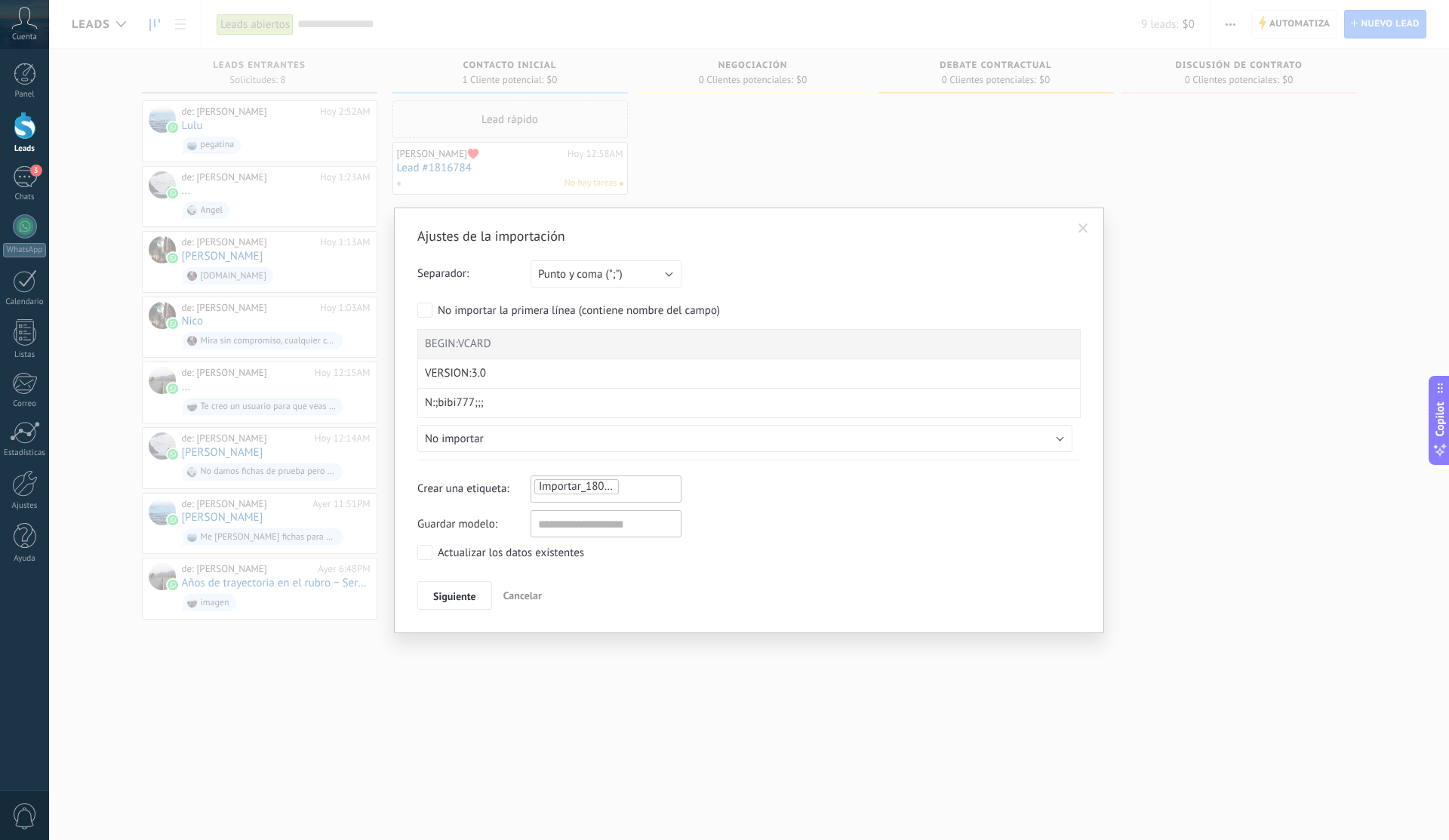
click at [433, 557] on label "Actualizar los datos existentes" at bounding box center [500, 552] width 167 height 15
click at [448, 583] on button "Siguiente" at bounding box center [454, 595] width 75 height 29
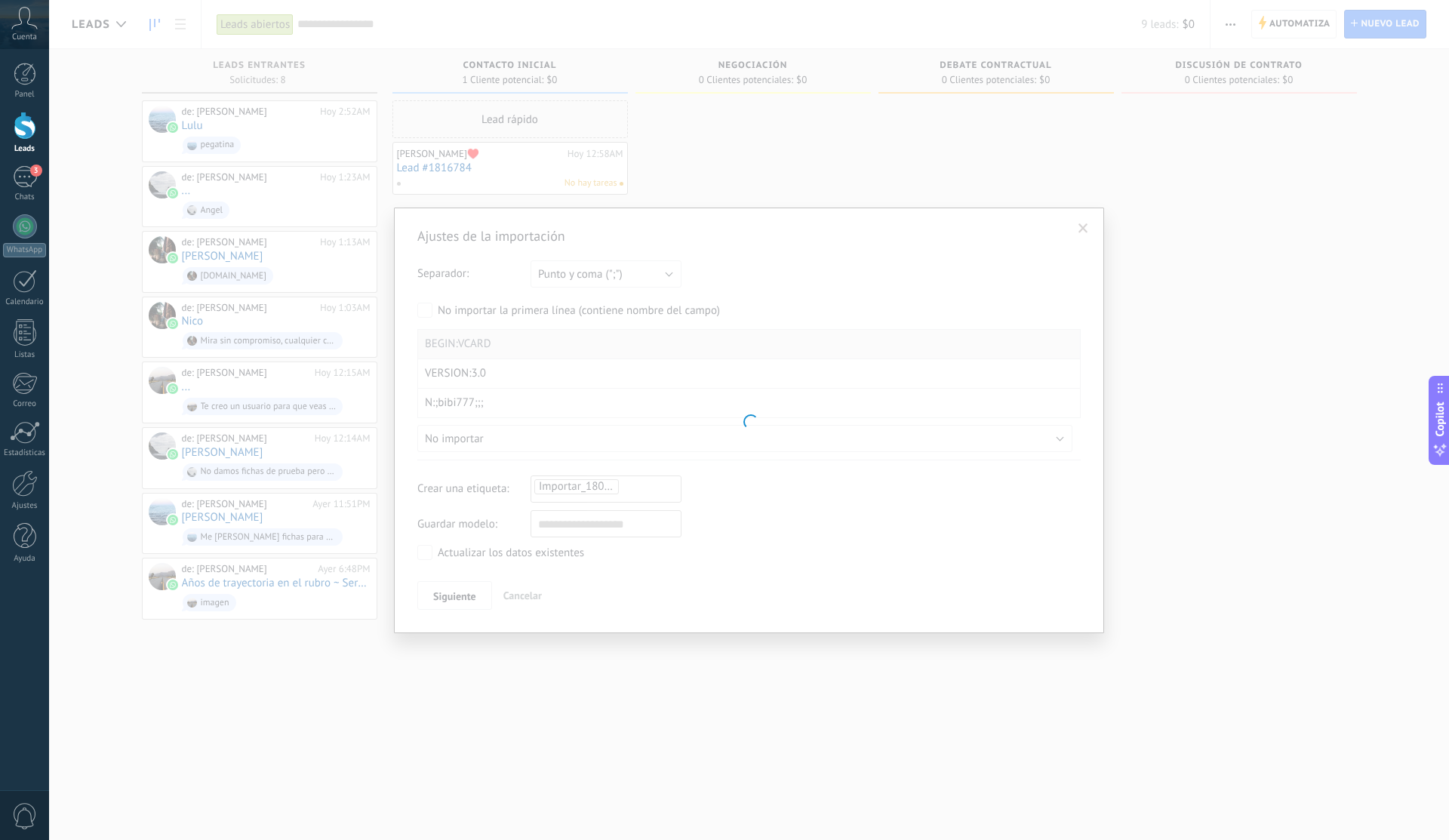
click at [448, 588] on div at bounding box center [748, 420] width 708 height 424
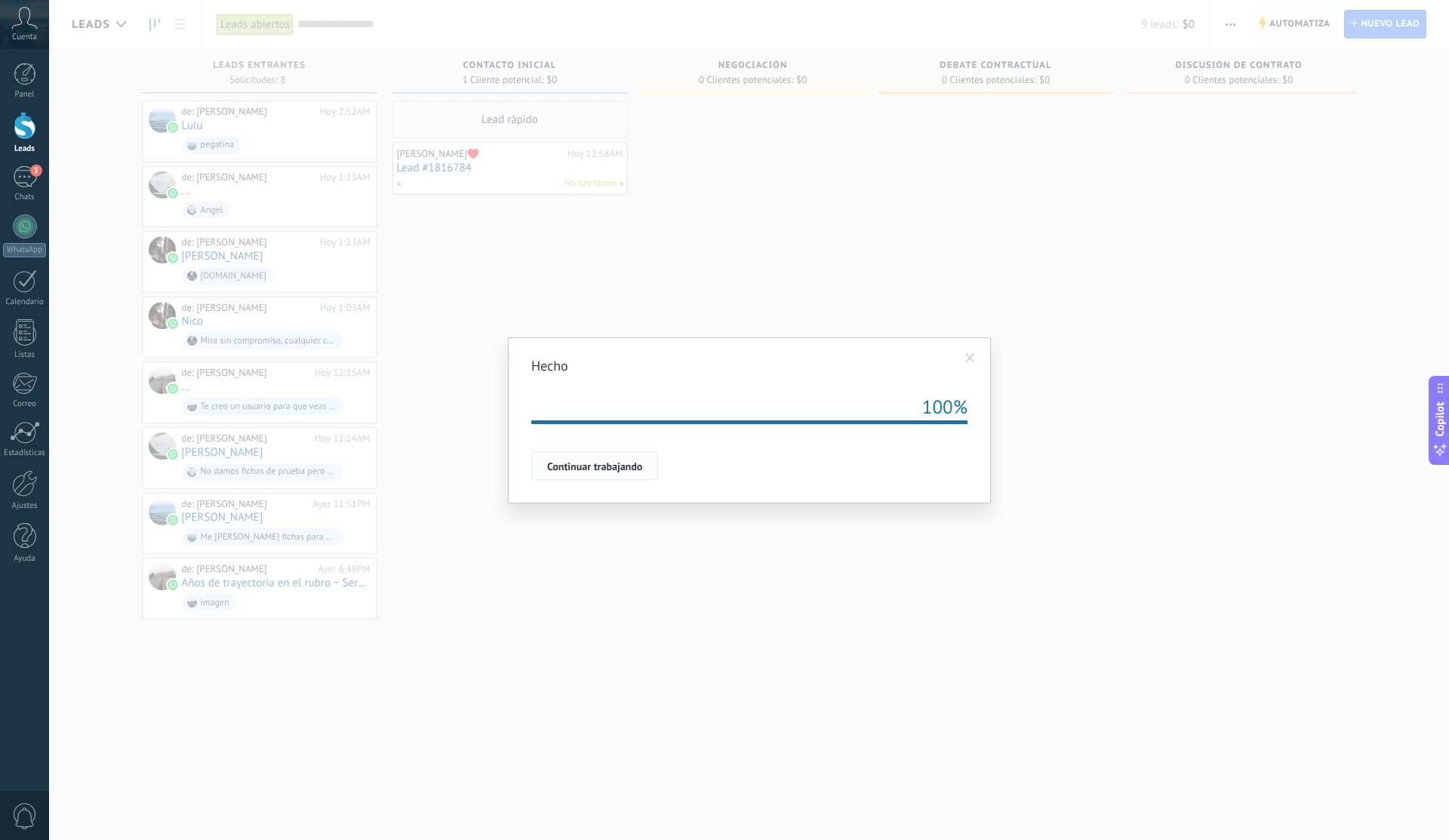
click at [614, 467] on span "Continuar trabajando" at bounding box center [595, 466] width 95 height 11
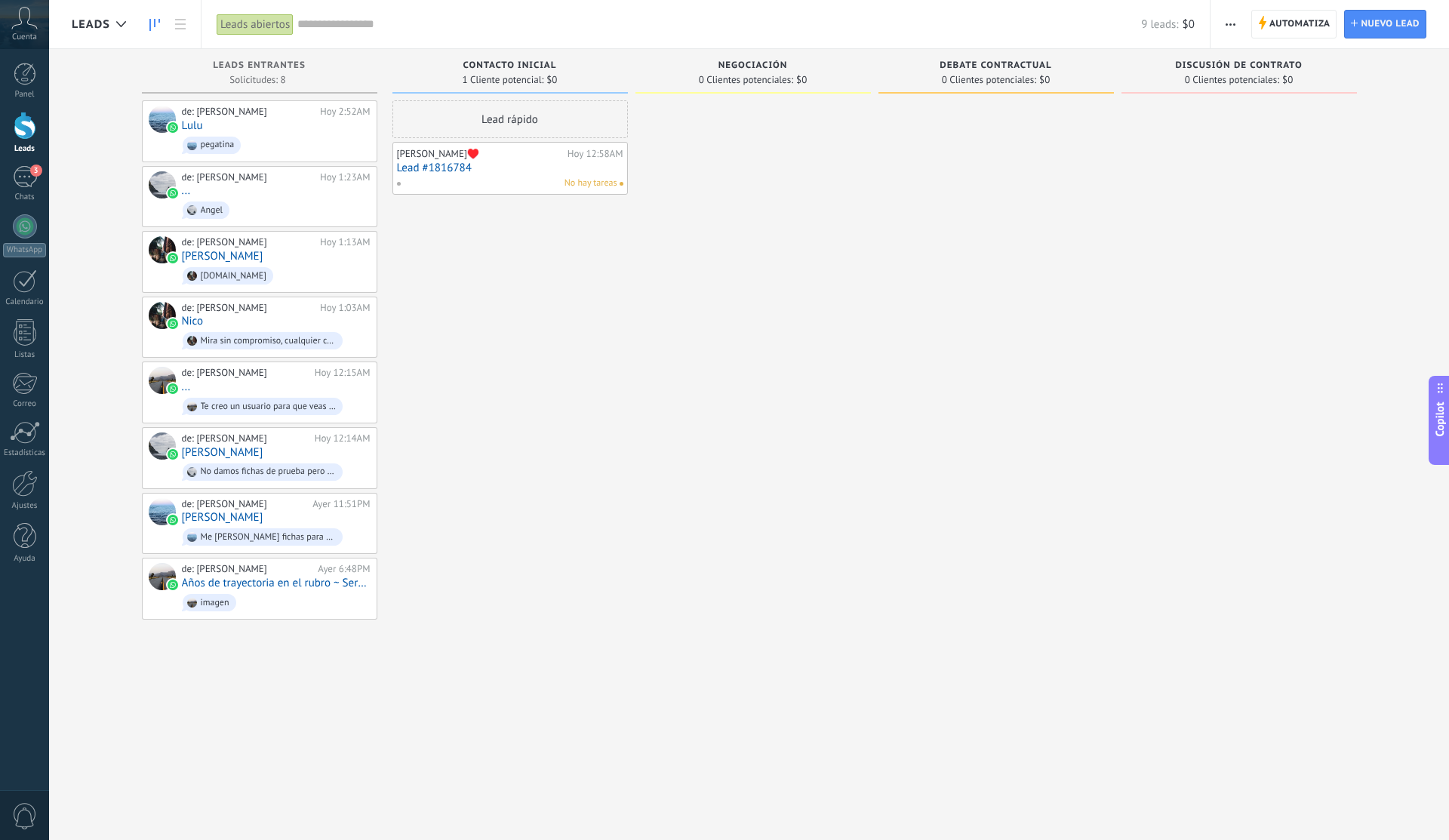
click at [1230, 33] on span "button" at bounding box center [1230, 24] width 10 height 29
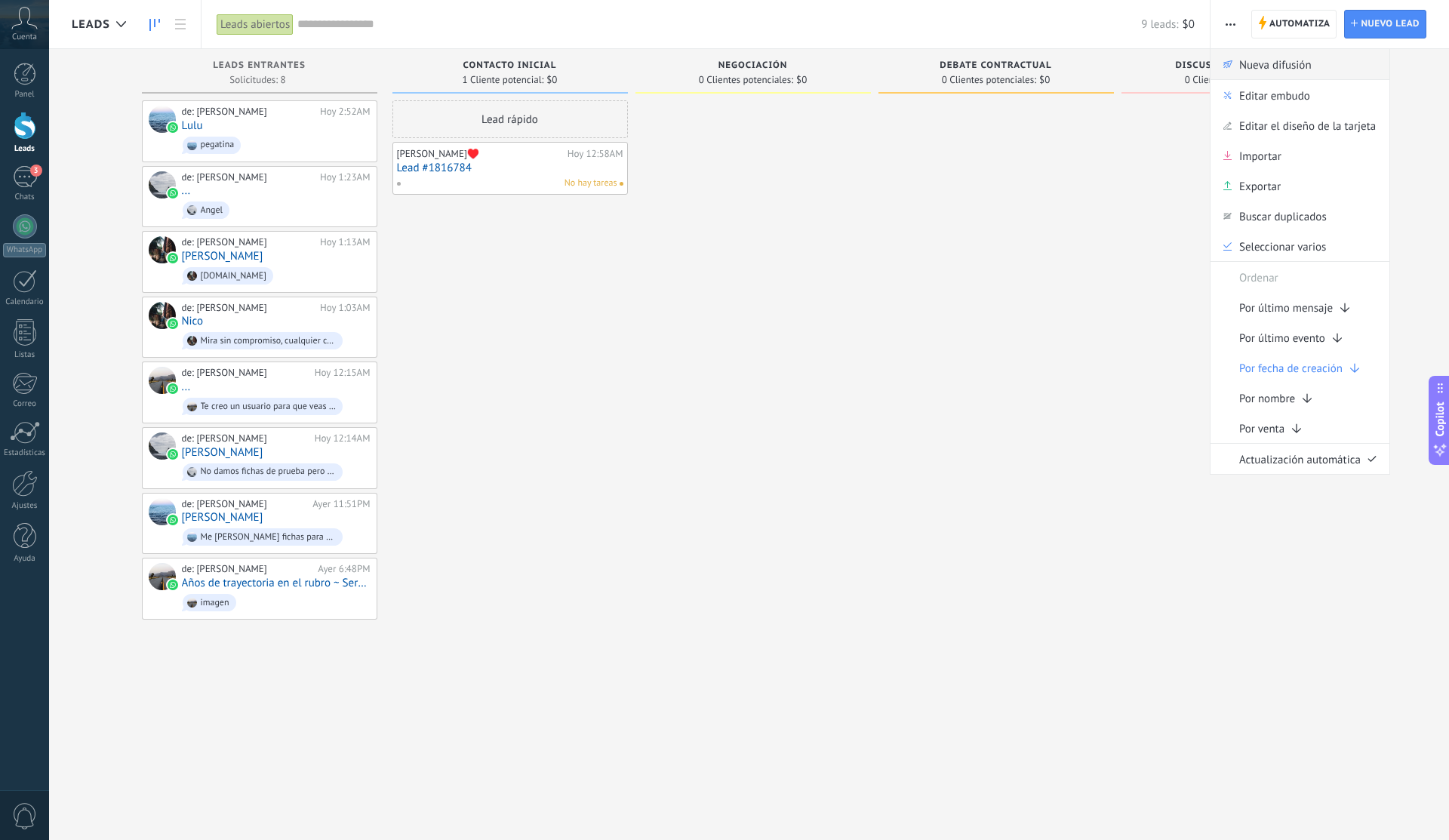
click at [1247, 59] on span "Nueva difusión" at bounding box center [1275, 64] width 73 height 30
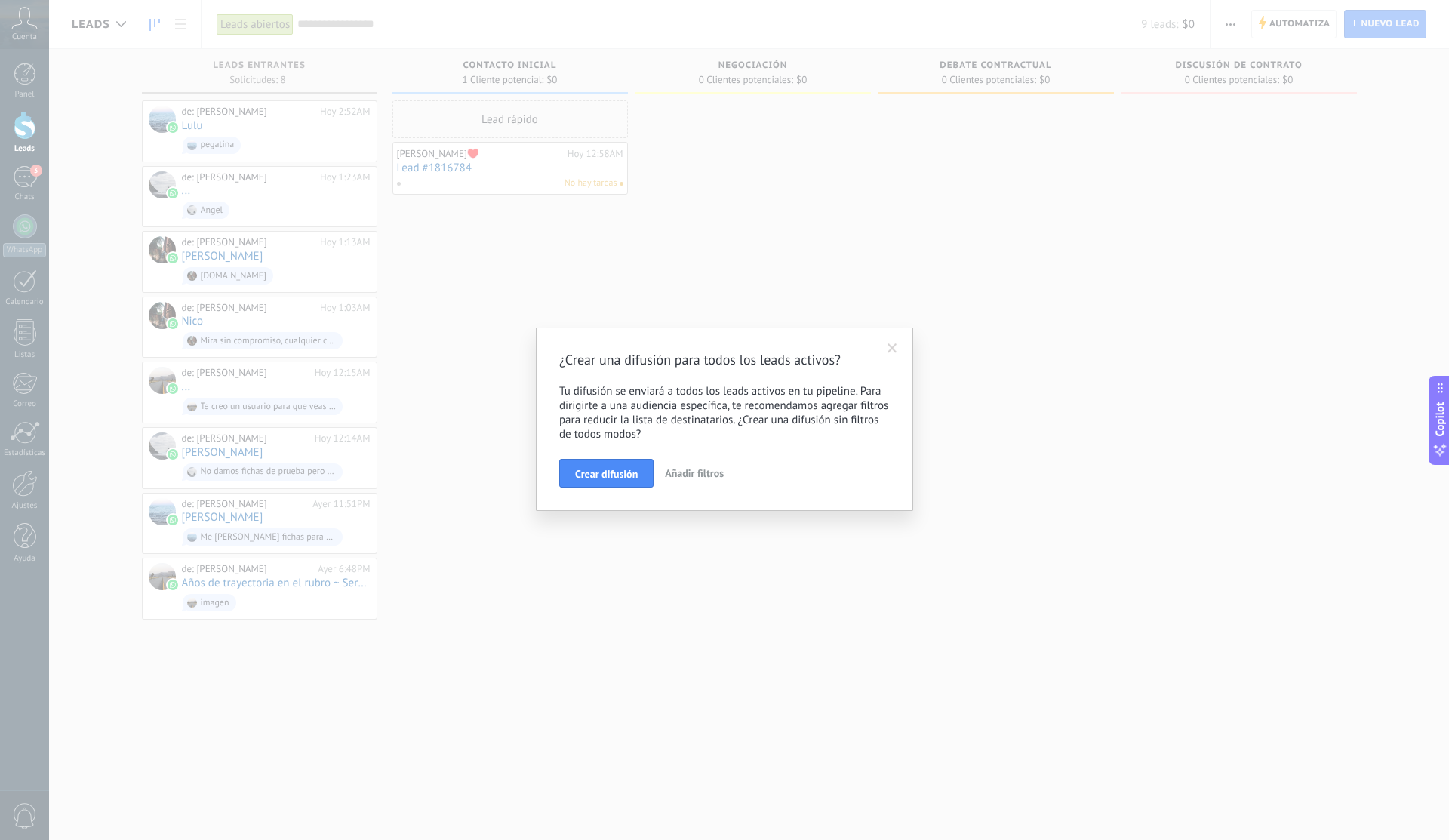
click at [893, 351] on span at bounding box center [892, 349] width 10 height 11
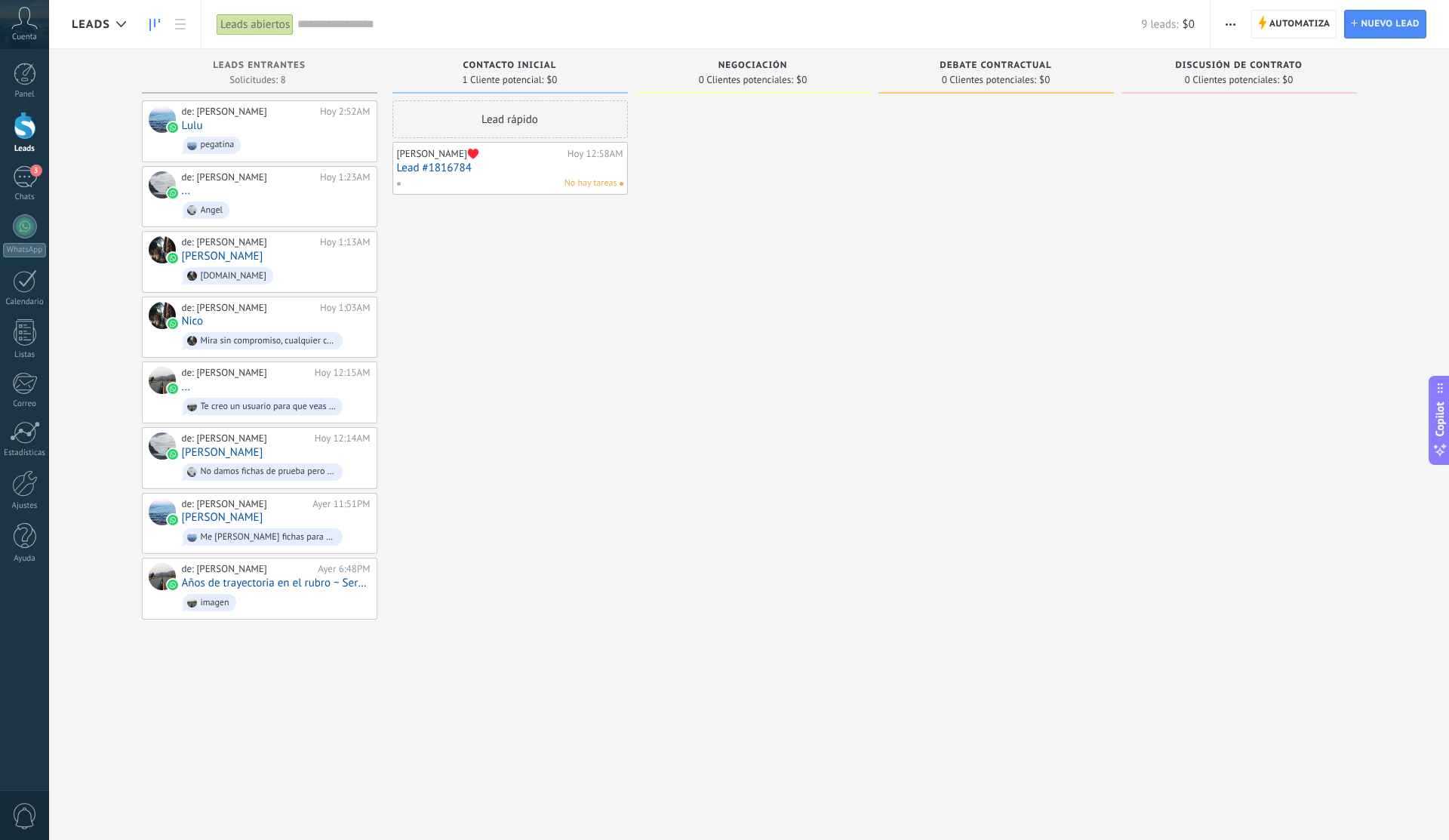
click at [1191, 30] on span "$0" at bounding box center [1187, 24] width 12 height 14
click at [1247, 24] on div "Automatiza Nueva difusión" at bounding box center [1329, 24] width 239 height 48
click at [1234, 27] on span "button" at bounding box center [1230, 24] width 10 height 29
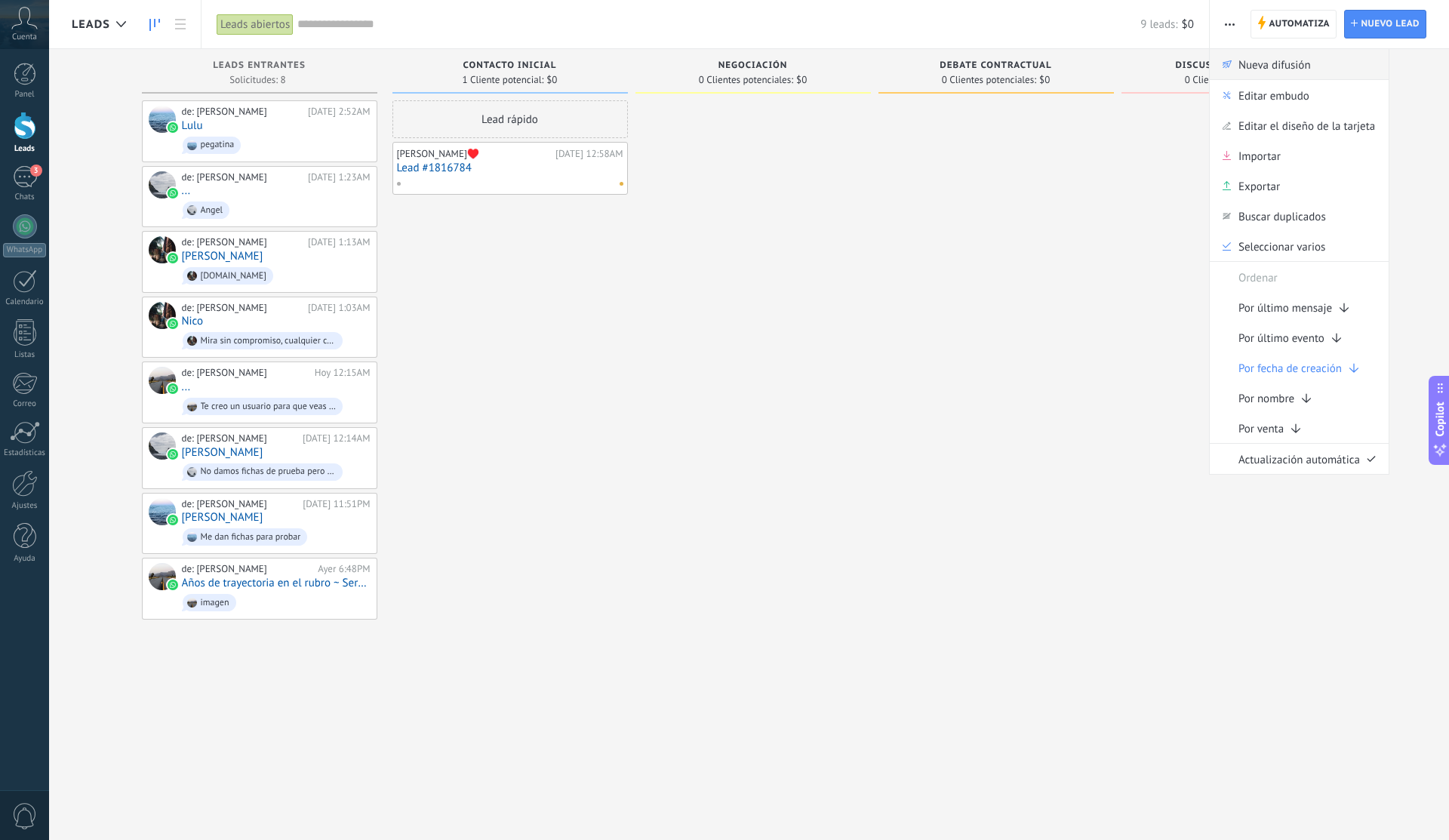
click at [1336, 72] on div "Nueva difusión" at bounding box center [1298, 64] width 179 height 30
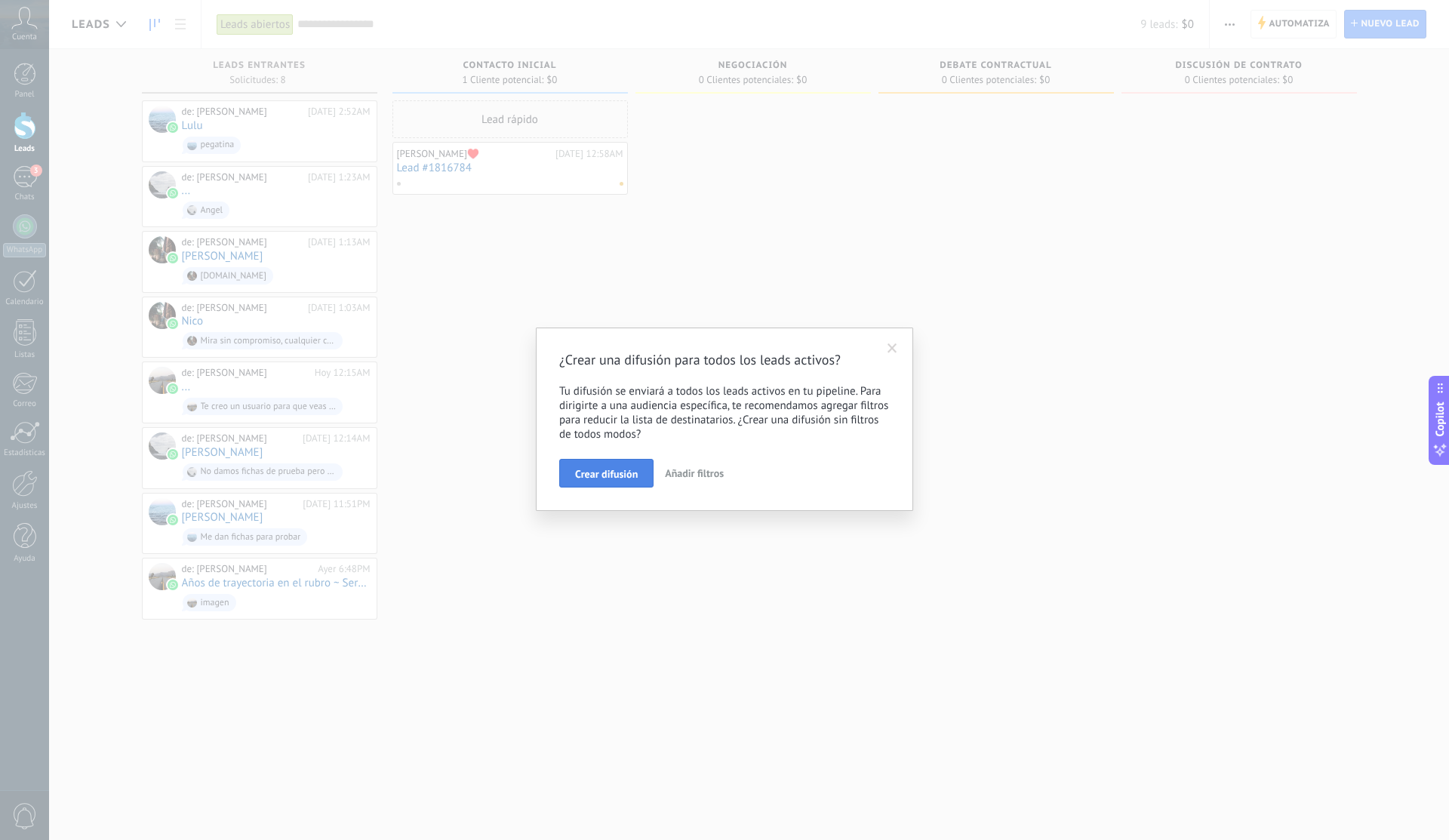
click at [618, 471] on span "Crear difusión" at bounding box center [606, 474] width 62 height 11
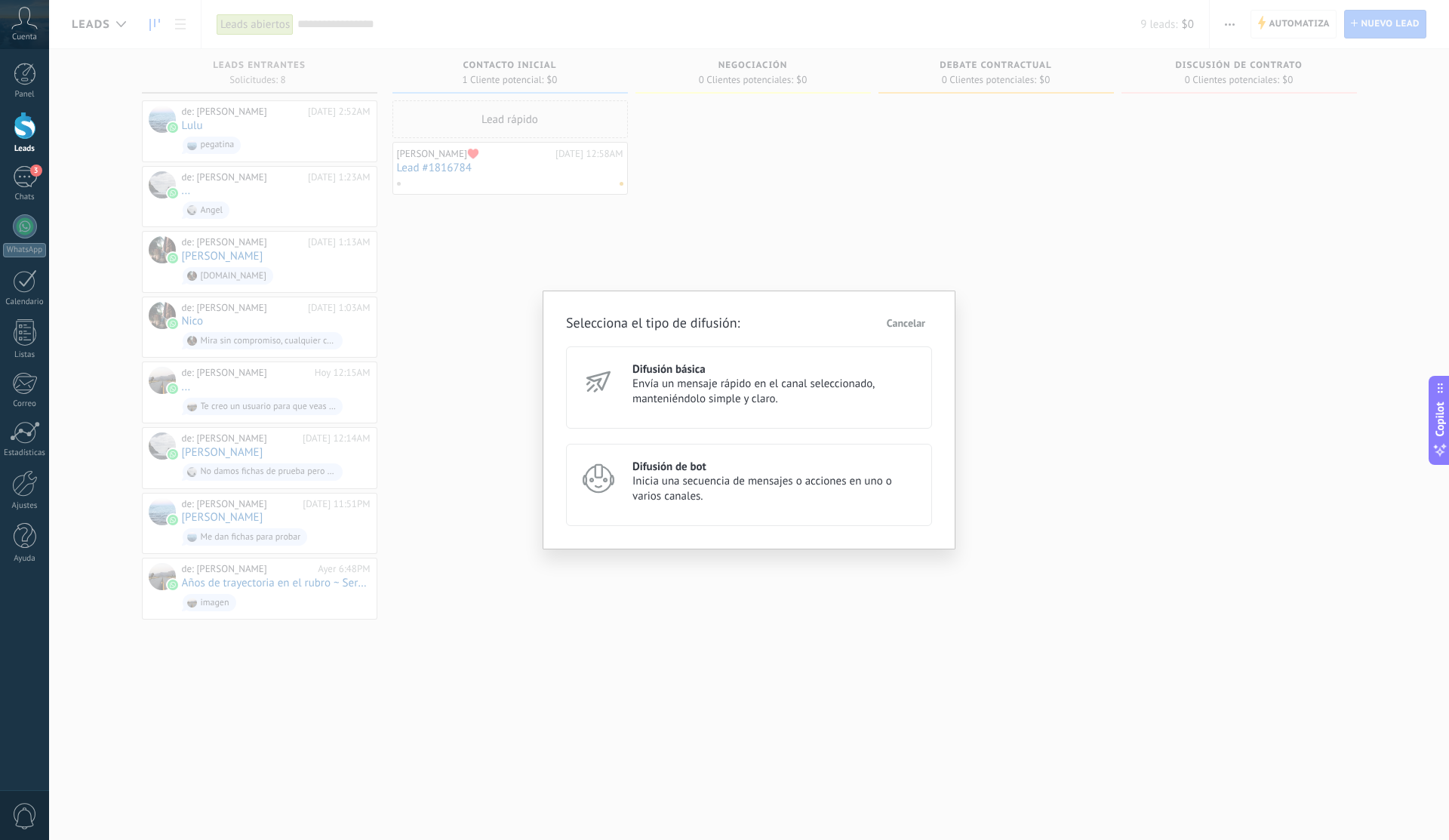
click at [779, 479] on span "Inicia una secuencia de mensajes o acciones en uno o varios canales." at bounding box center [775, 489] width 286 height 30
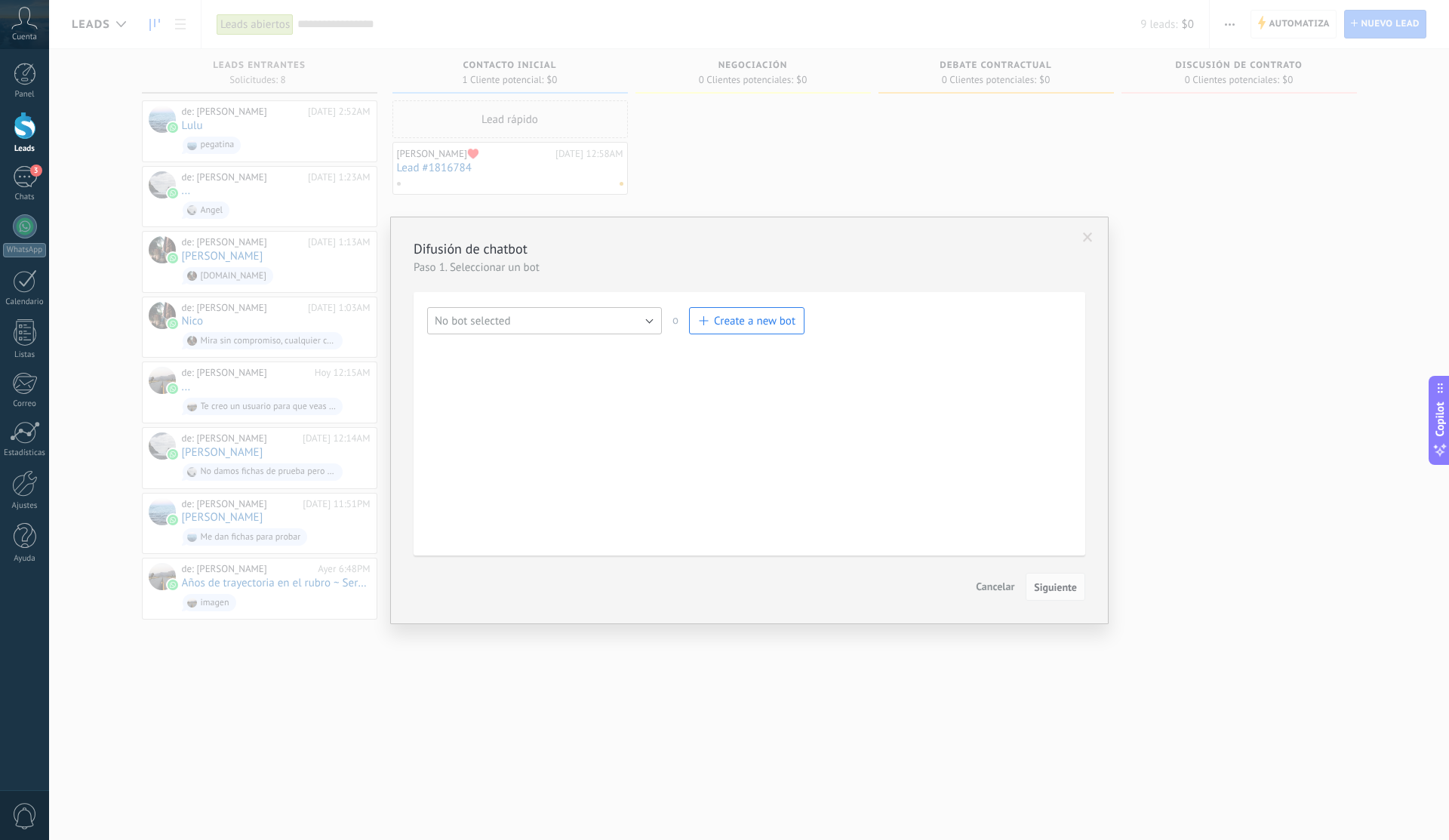
click at [646, 322] on button "No bot selected" at bounding box center [544, 320] width 235 height 27
click at [703, 323] on span "button" at bounding box center [703, 321] width 9 height 9
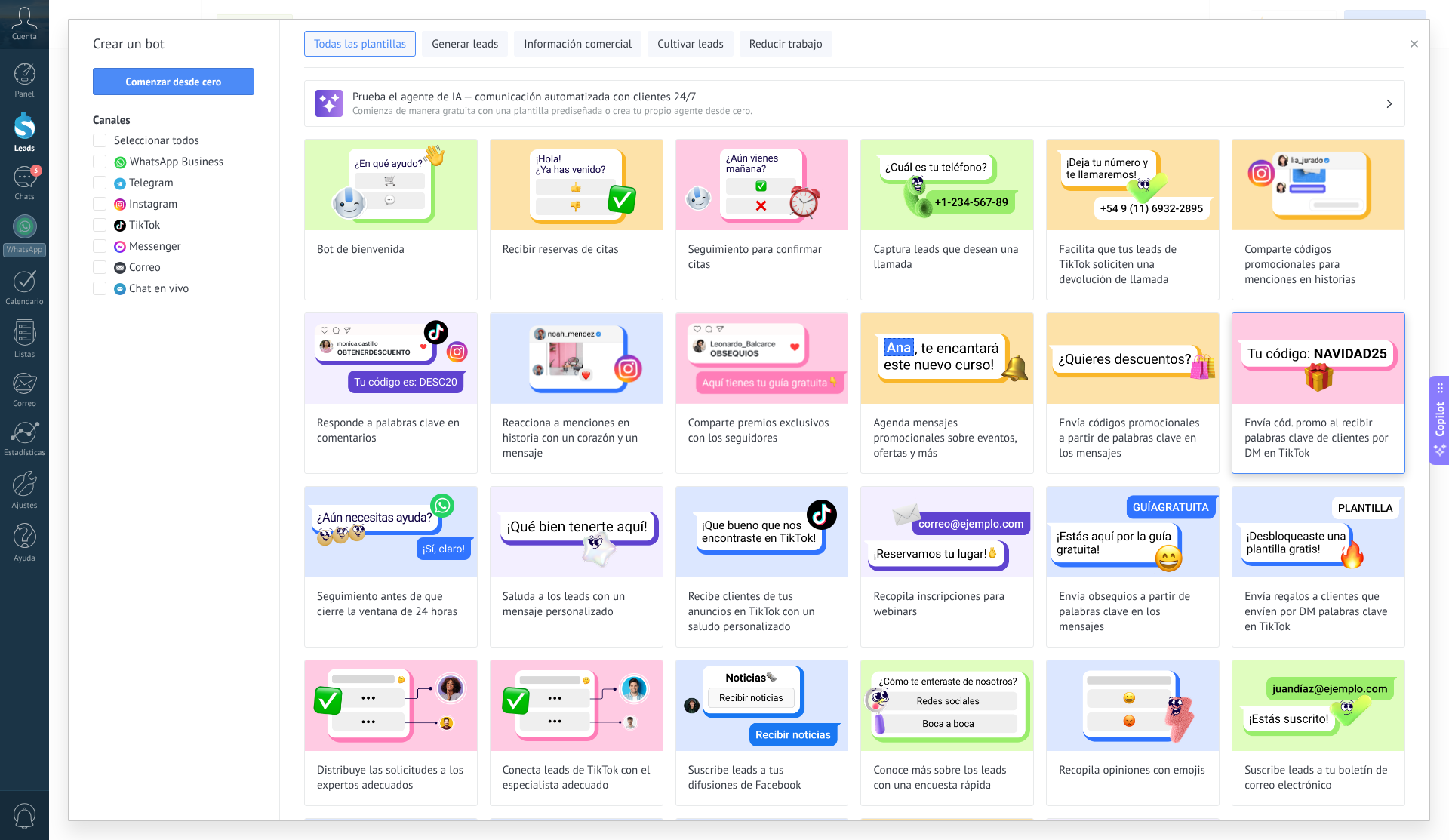
click at [1314, 334] on img at bounding box center [1318, 358] width 172 height 91
type input "**********"
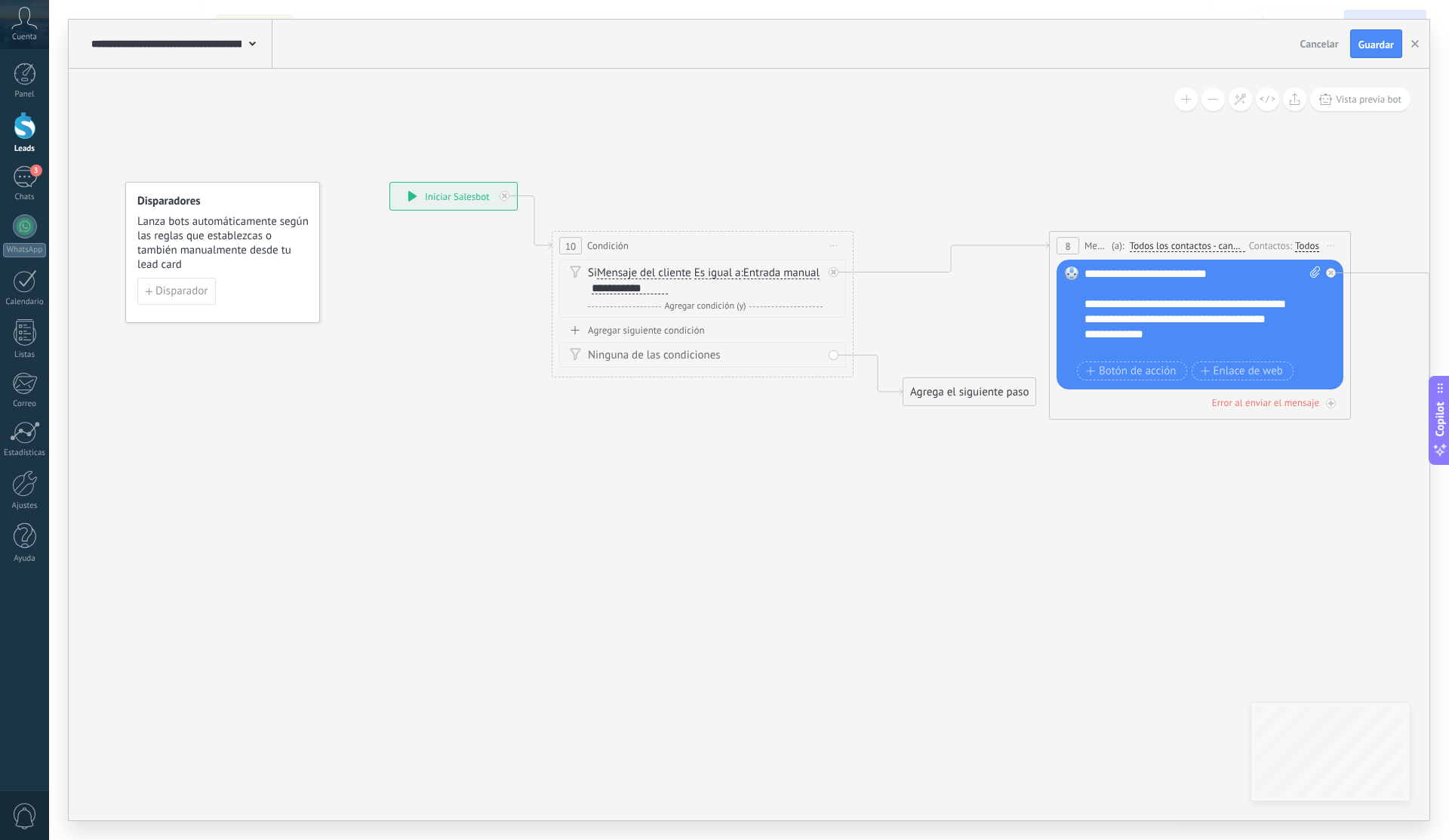
click at [1119, 317] on div "**********" at bounding box center [1202, 311] width 236 height 91
click at [1167, 336] on div "**********" at bounding box center [1202, 311] width 236 height 91
click at [204, 278] on div "Disparador" at bounding box center [223, 291] width 170 height 27
click at [1124, 375] on span "Botón de acción" at bounding box center [1131, 371] width 91 height 12
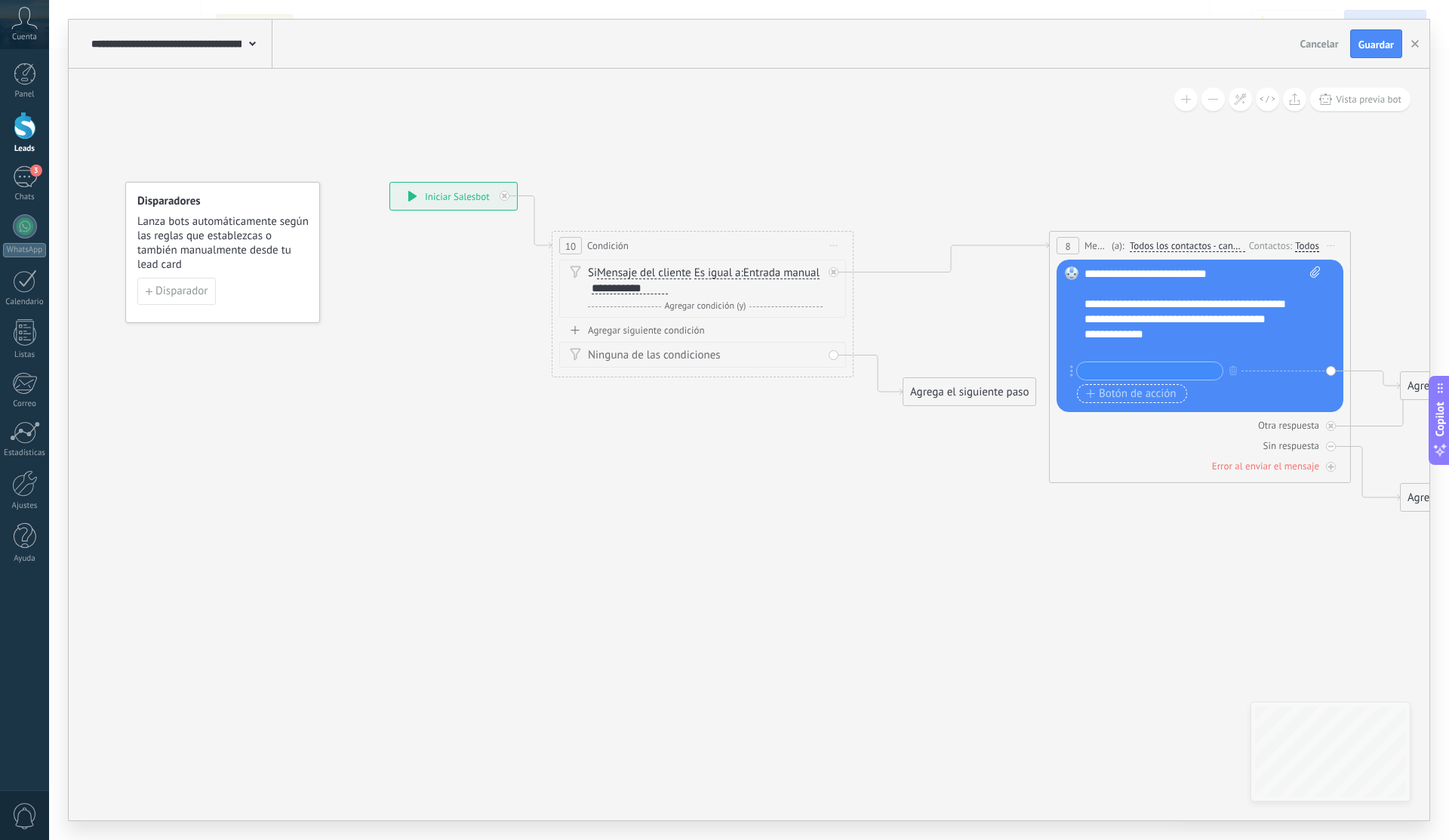
click at [1136, 396] on span "Botón de acción" at bounding box center [1131, 393] width 91 height 12
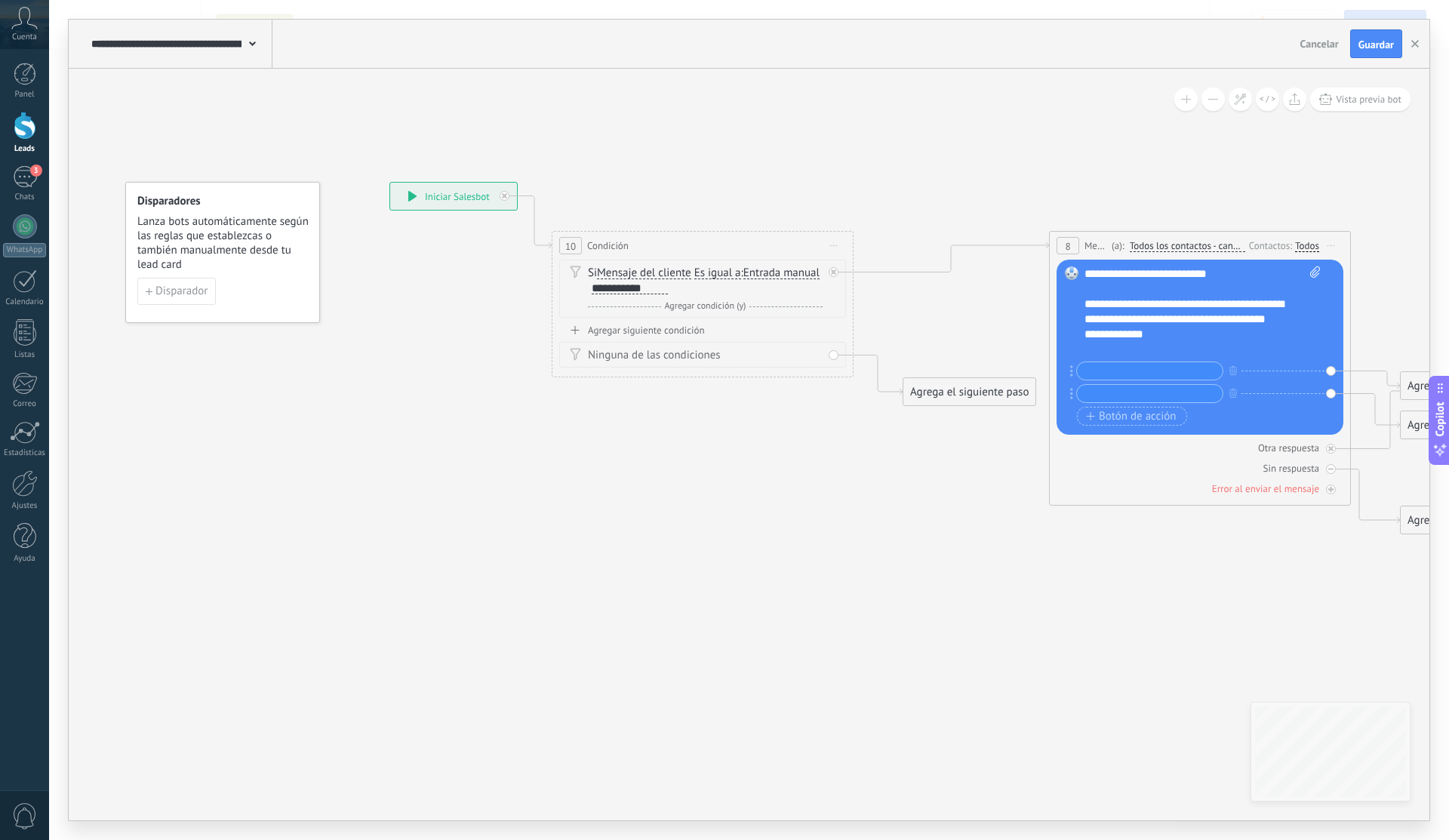
click at [1186, 361] on div at bounding box center [1149, 371] width 147 height 19
click at [1200, 365] on input "text" at bounding box center [1149, 371] width 146 height 17
click at [1195, 368] on input "text" at bounding box center [1149, 371] width 146 height 17
type input "*"
click at [1202, 393] on input "text" at bounding box center [1149, 393] width 146 height 17
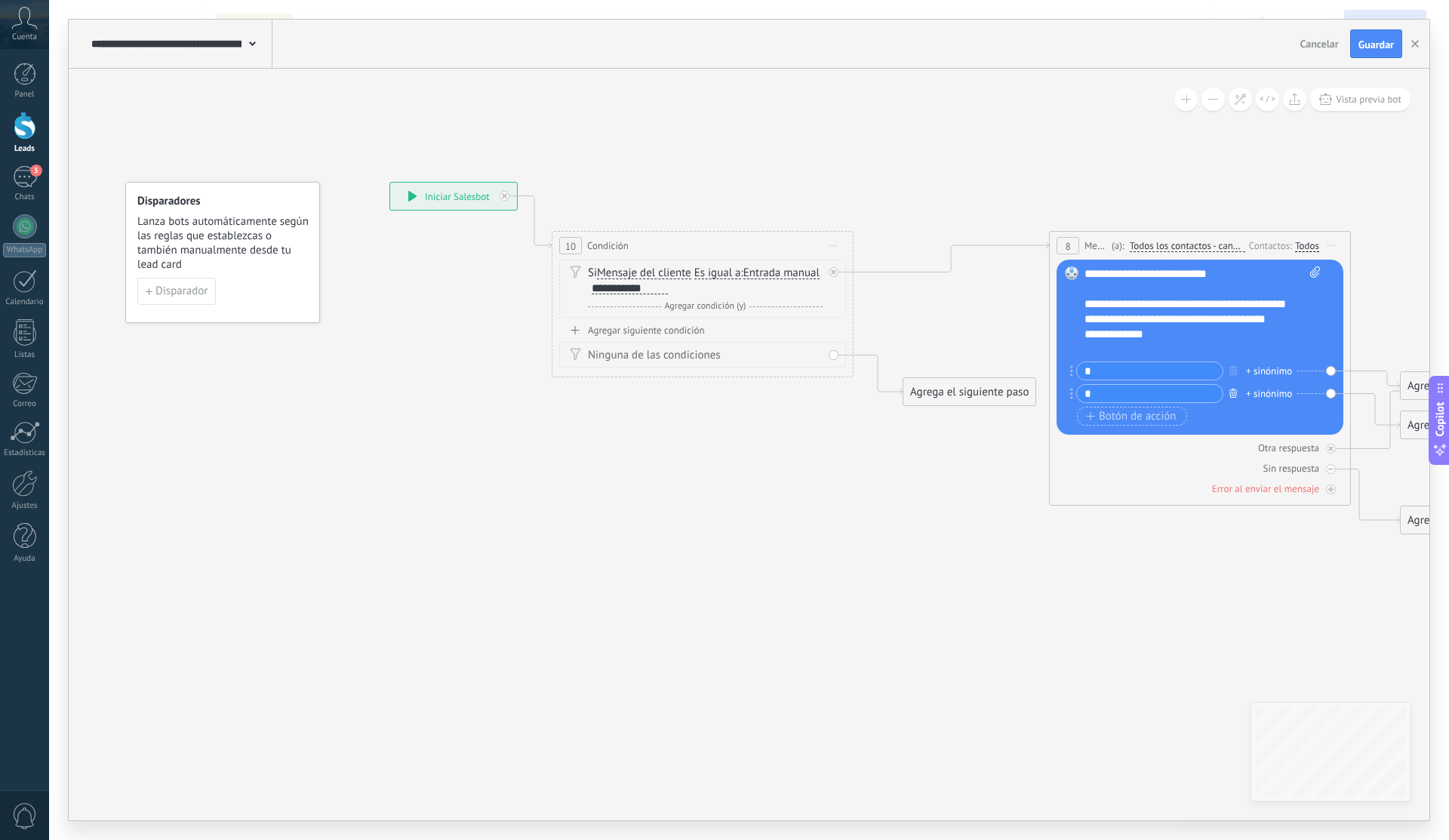
type input "*"
click at [1234, 397] on button "button" at bounding box center [1233, 393] width 16 height 19
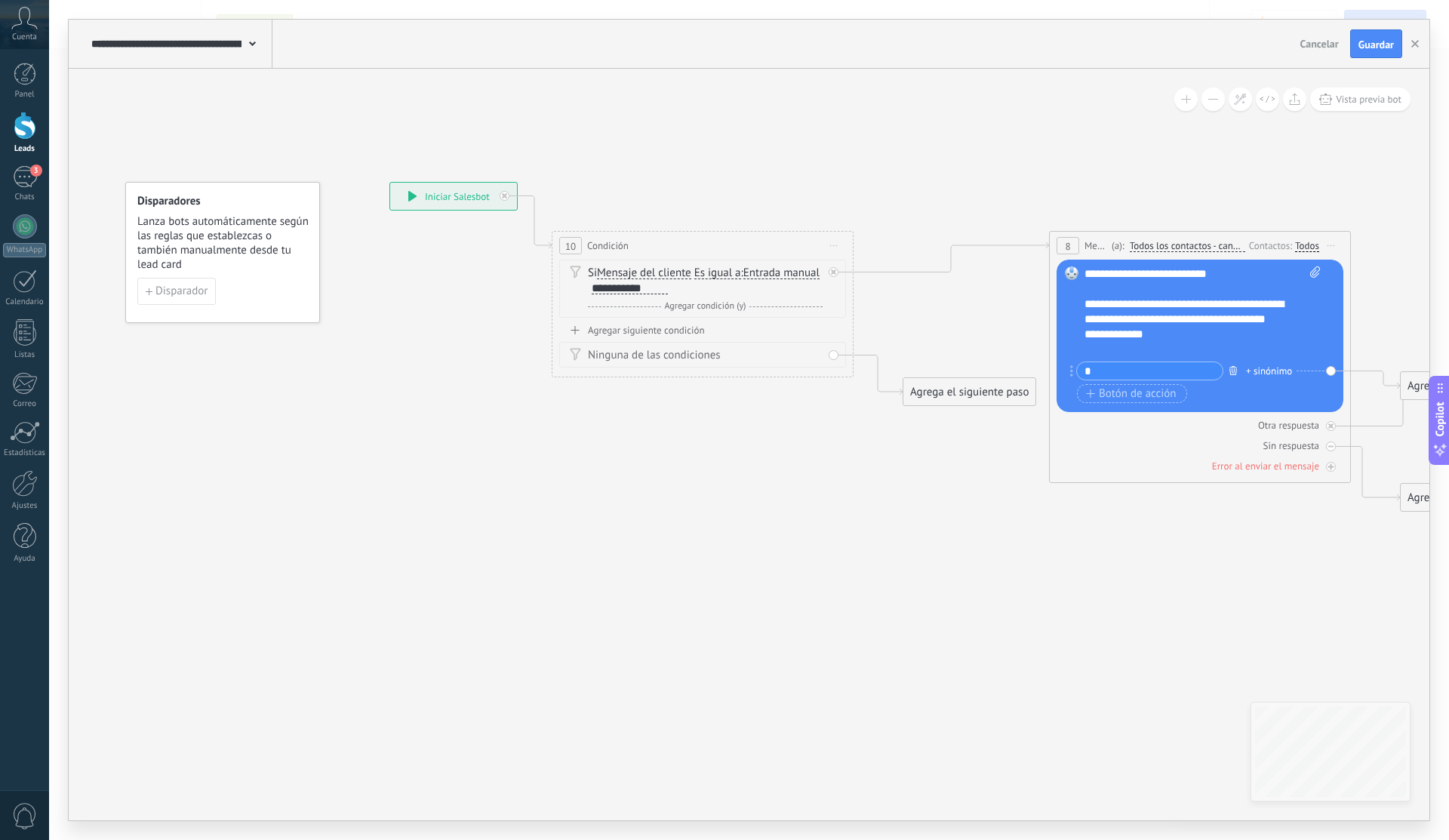
click at [1233, 372] on icon "button" at bounding box center [1233, 371] width 8 height 9
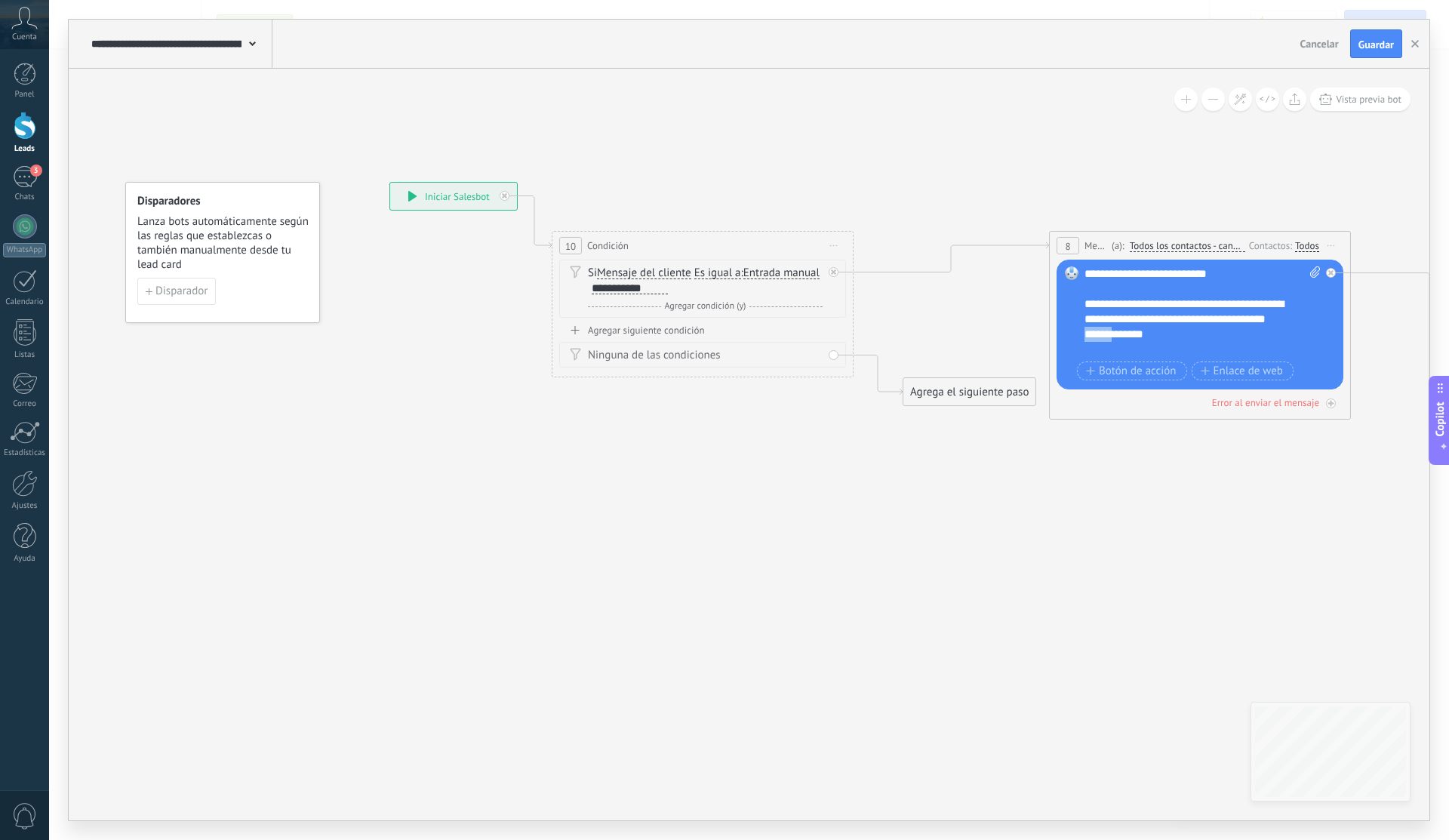
drag, startPoint x: 1120, startPoint y: 333, endPoint x: 1080, endPoint y: 333, distance: 40.0
click at [1080, 333] on div "Reemplazar Quitar Convertir a mensaje de voz Arrastre la imagen aquí para adjun…" at bounding box center [1199, 324] width 287 height 130
click at [1201, 333] on div "**********" at bounding box center [1202, 311] width 236 height 91
click at [1245, 555] on icon at bounding box center [1089, 358] width 2155 height 1108
click at [1278, 403] on div "Error al enviar el mensaje" at bounding box center [1265, 402] width 107 height 12
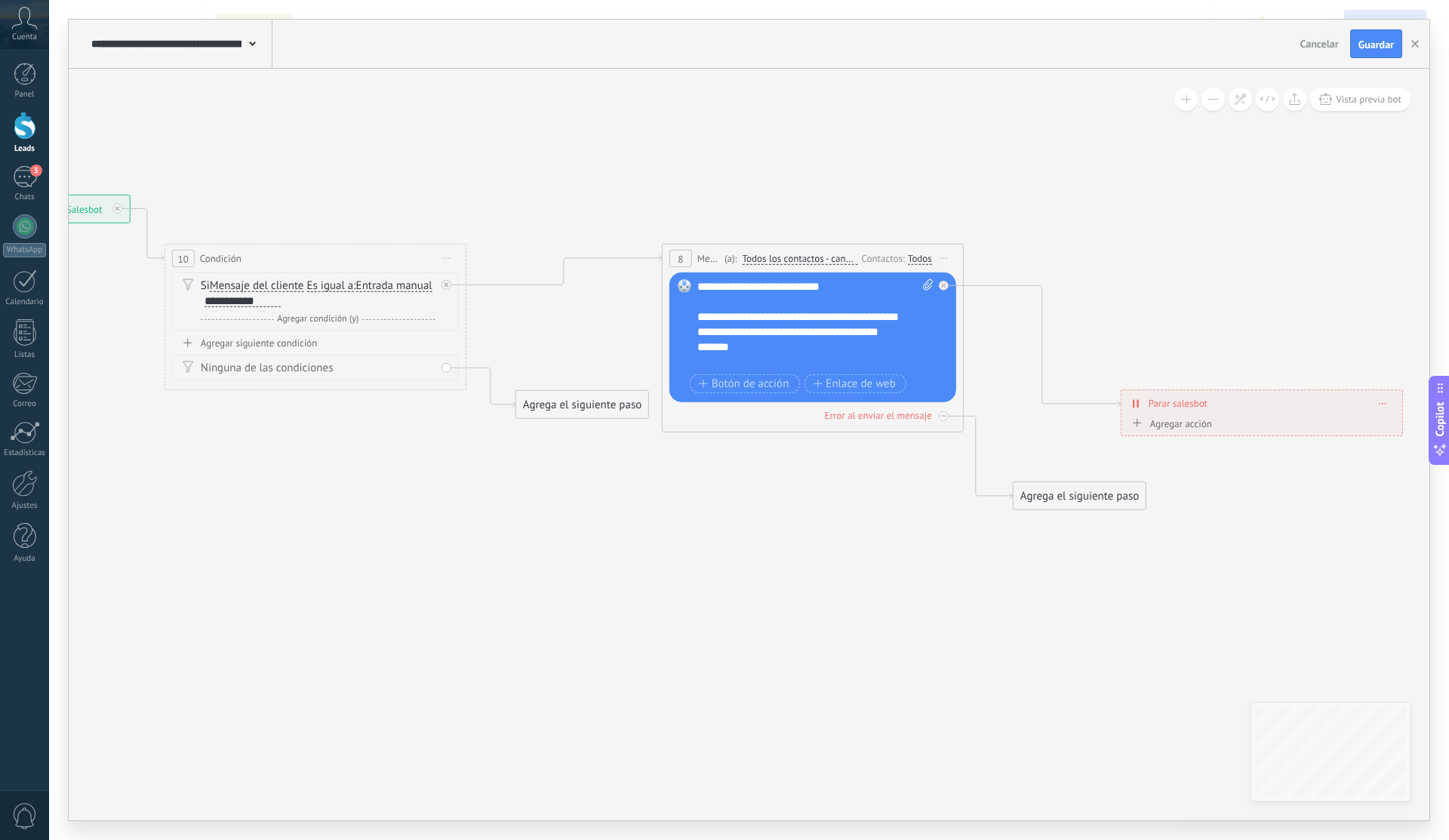
click at [1198, 407] on span "Parar salesbot" at bounding box center [1177, 403] width 59 height 14
click at [1137, 404] on icon at bounding box center [1137, 403] width 2 height 9
click at [808, 466] on icon at bounding box center [703, 352] width 2155 height 1070
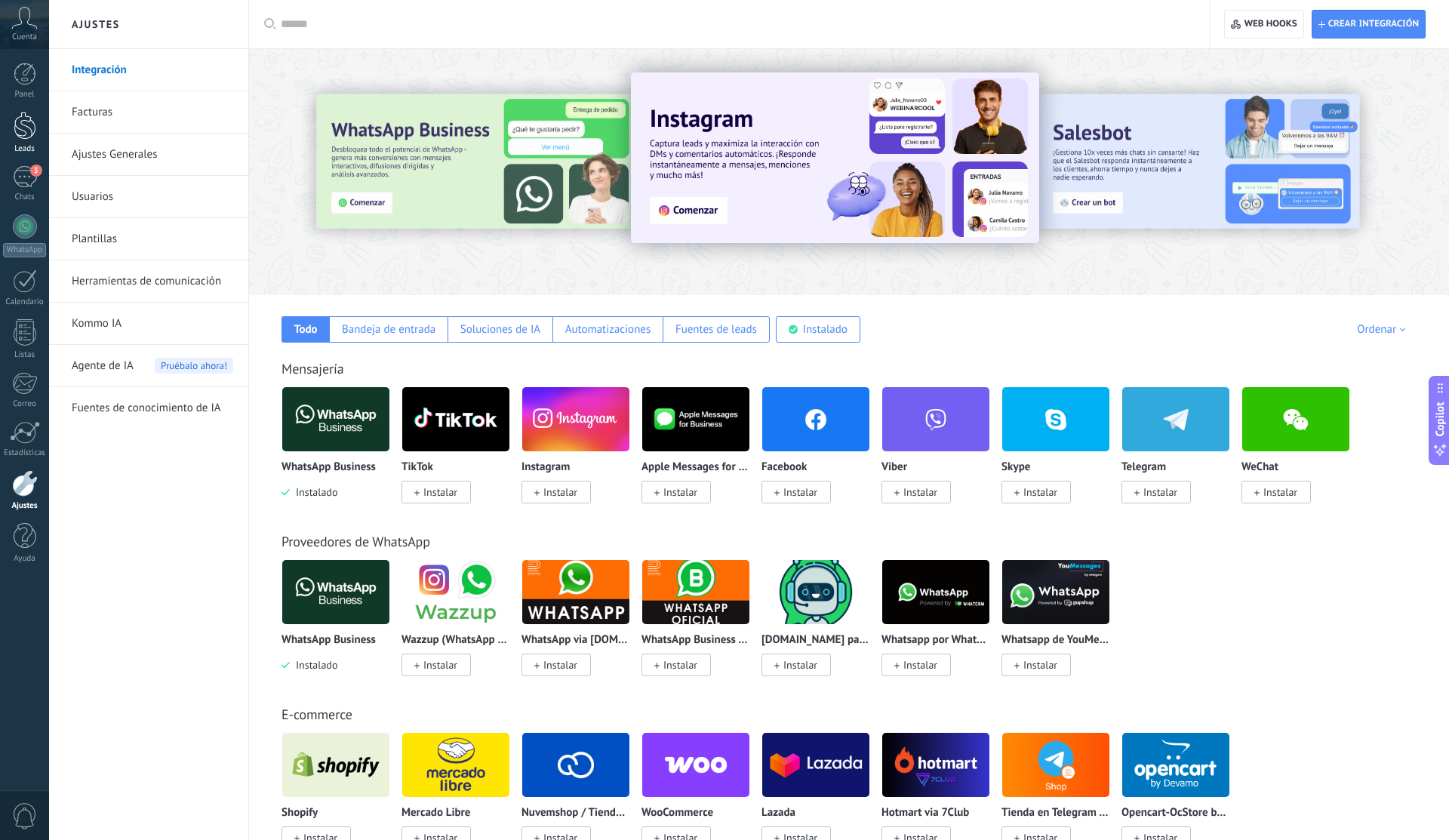
click at [29, 146] on div "Leads" at bounding box center [25, 149] width 44 height 10
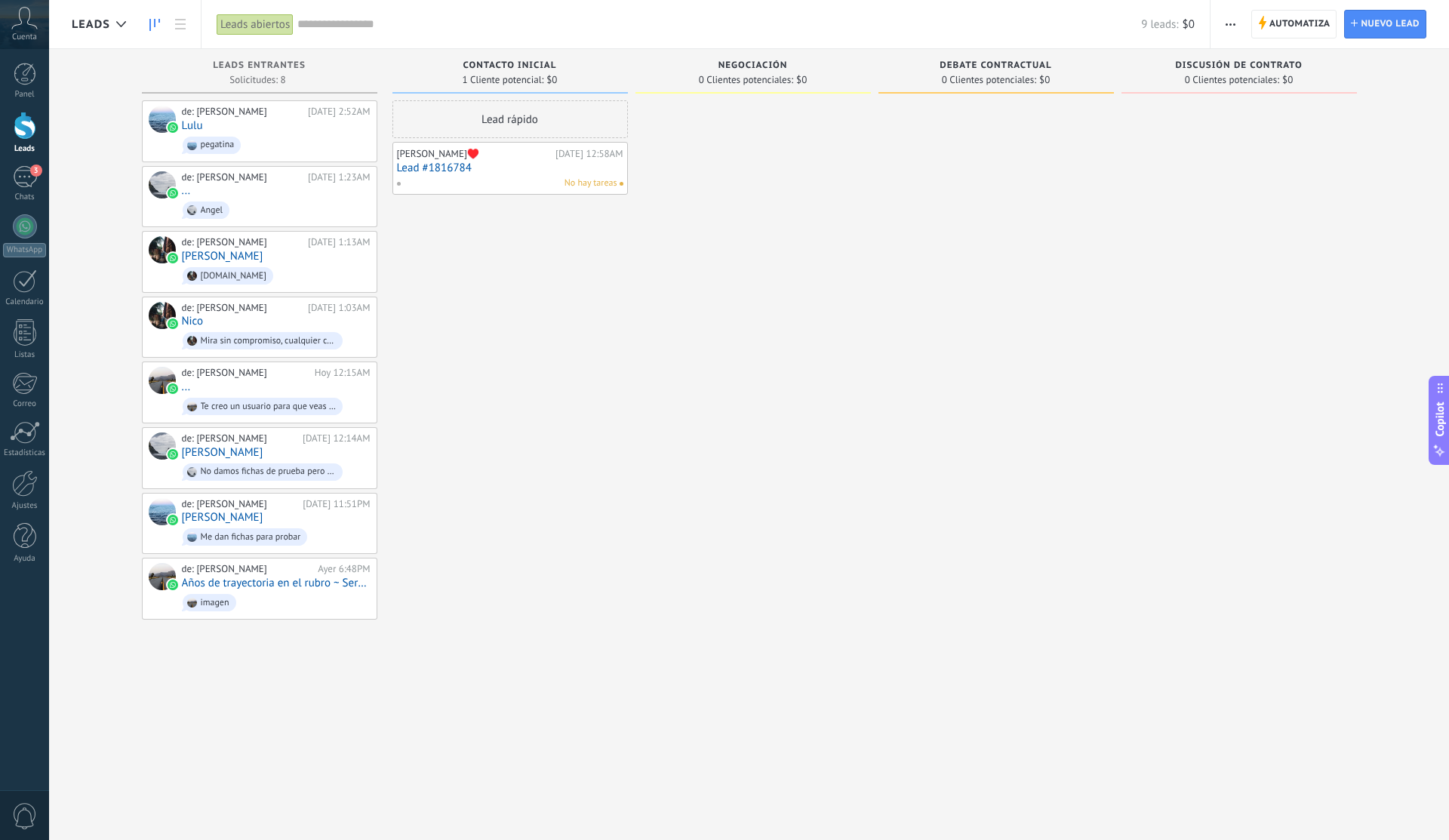
click at [1233, 25] on span "button" at bounding box center [1230, 24] width 10 height 29
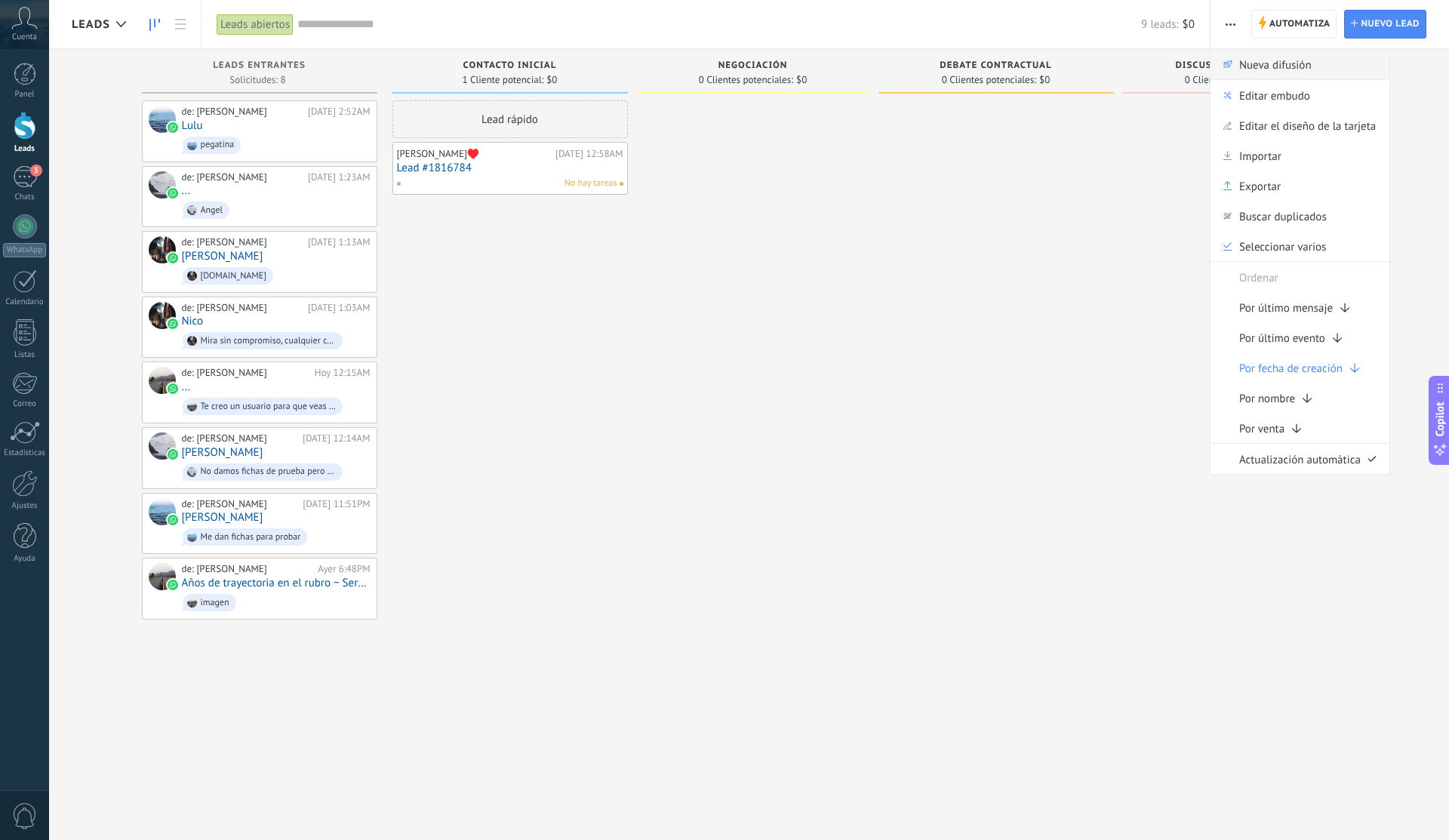
click at [1266, 76] on span "Nueva difusión" at bounding box center [1275, 64] width 73 height 30
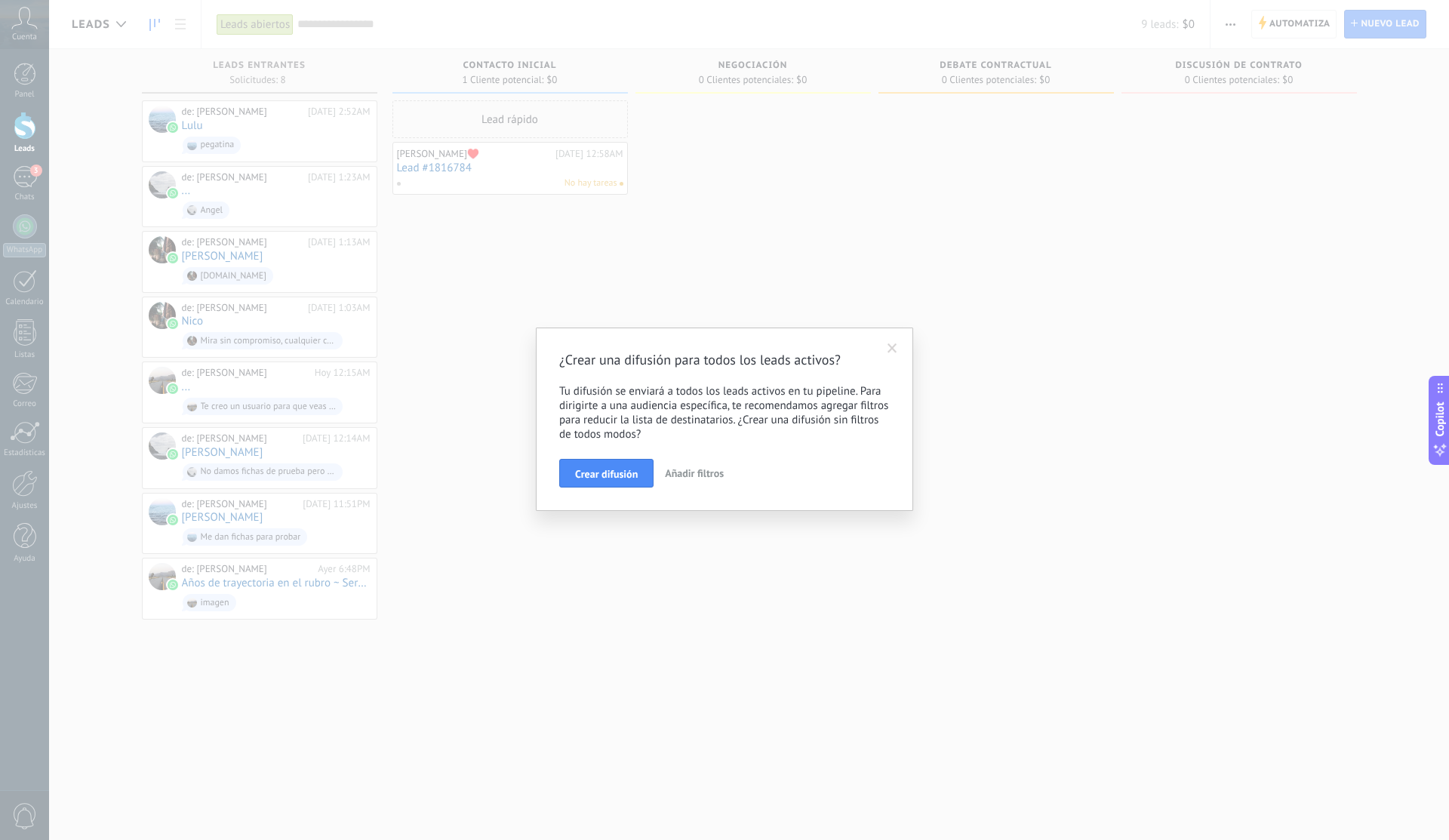
click at [703, 475] on span "Añadir filtros" at bounding box center [693, 472] width 59 height 13
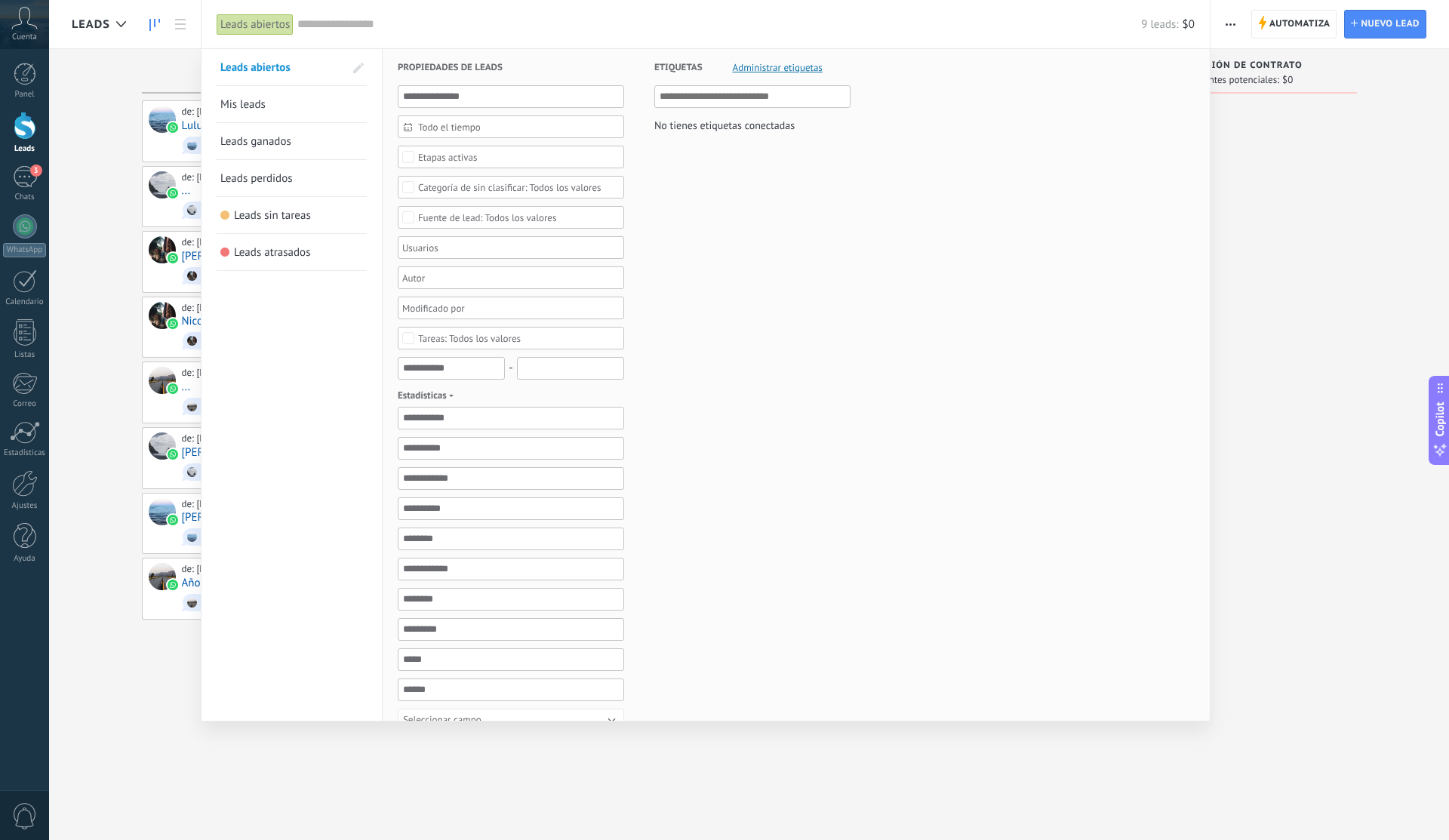
click at [312, 104] on link "Mis leads" at bounding box center [291, 104] width 143 height 36
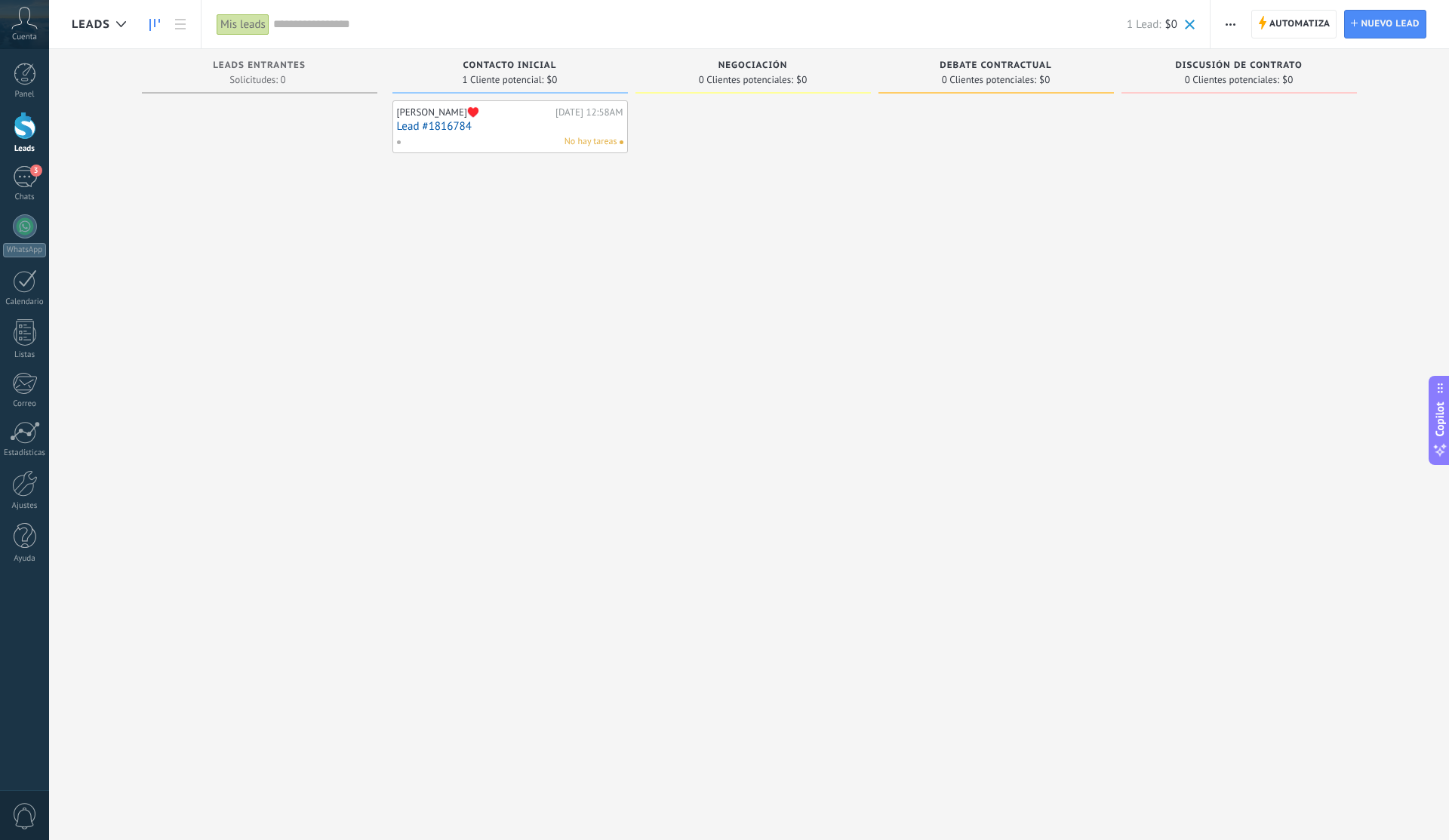
click at [318, 28] on input "text" at bounding box center [700, 24] width 853 height 16
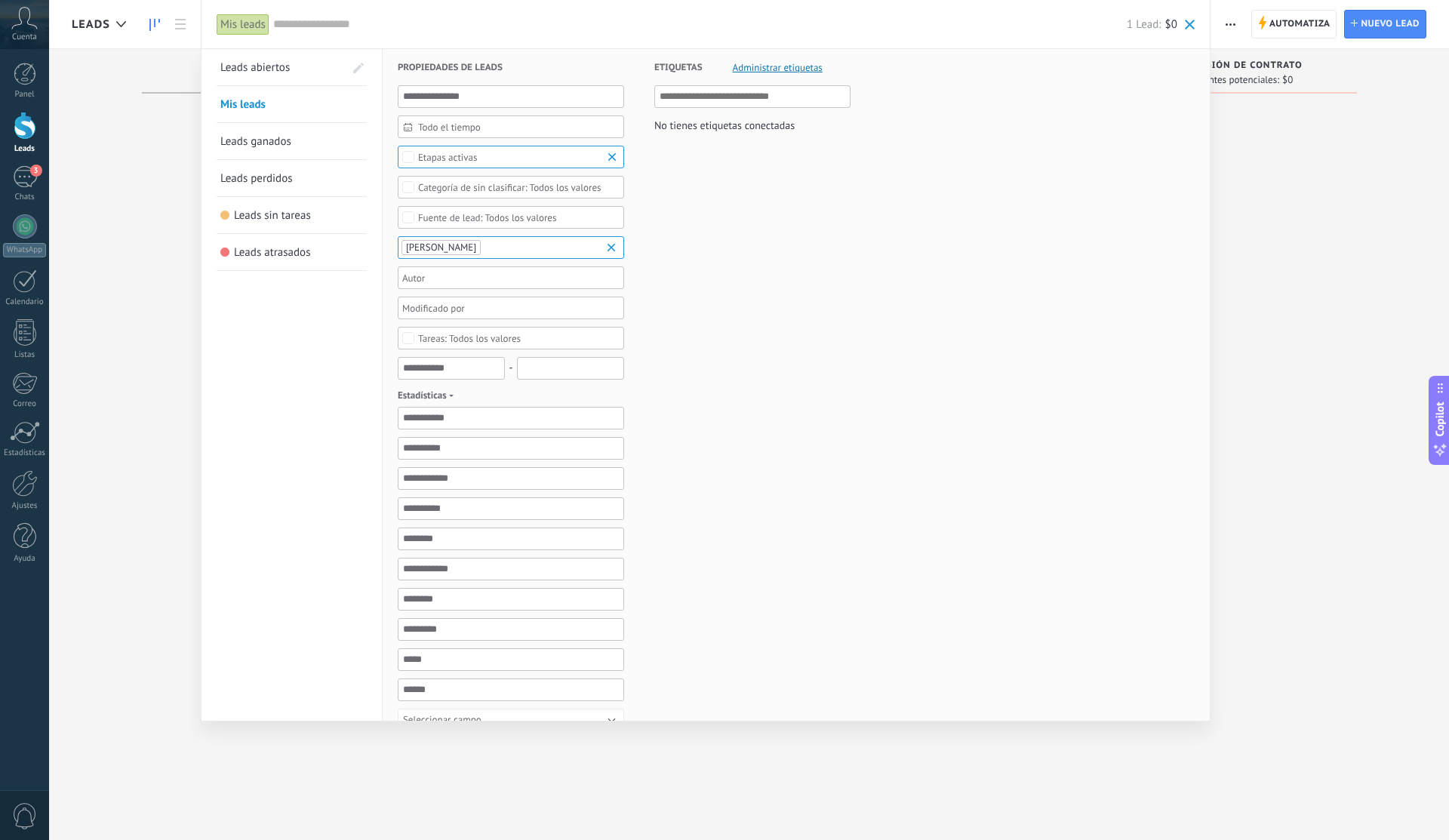
click at [316, 69] on link "Leads abiertos" at bounding box center [282, 67] width 123 height 36
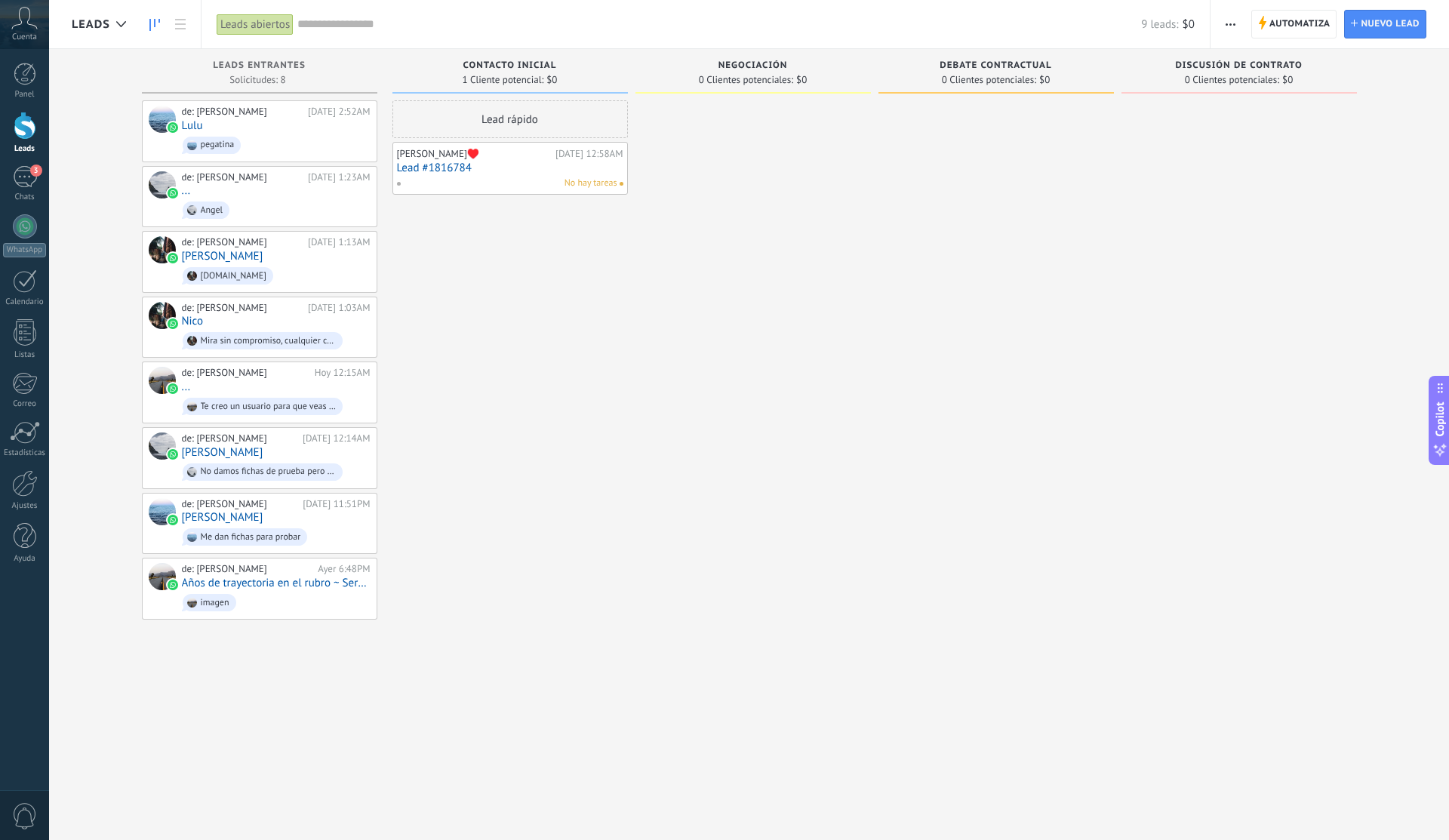
click at [311, 16] on input "text" at bounding box center [719, 24] width 843 height 16
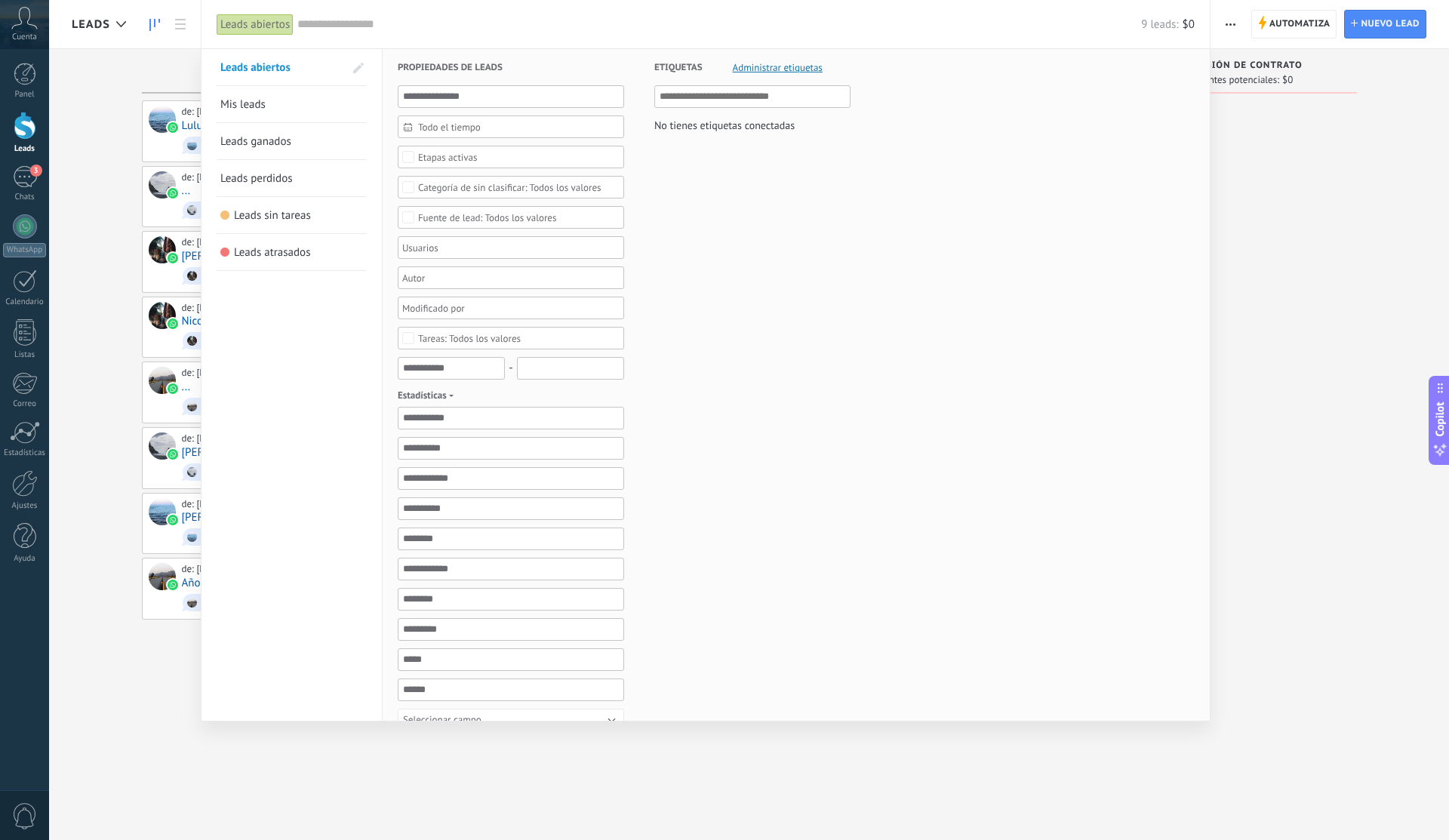
click at [338, 216] on link "Leads sin tareas" at bounding box center [291, 215] width 143 height 36
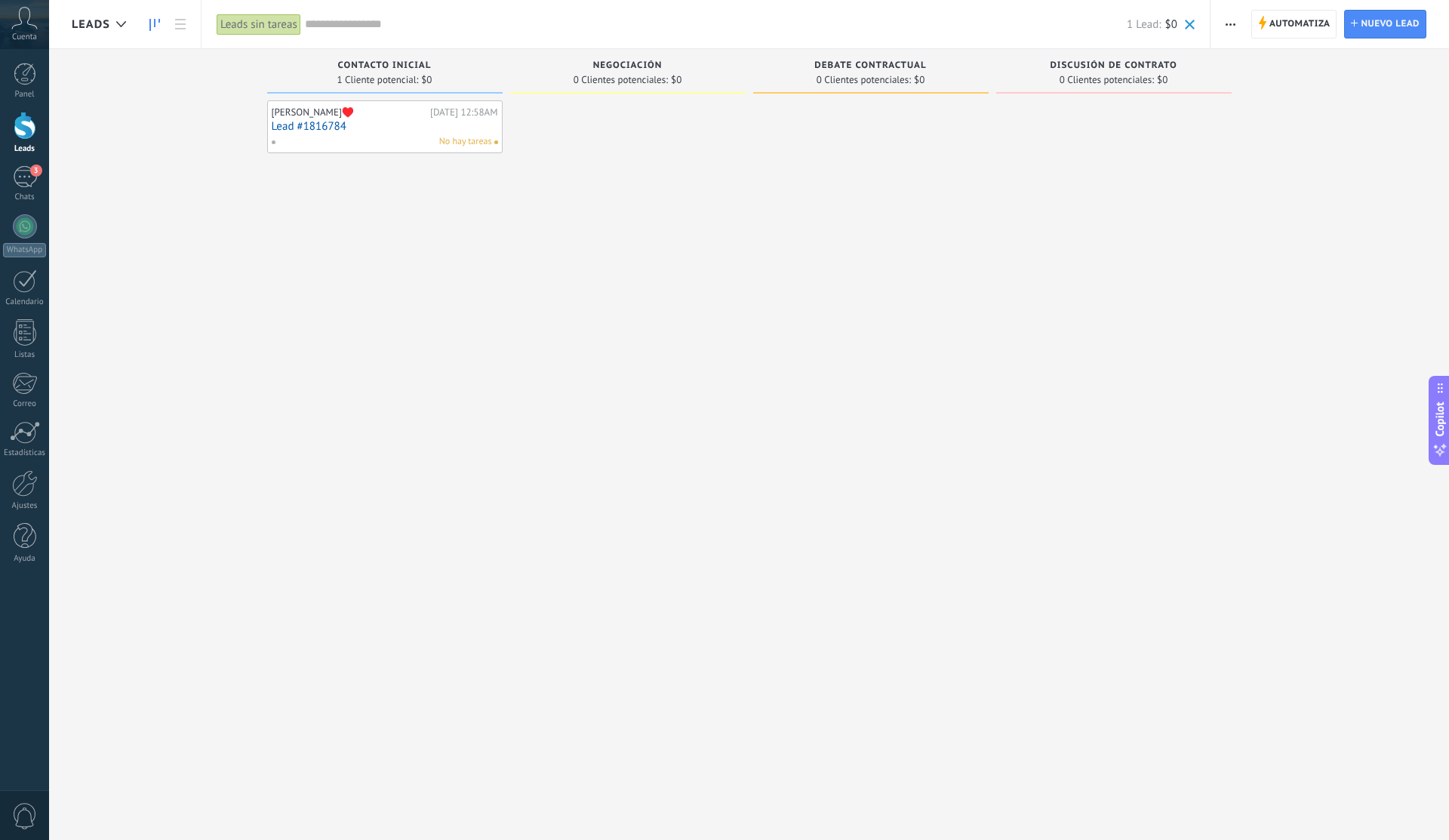
click at [343, 28] on input "text" at bounding box center [715, 24] width 821 height 16
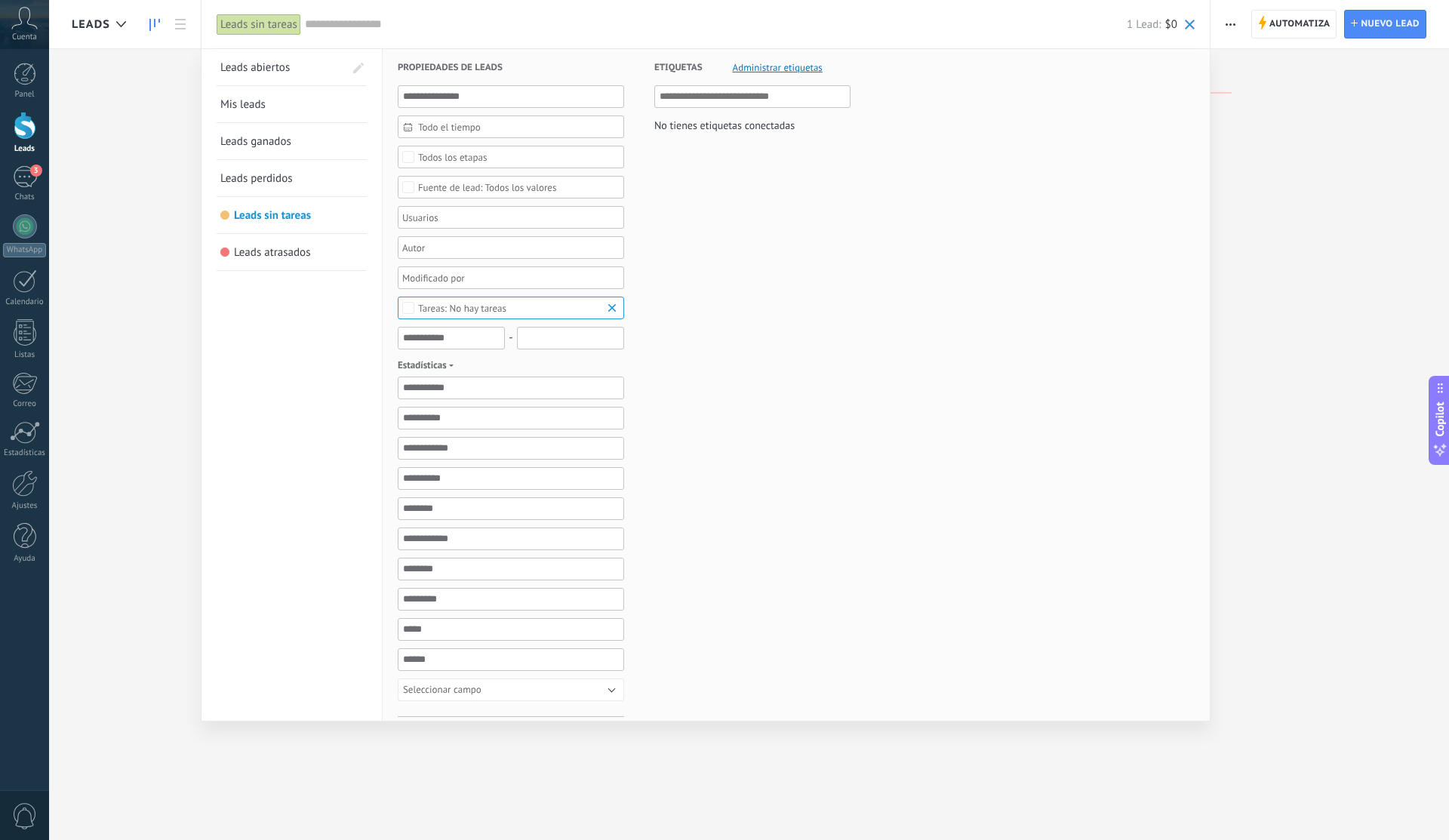
click at [1225, 25] on div at bounding box center [724, 420] width 1449 height 840
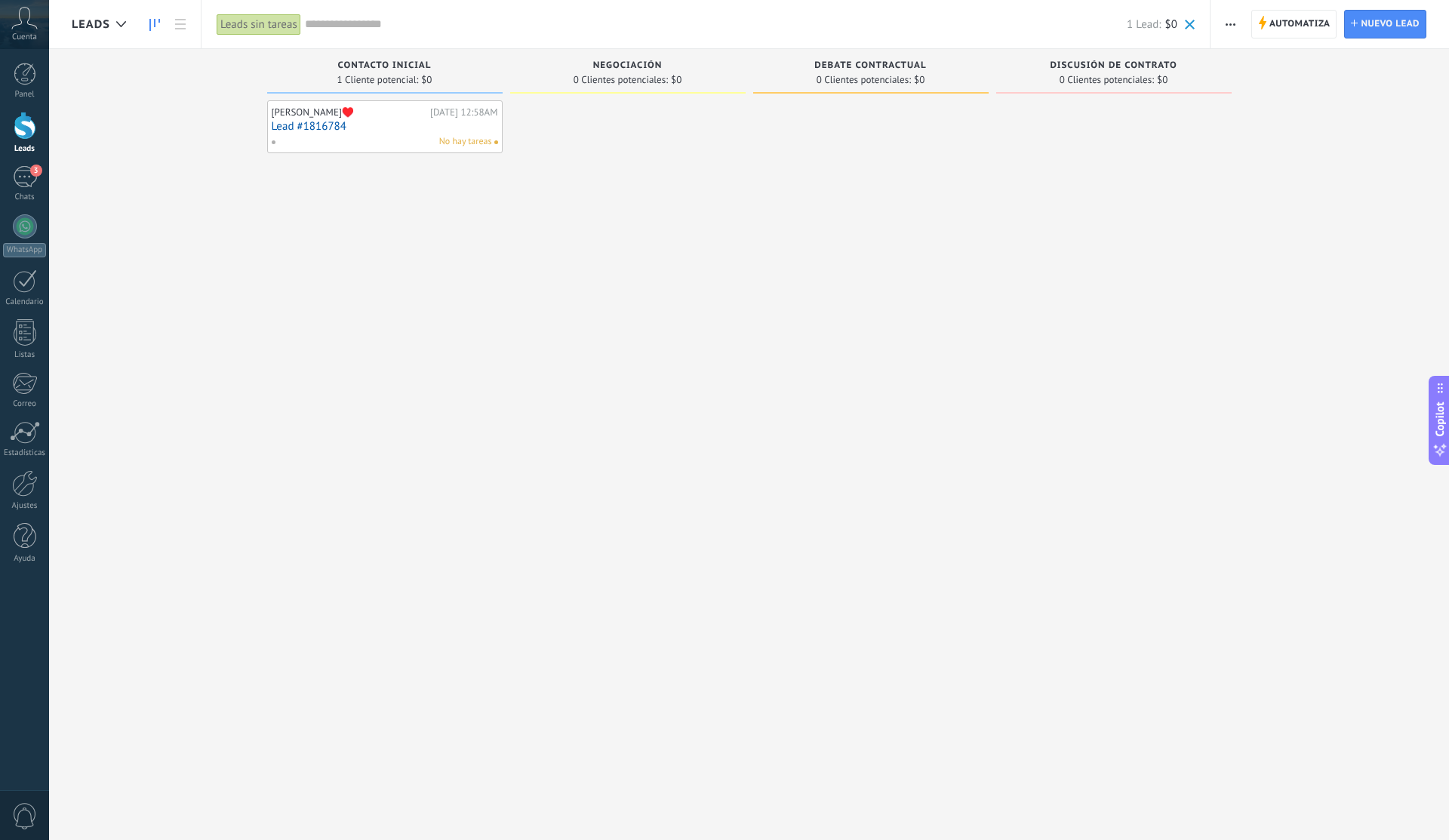
click at [1225, 25] on button "button" at bounding box center [1230, 24] width 22 height 29
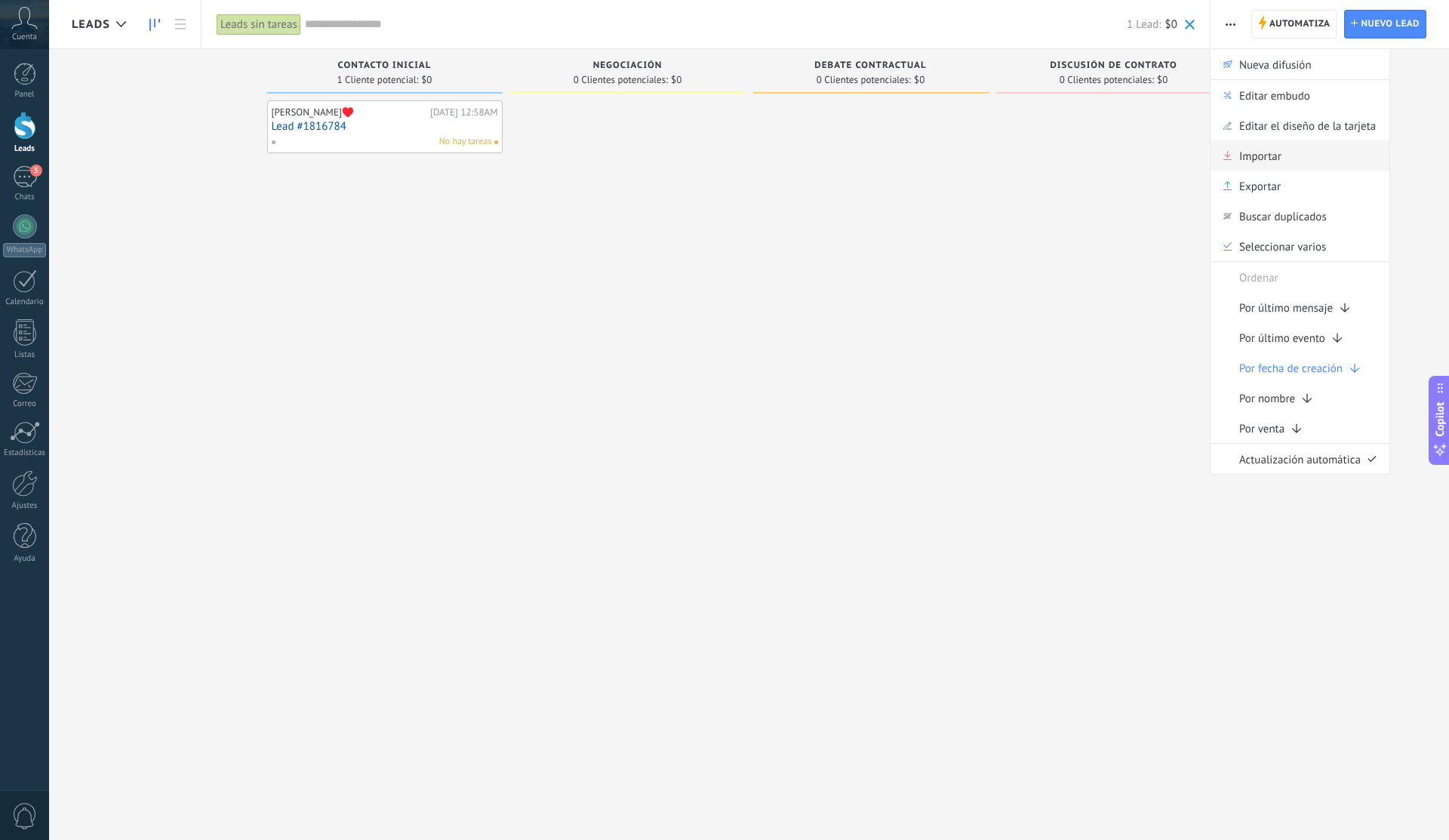
click at [1289, 165] on div "Importar" at bounding box center [1299, 155] width 179 height 30
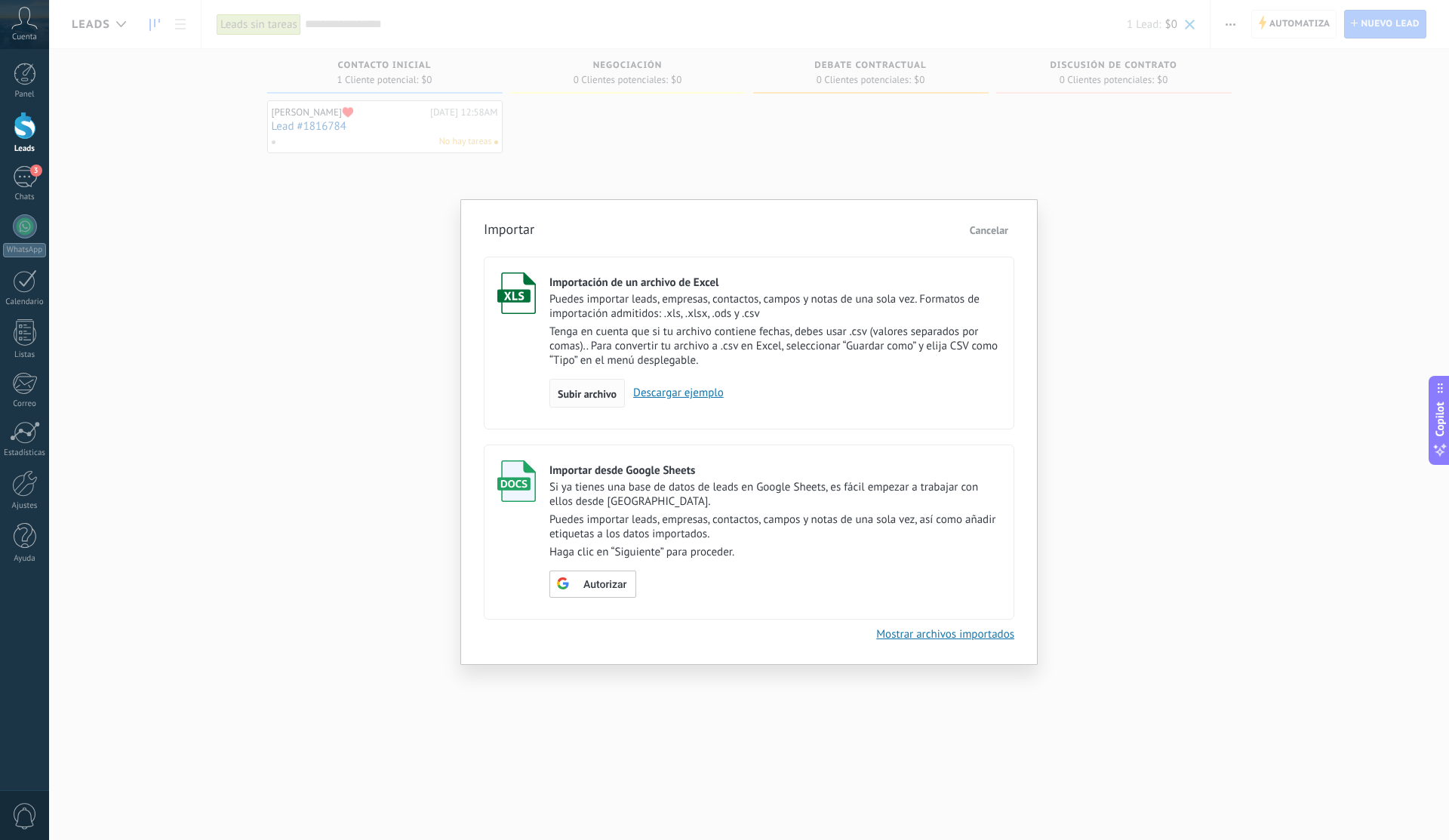
click at [597, 393] on span "Subir archivo" at bounding box center [586, 394] width 59 height 11
click at [0, 0] on input "Importación de un archivo de Excel Puedes importar leads, empresas, contactos, …" at bounding box center [0, 0] width 0 height 0
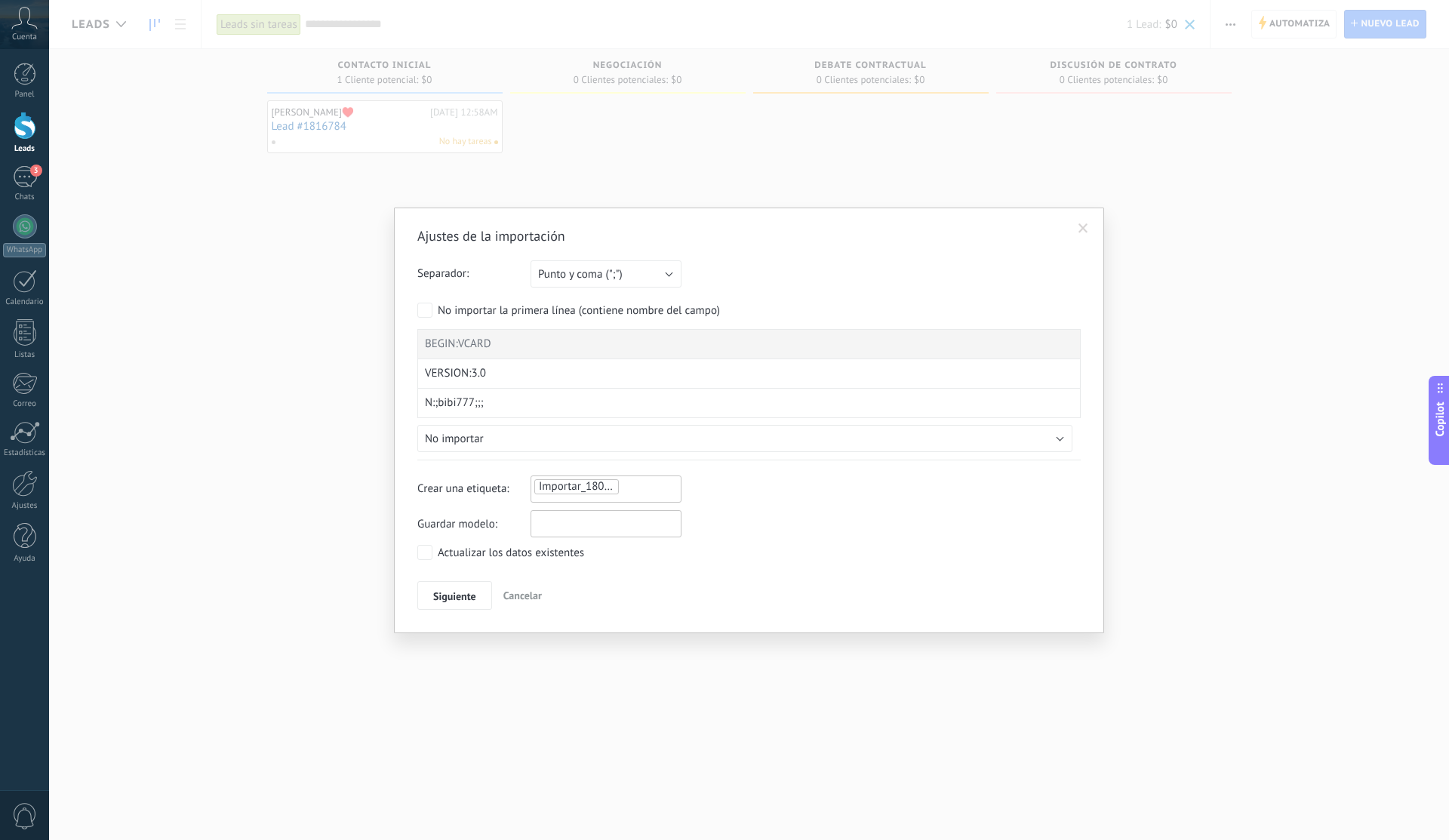
click at [594, 525] on input "text" at bounding box center [605, 523] width 151 height 27
type input "***"
click at [592, 497] on div "Importar_18092025_0430" at bounding box center [605, 489] width 151 height 27
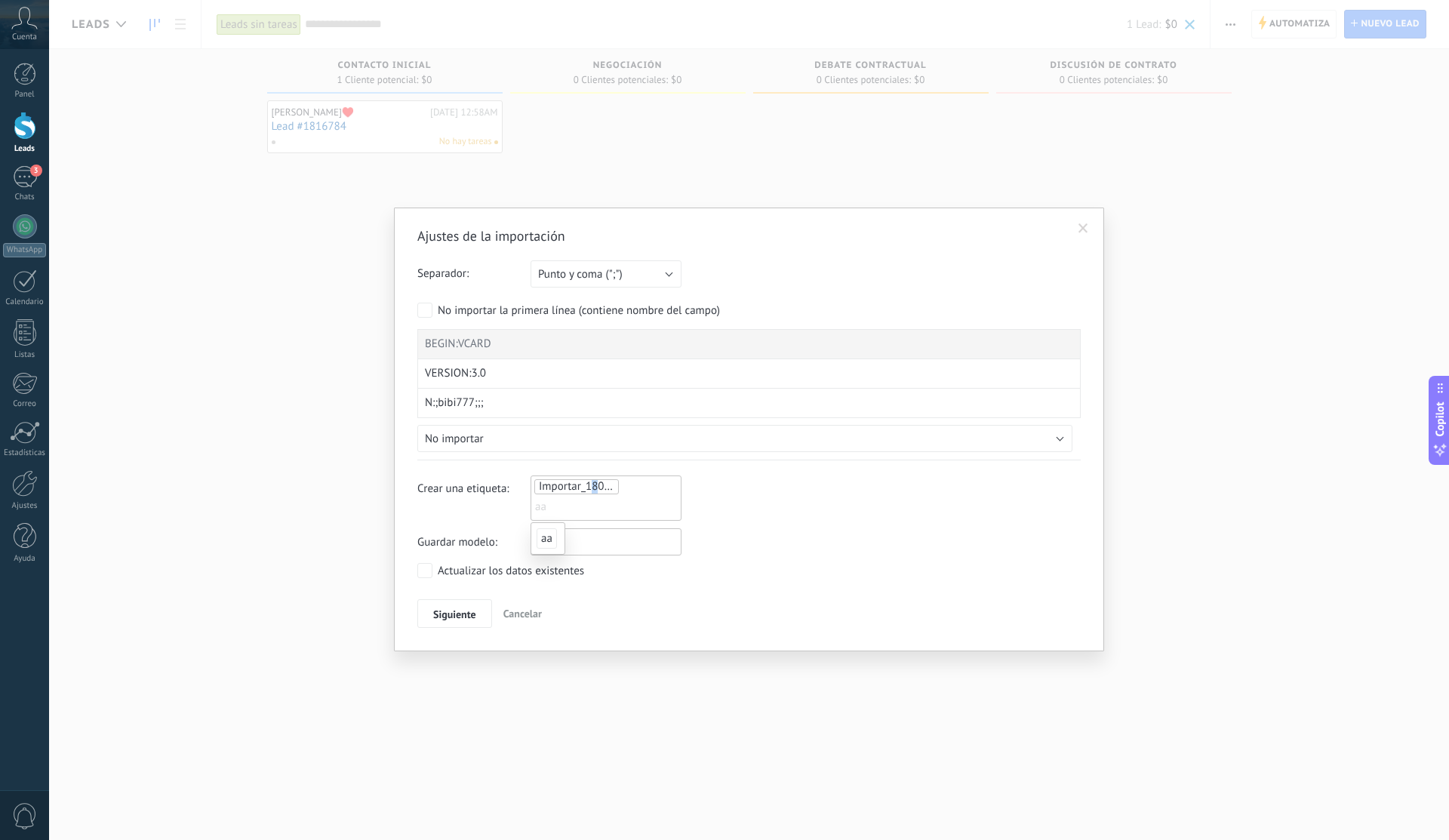
click at [595, 491] on span "Importar_18092025_0430" at bounding box center [601, 486] width 125 height 14
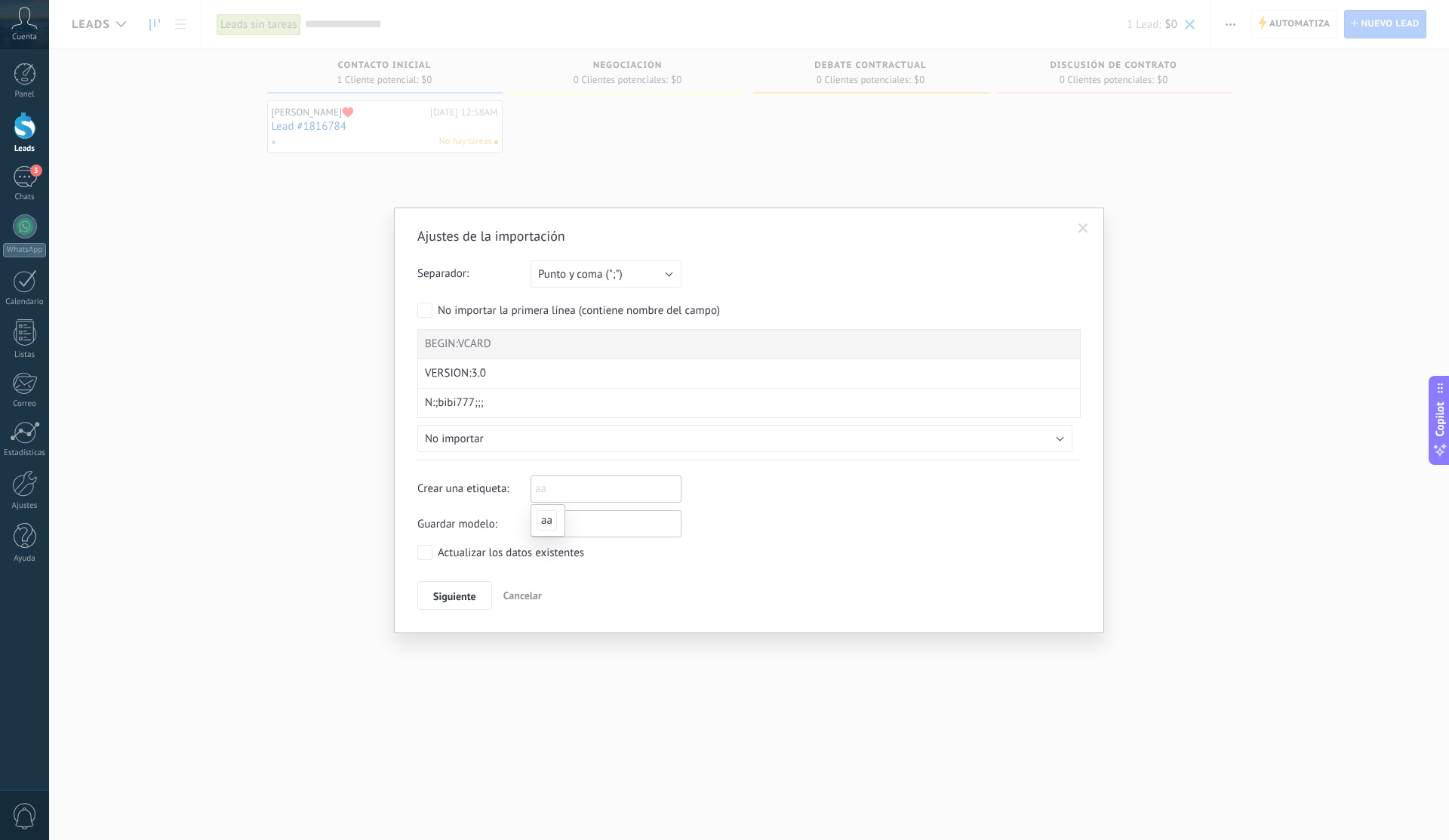
click at [600, 522] on input "***" at bounding box center [605, 523] width 151 height 27
click at [617, 395] on div "N:;bibi777;;;" at bounding box center [748, 404] width 663 height 30
click at [504, 590] on span "Cancelar" at bounding box center [522, 595] width 38 height 13
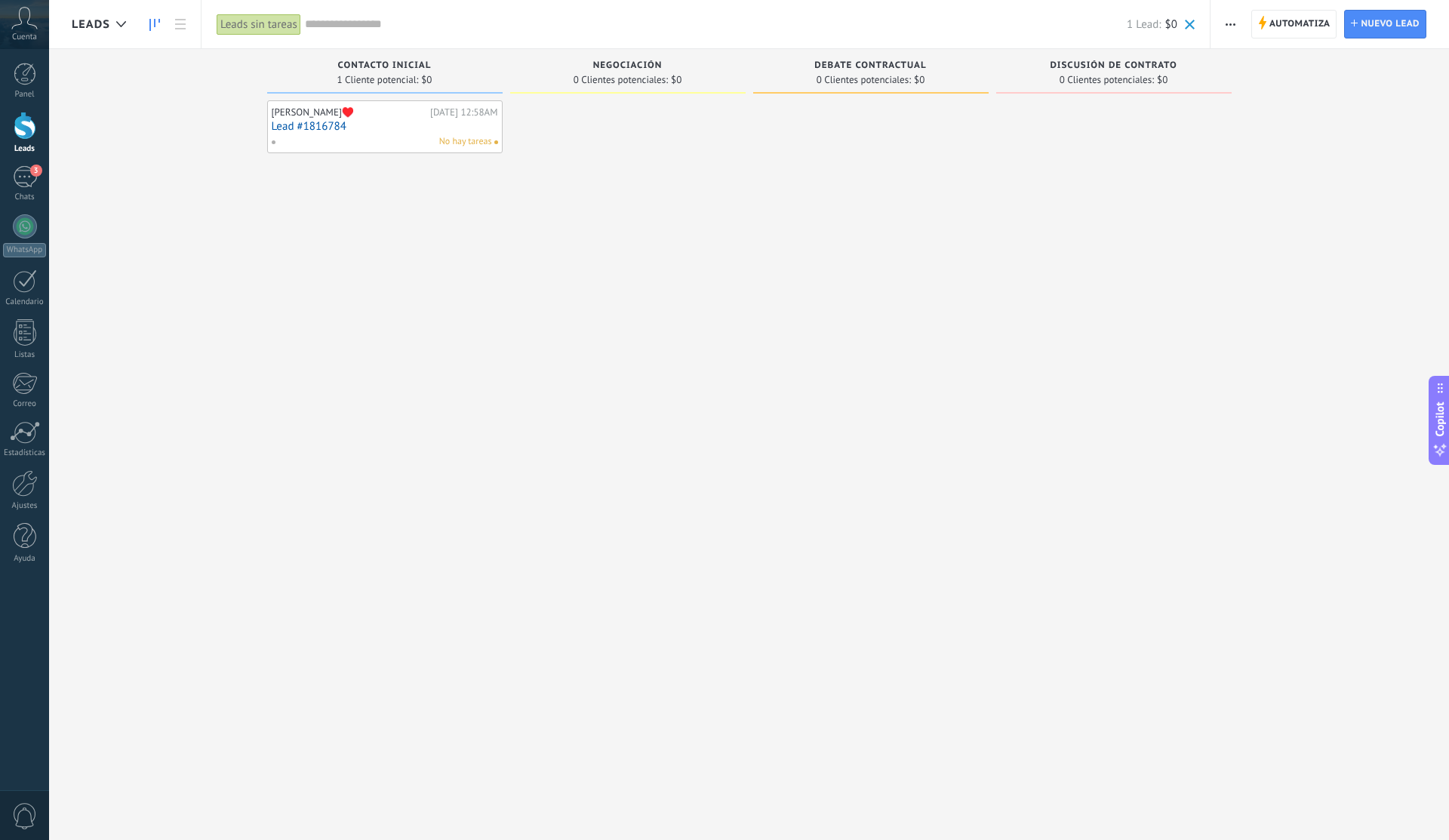
click at [1243, 24] on div "Automatiza Nueva difusión Editar embudo Editar el diseño de la tarjeta Importar…" at bounding box center [1329, 24] width 238 height 48
click at [1236, 26] on button "button" at bounding box center [1230, 24] width 22 height 29
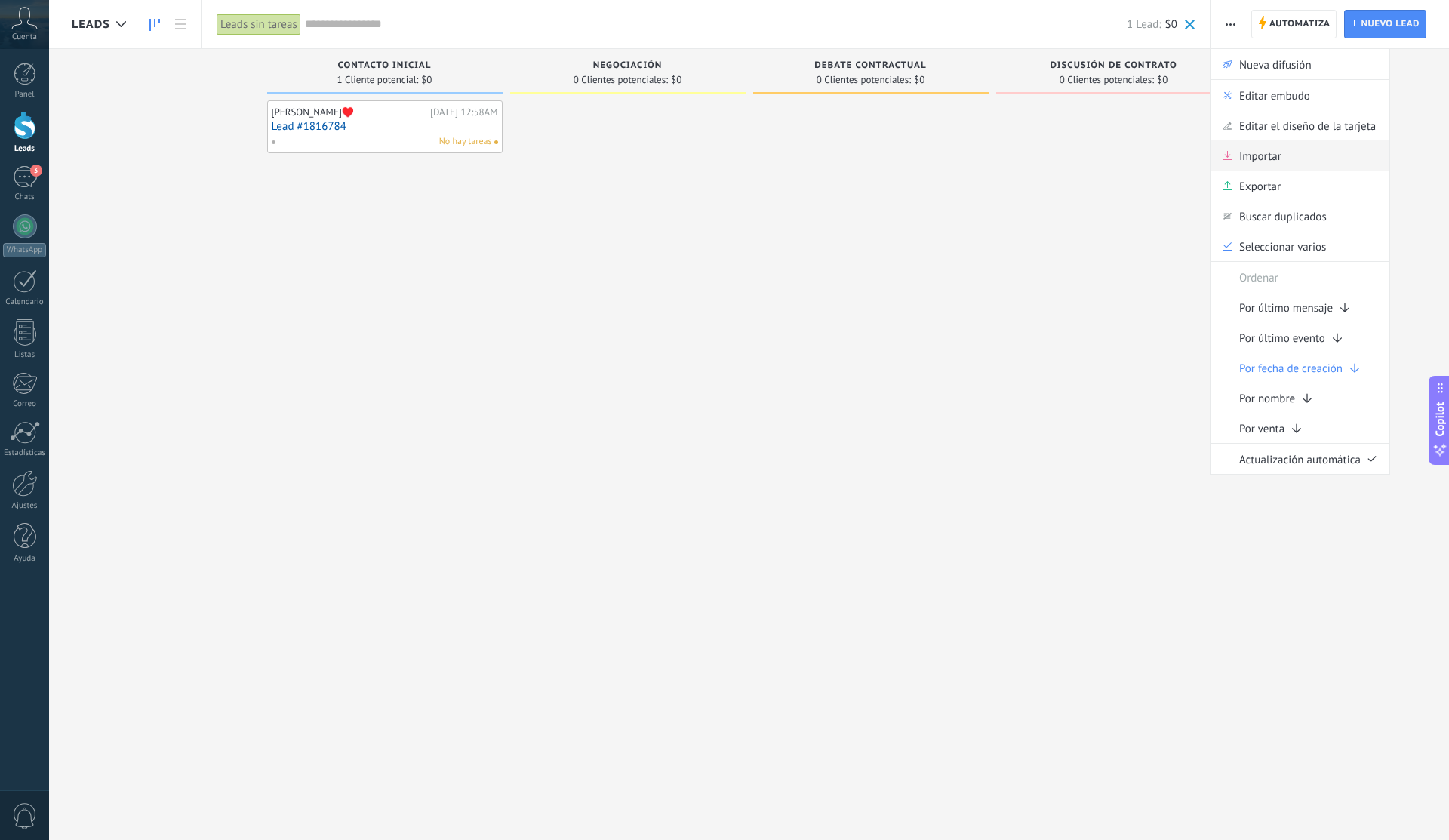
click at [1289, 168] on div "Importar" at bounding box center [1299, 155] width 179 height 30
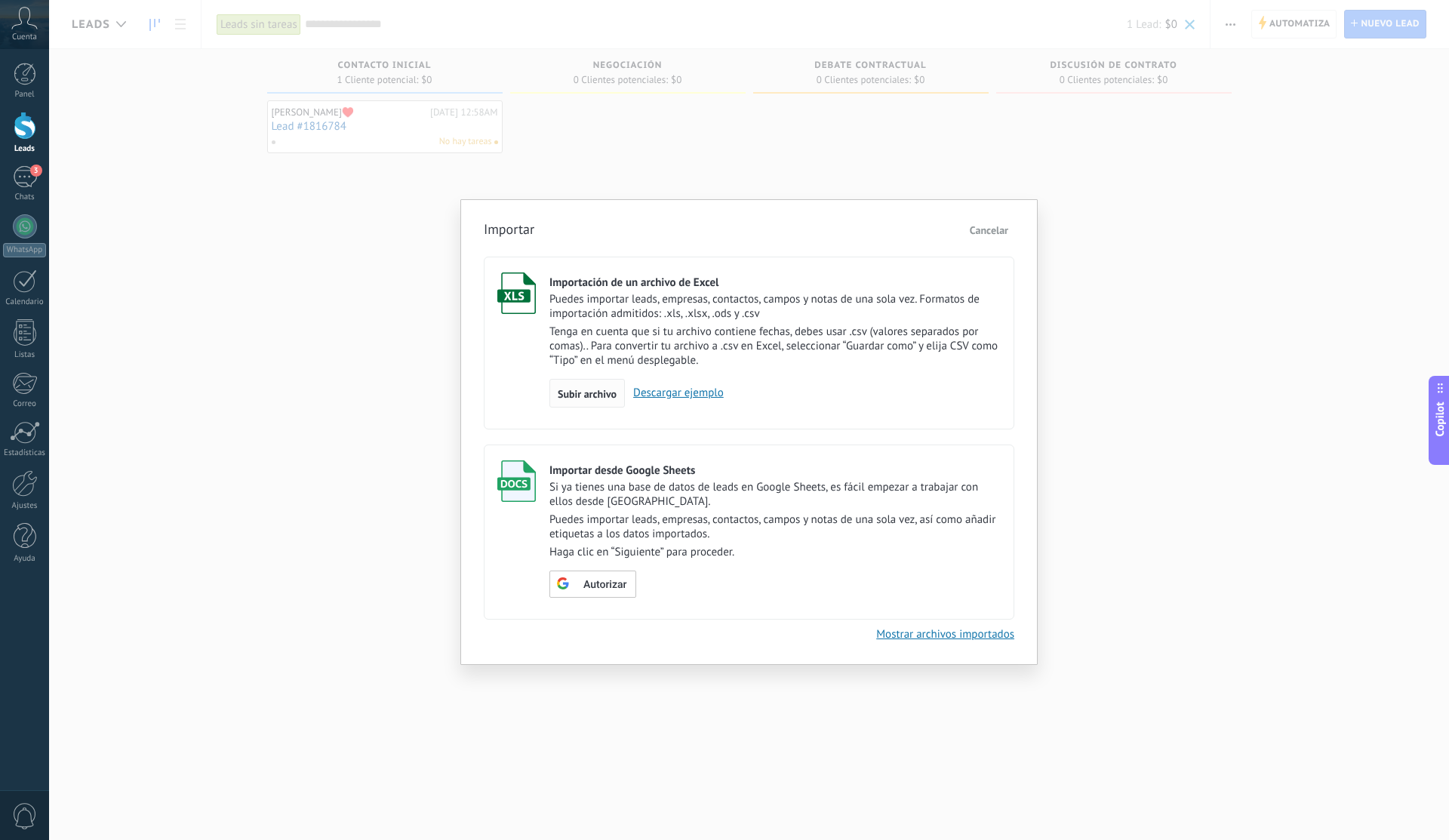
click at [594, 389] on span "Subir archivo" at bounding box center [586, 394] width 59 height 11
click at [0, 0] on input "Importación de un archivo de Excel Puedes importar leads, empresas, contactos, …" at bounding box center [0, 0] width 0 height 0
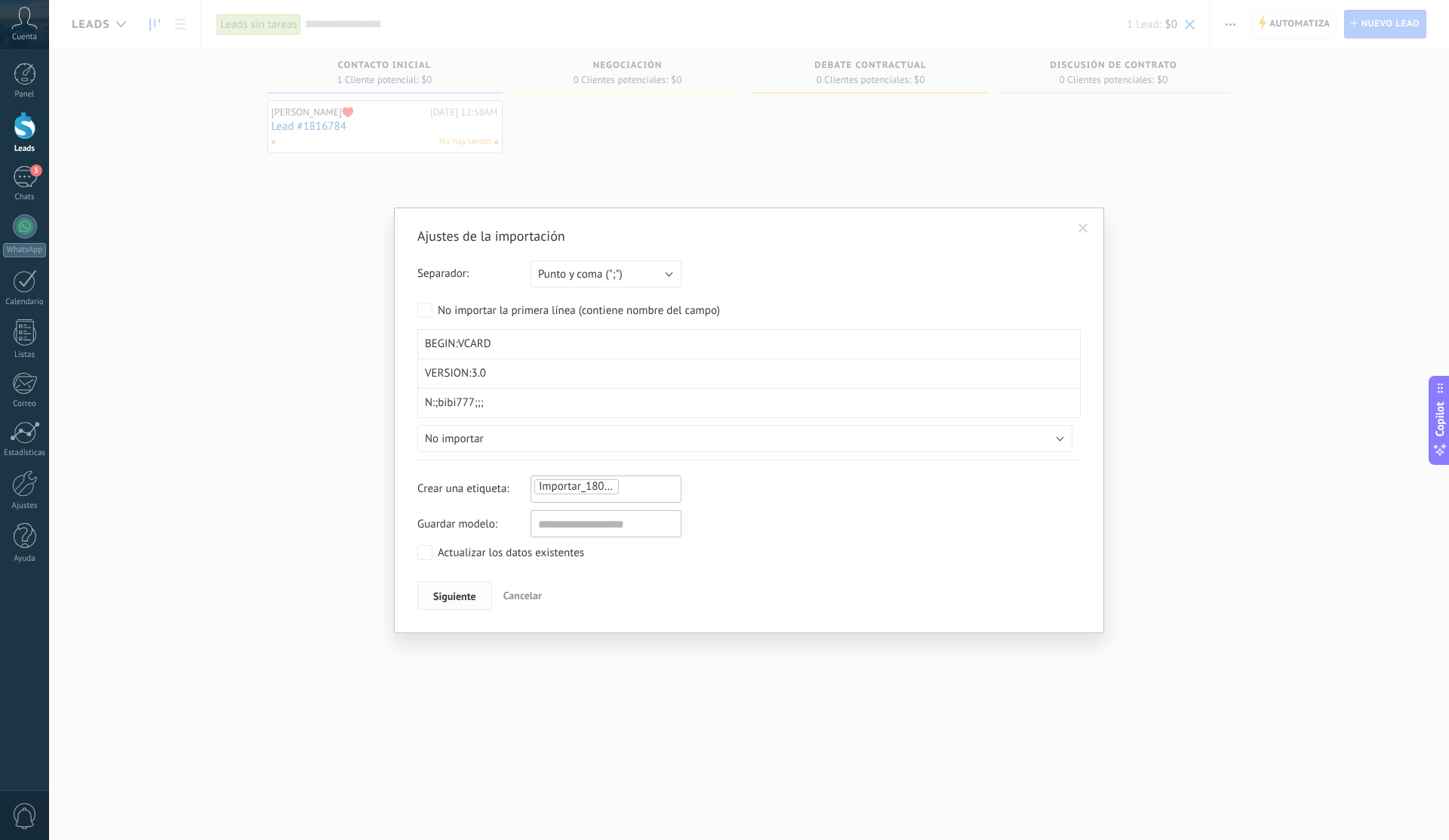
click at [458, 591] on span "Siguiente" at bounding box center [454, 596] width 43 height 11
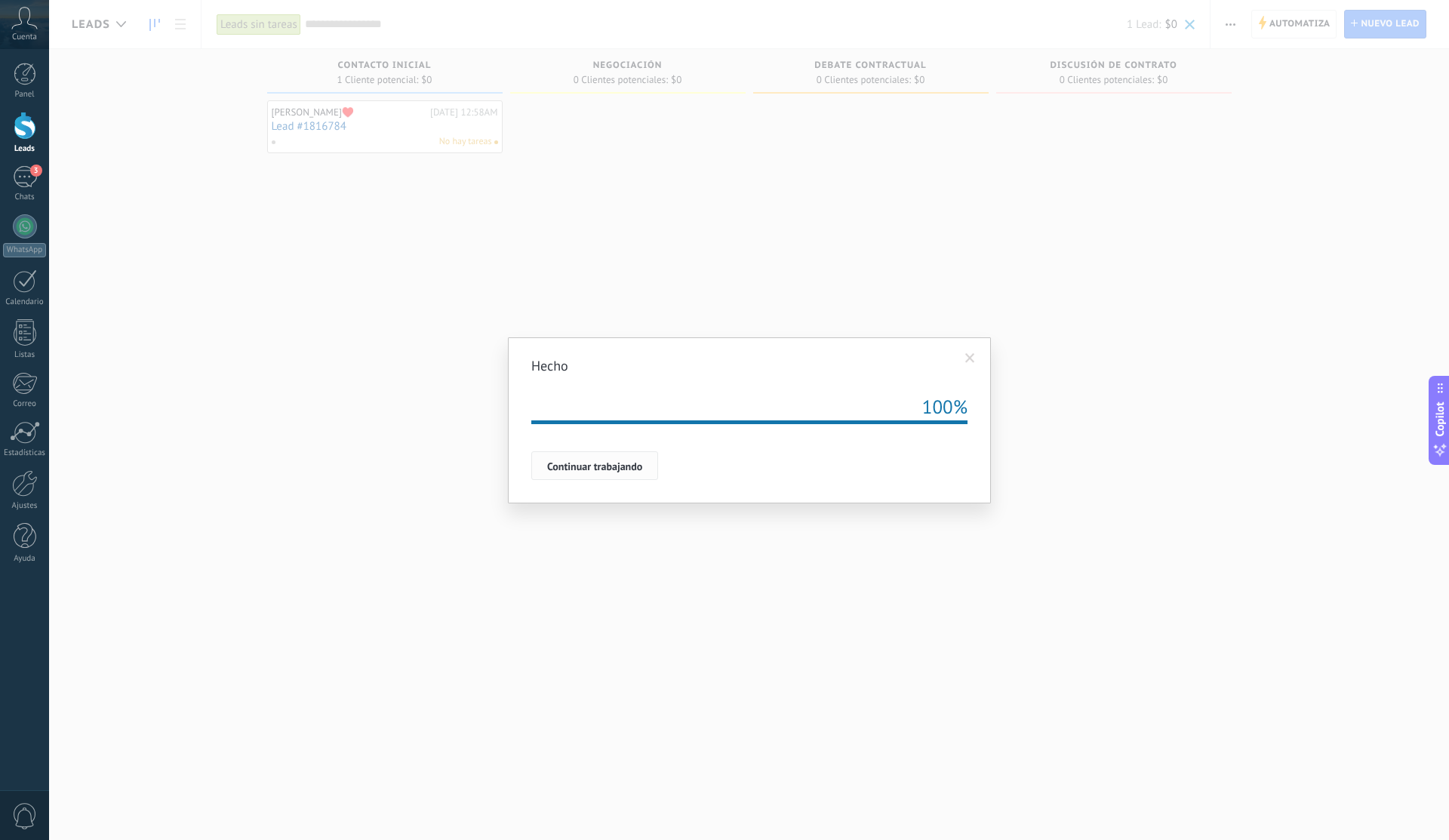
click at [586, 453] on button "Continuar trabajando" at bounding box center [594, 465] width 126 height 29
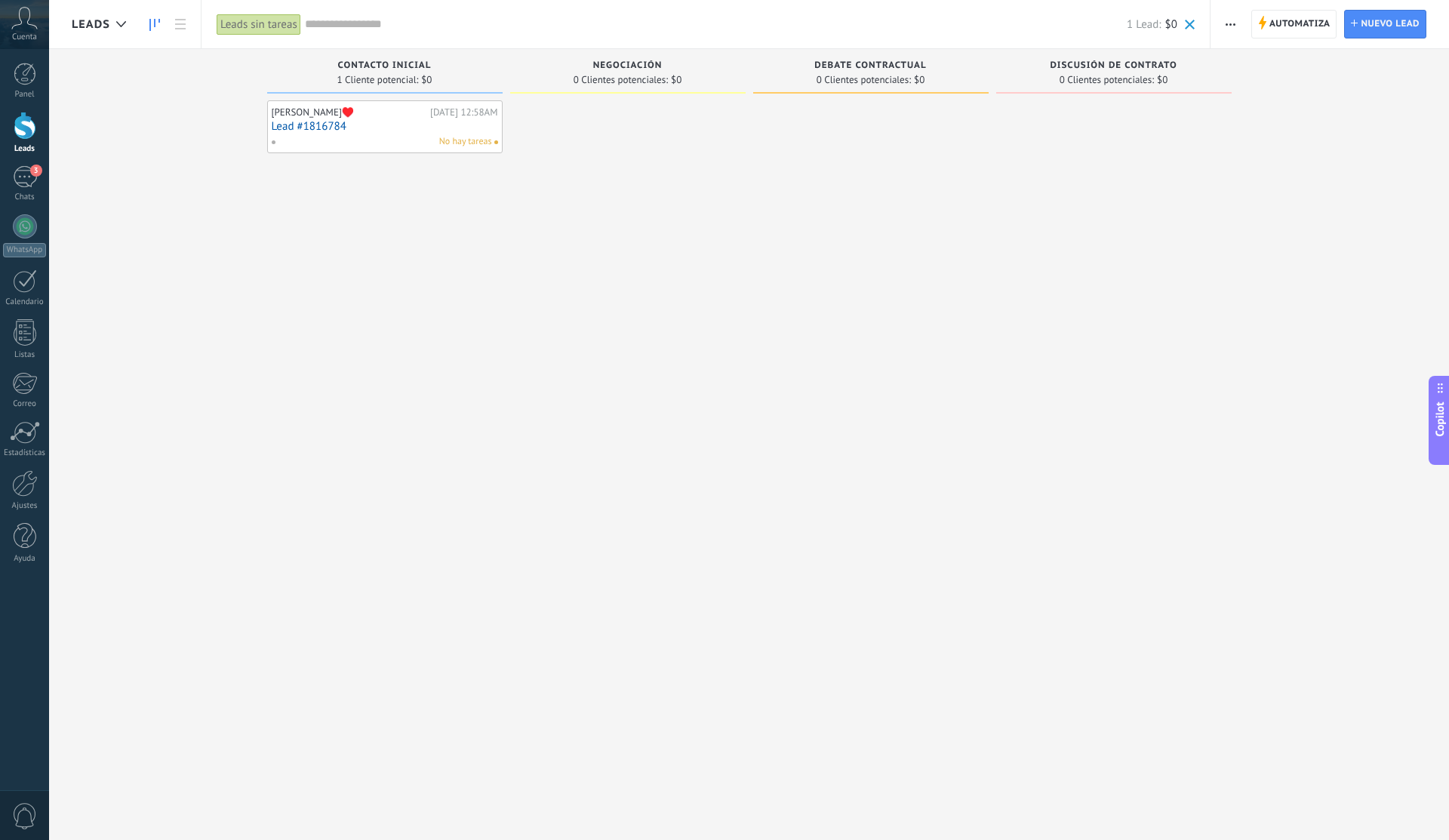
click at [1231, 35] on span "button" at bounding box center [1230, 24] width 10 height 29
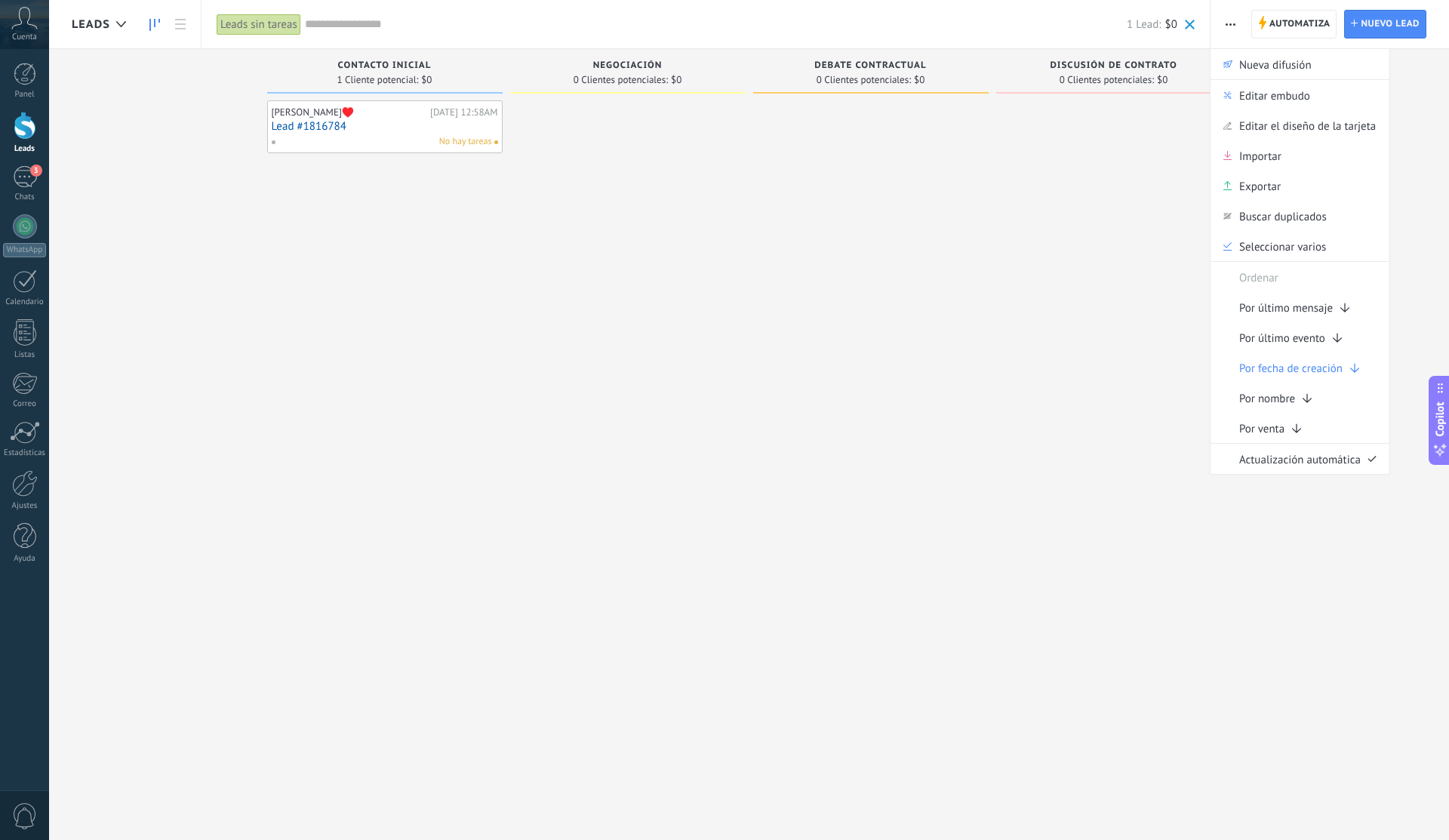
click at [1187, 26] on span at bounding box center [1189, 24] width 10 height 10
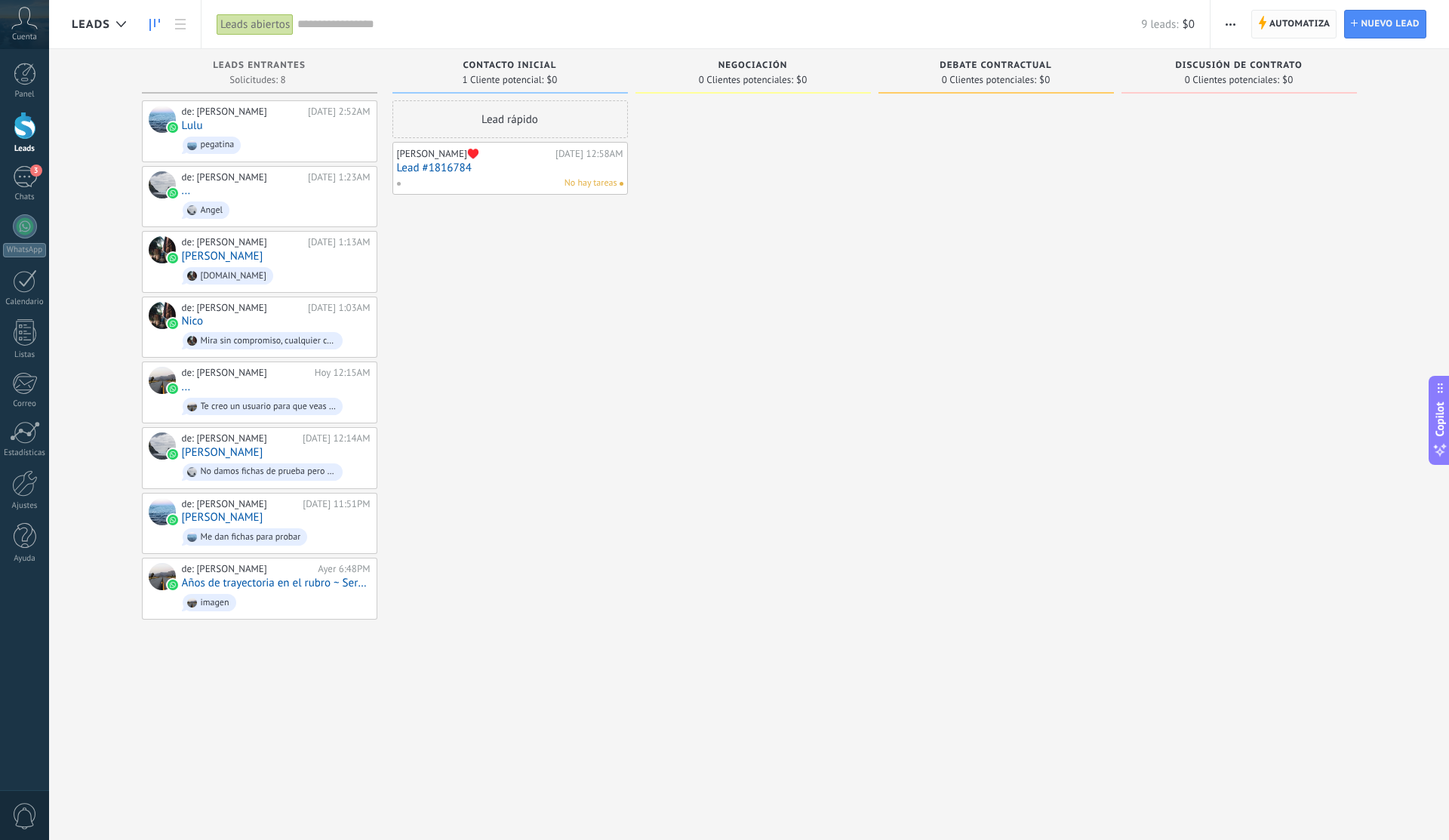
click at [1280, 28] on span "Automatiza" at bounding box center [1300, 24] width 61 height 27
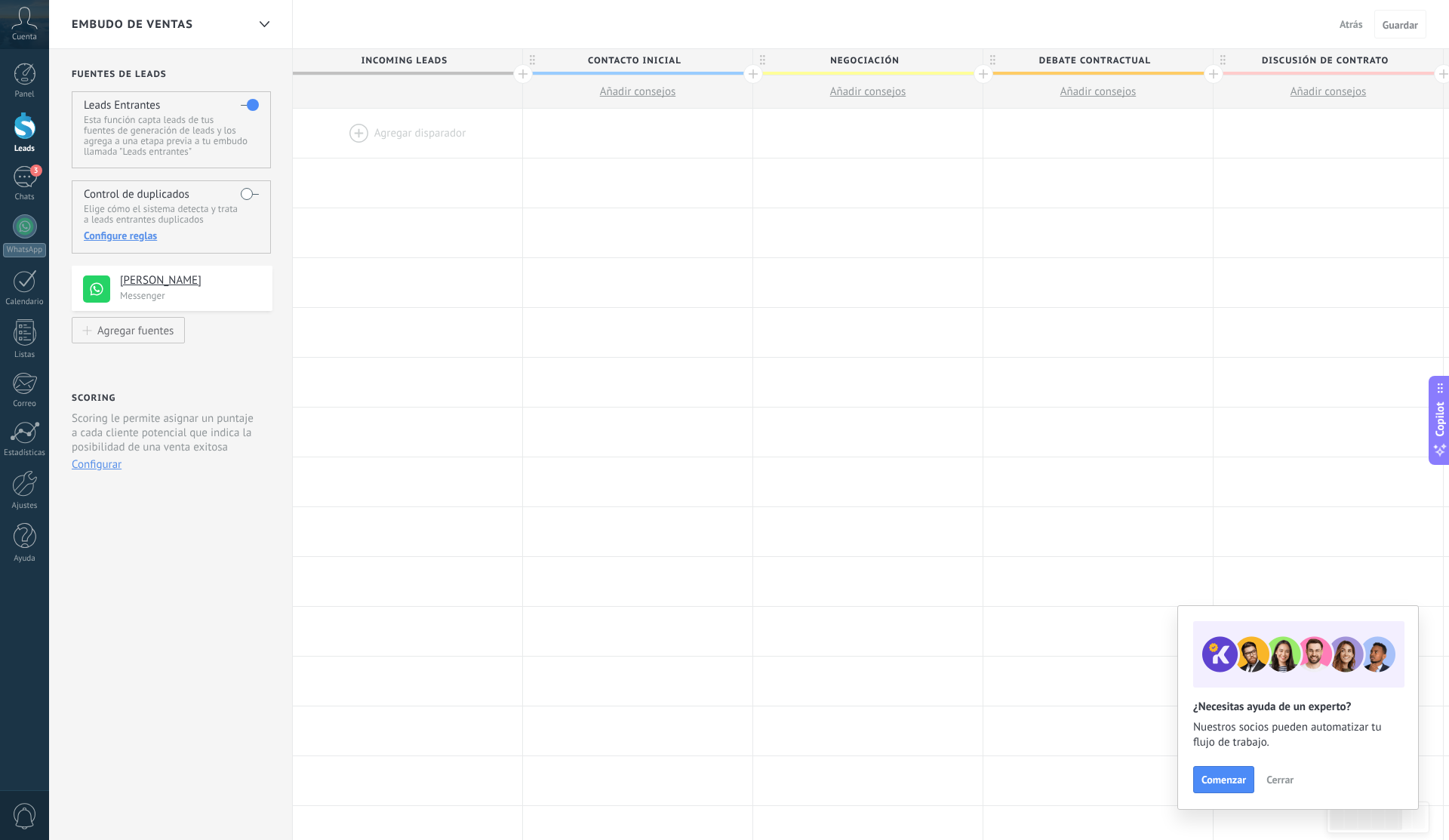
click at [1362, 11] on div "Atrás Cancelar Guardar" at bounding box center [1380, 24] width 93 height 29
click at [1358, 19] on span "Atrás" at bounding box center [1351, 23] width 23 height 13
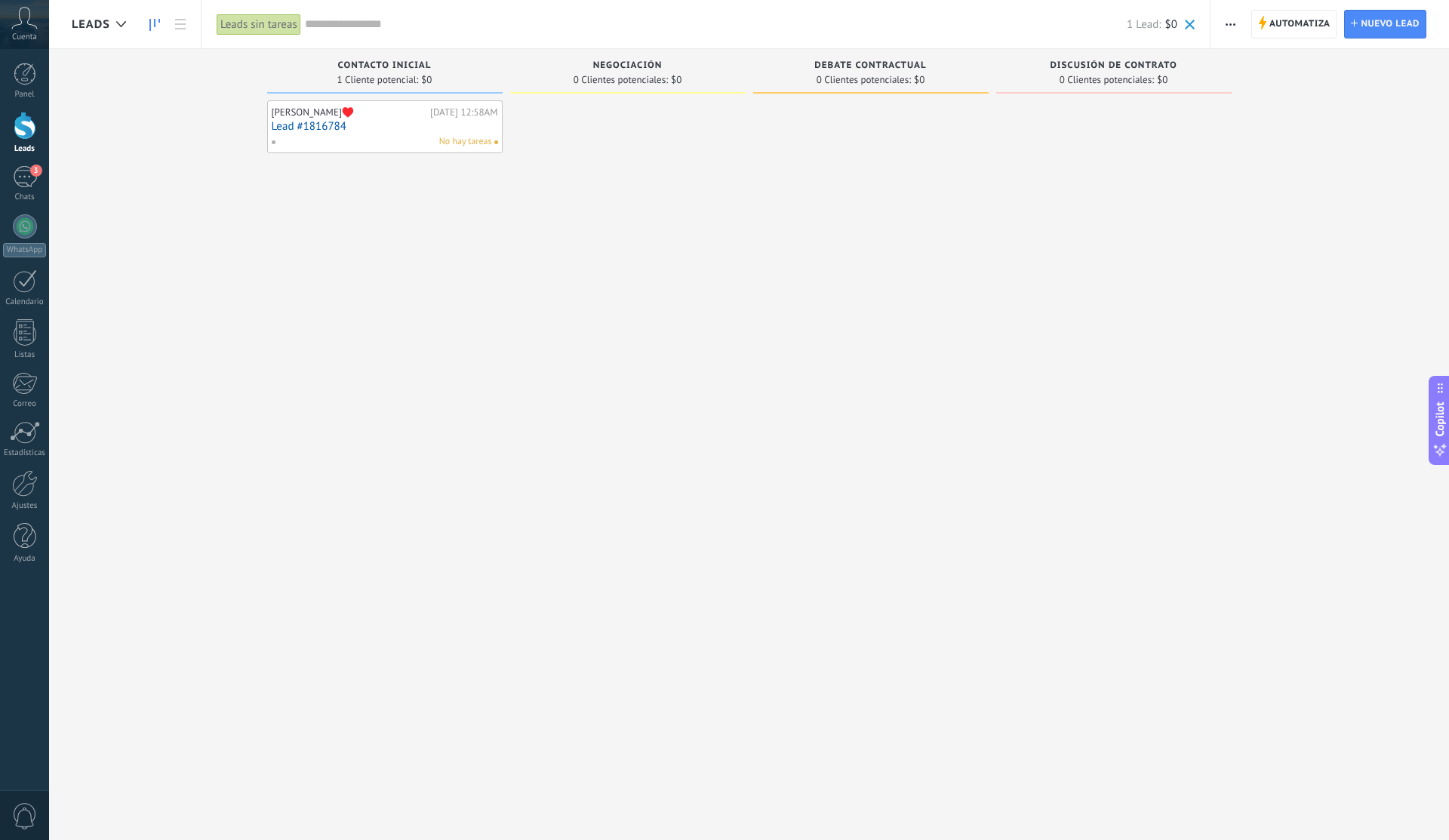
click at [1234, 21] on span "button" at bounding box center [1230, 24] width 10 height 29
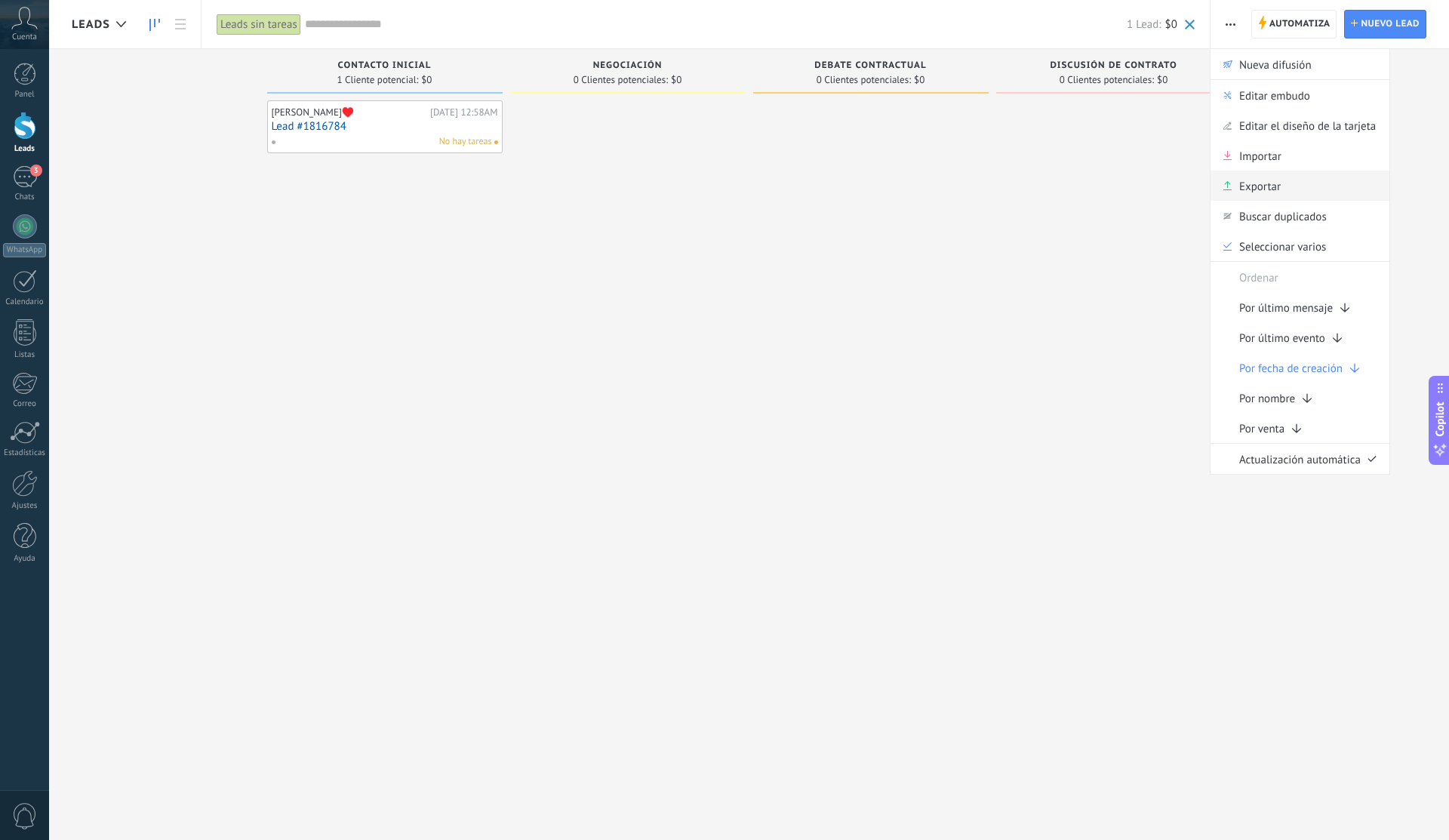
click at [1330, 191] on div "Exportar" at bounding box center [1299, 185] width 179 height 30
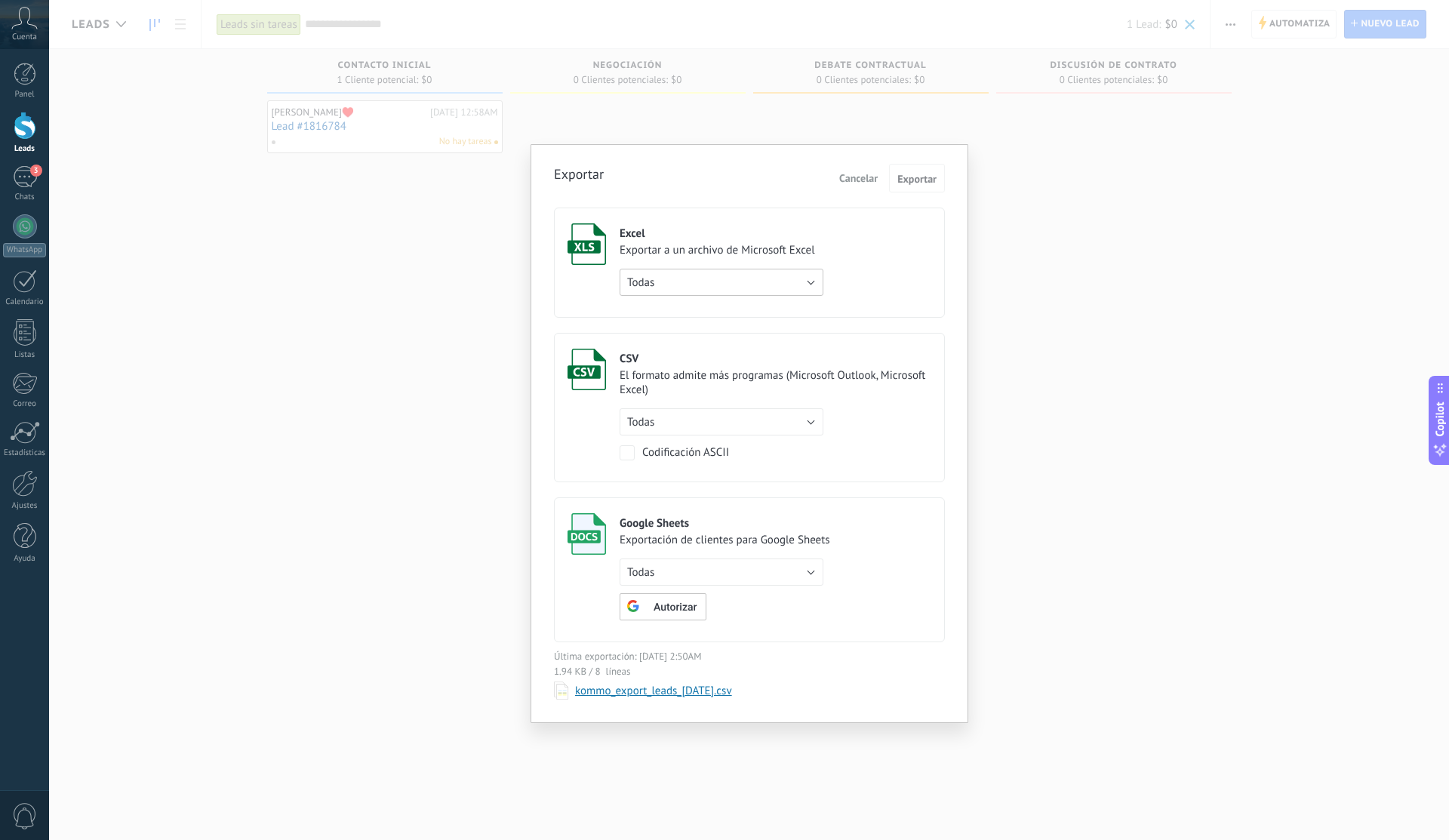
click at [801, 290] on button "Todas" at bounding box center [721, 282] width 204 height 27
click at [883, 311] on label "Excel Exportar a un archivo de Microsoft Excel Todas de filtro activo Todas" at bounding box center [749, 262] width 391 height 110
click at [578, 689] on link "kommo_export_leads_[DATE].csv" at bounding box center [653, 691] width 157 height 14
click at [857, 188] on button "Cancelar" at bounding box center [858, 178] width 51 height 23
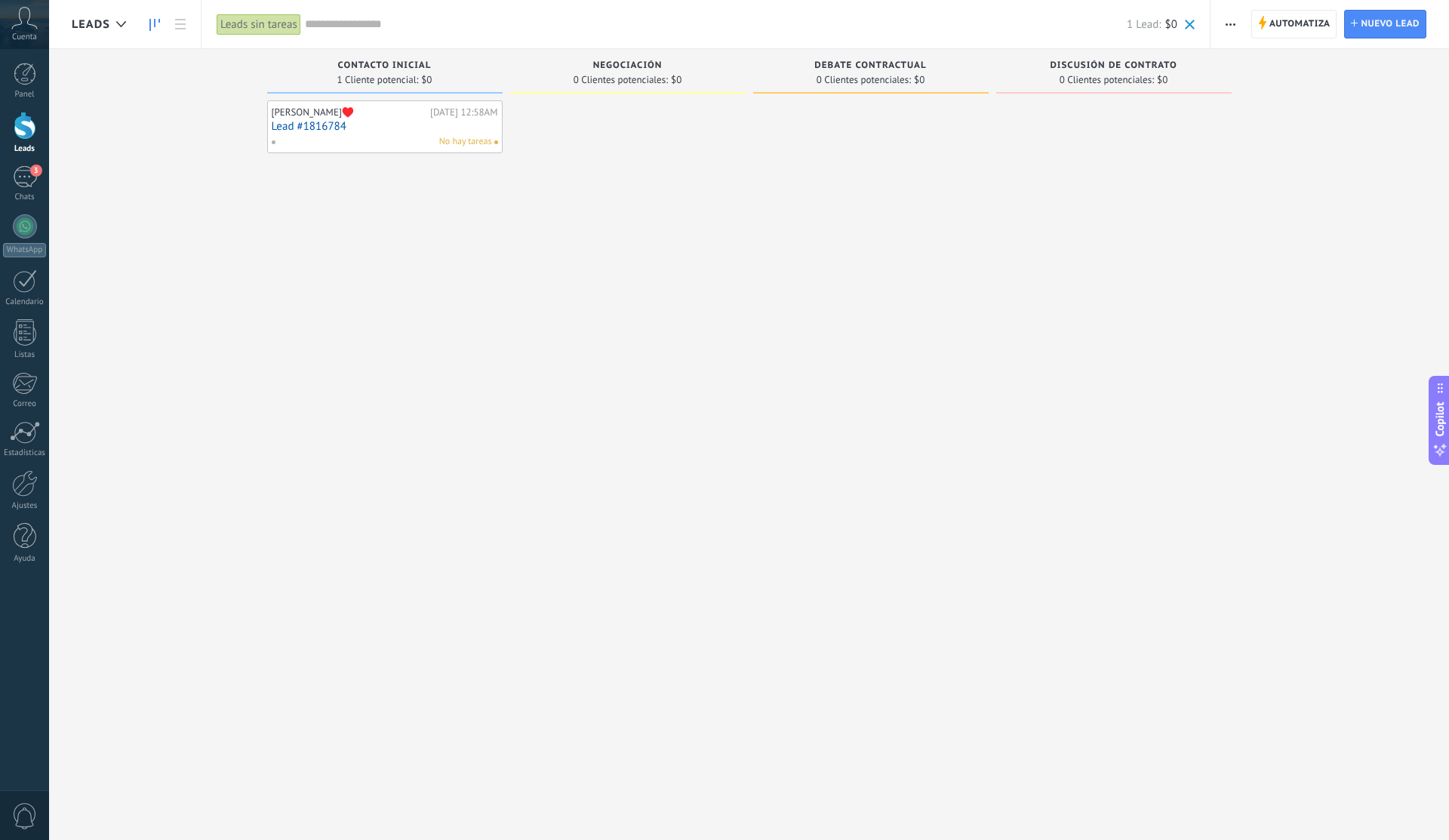
click at [1299, 115] on div "Contacto inicial 1 Cliente potencial: $0 [PERSON_NAME]♥️ [DATE] 12:58AM Lead #1…" at bounding box center [760, 396] width 1377 height 694
click at [833, 25] on input "text" at bounding box center [715, 24] width 821 height 16
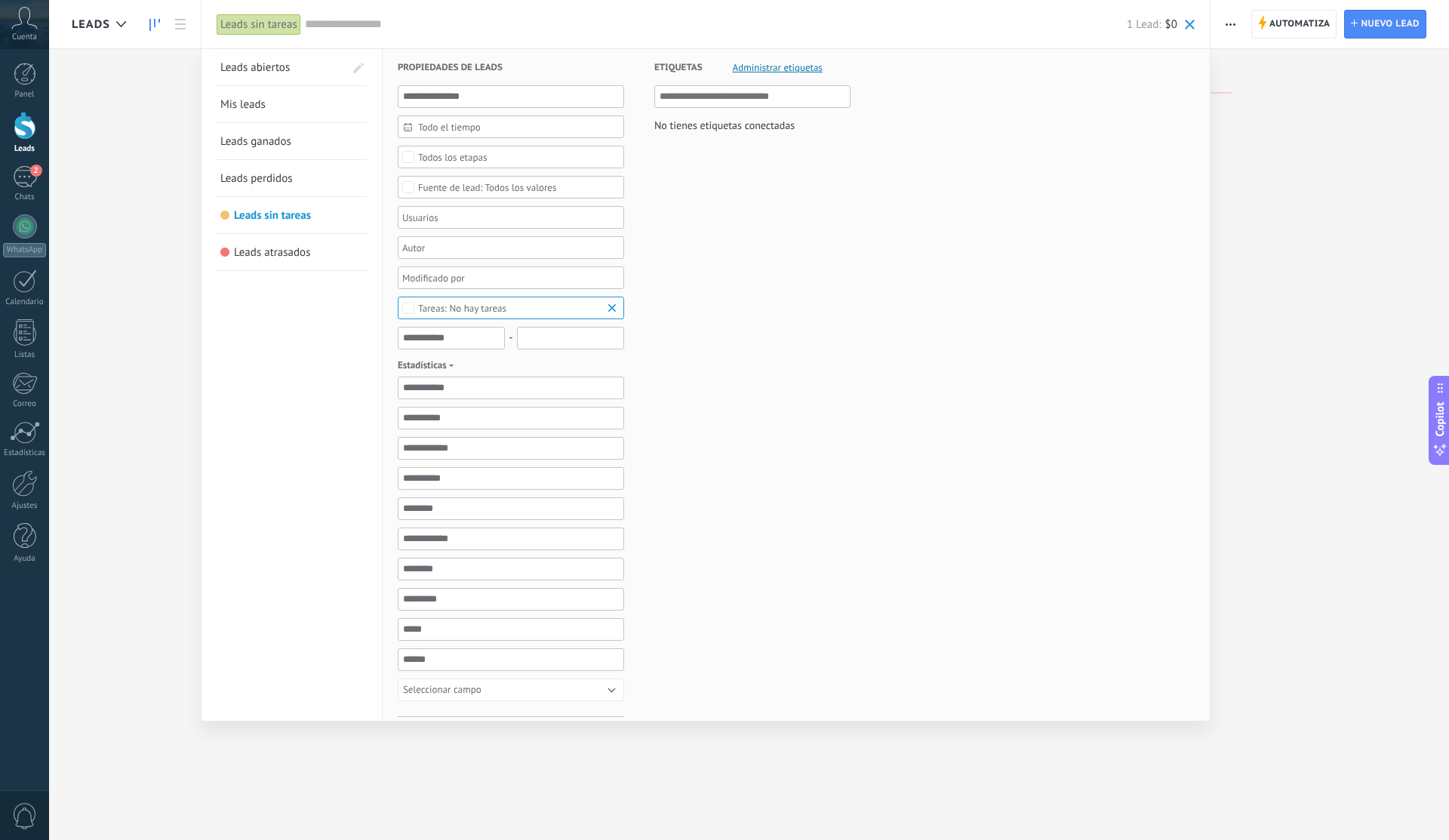
click at [908, 312] on form "Propiedades de leads Todo el tiempo Todo el tiempo [DATE] [DATE] Últimos ** 30 …" at bounding box center [796, 462] width 797 height 826
click at [161, 101] on div at bounding box center [724, 420] width 1449 height 840
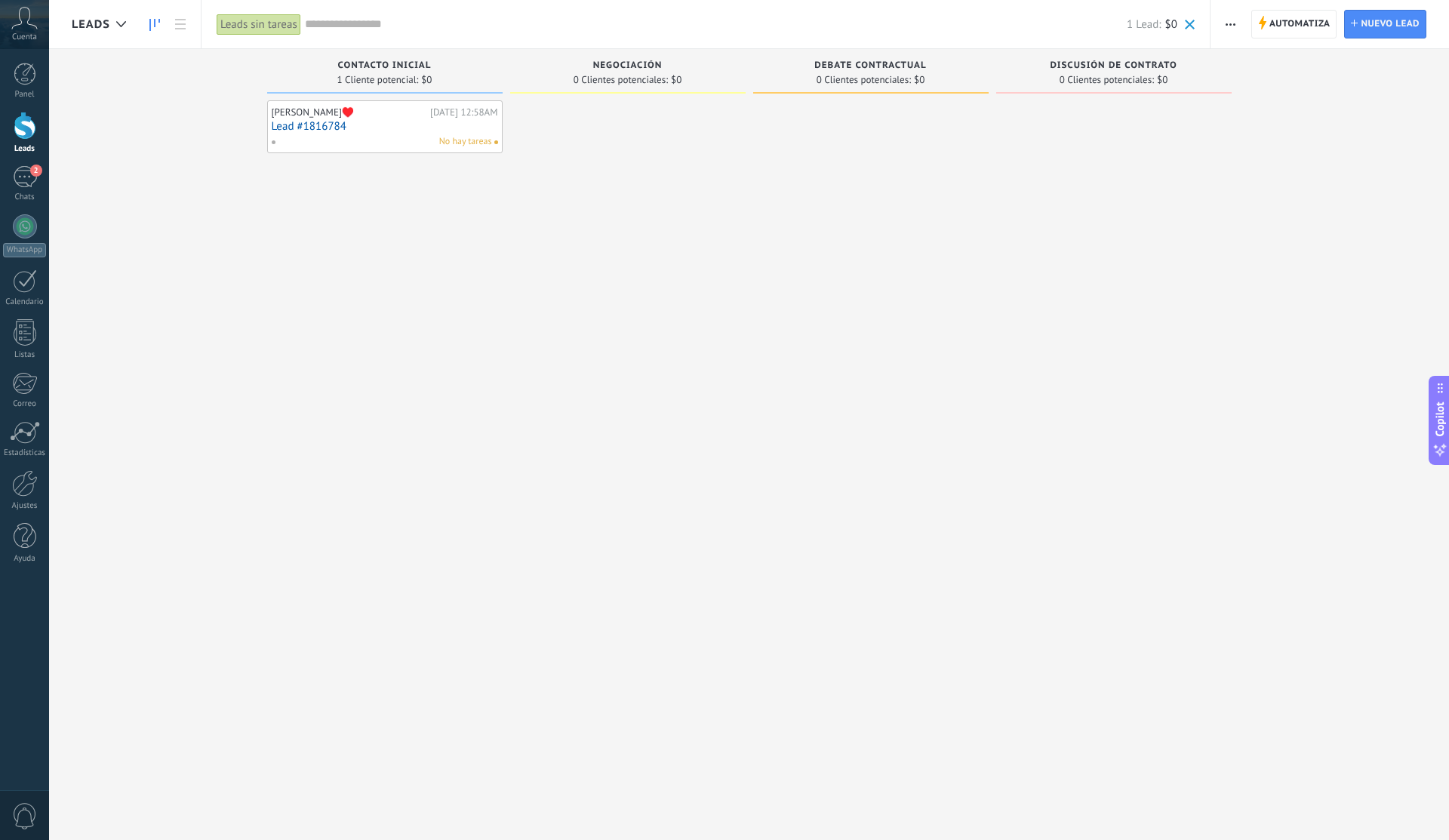
click at [335, 33] on div "1 Lead: $0" at bounding box center [749, 24] width 889 height 48
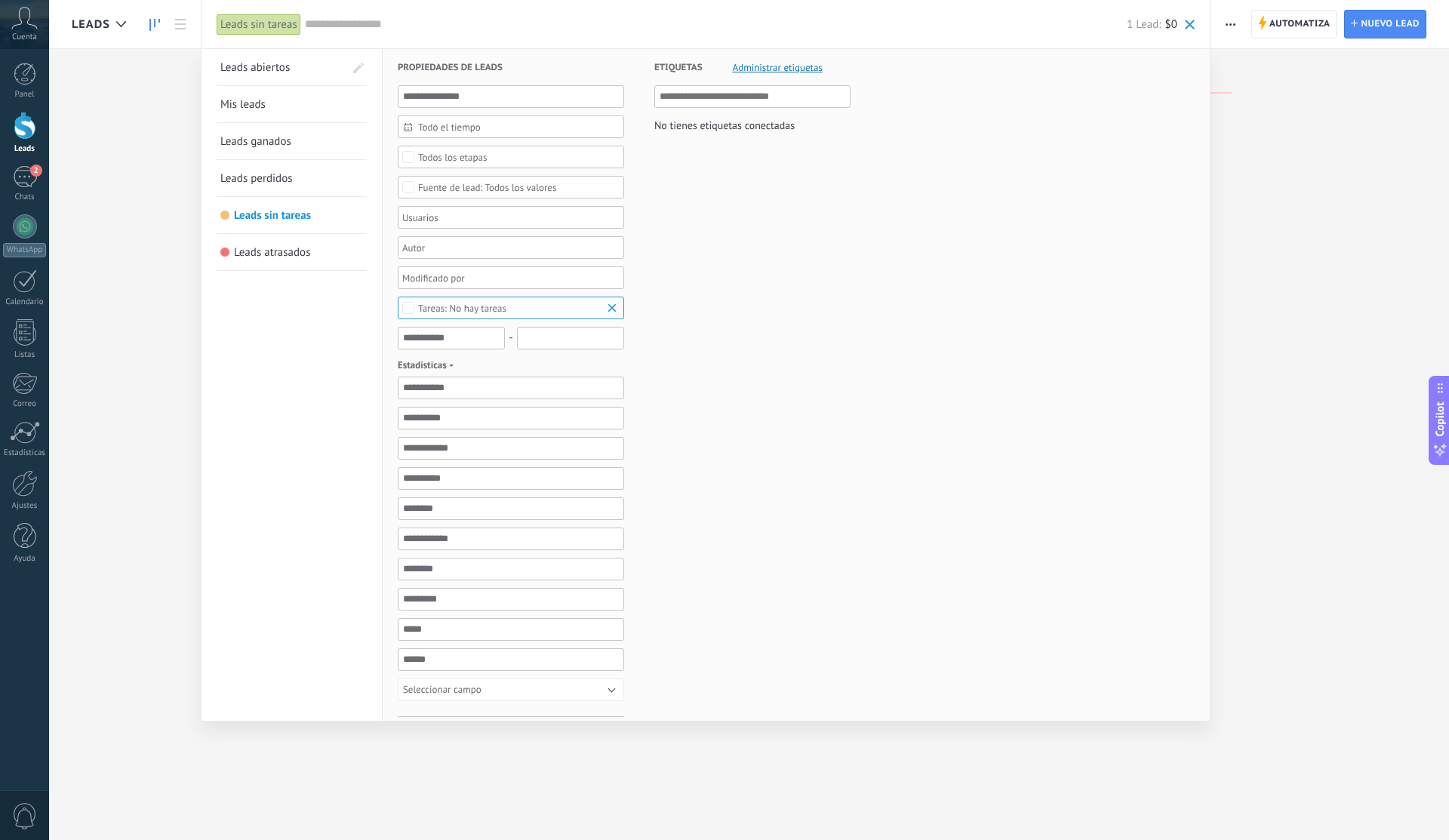
click at [1267, 101] on div at bounding box center [724, 420] width 1449 height 840
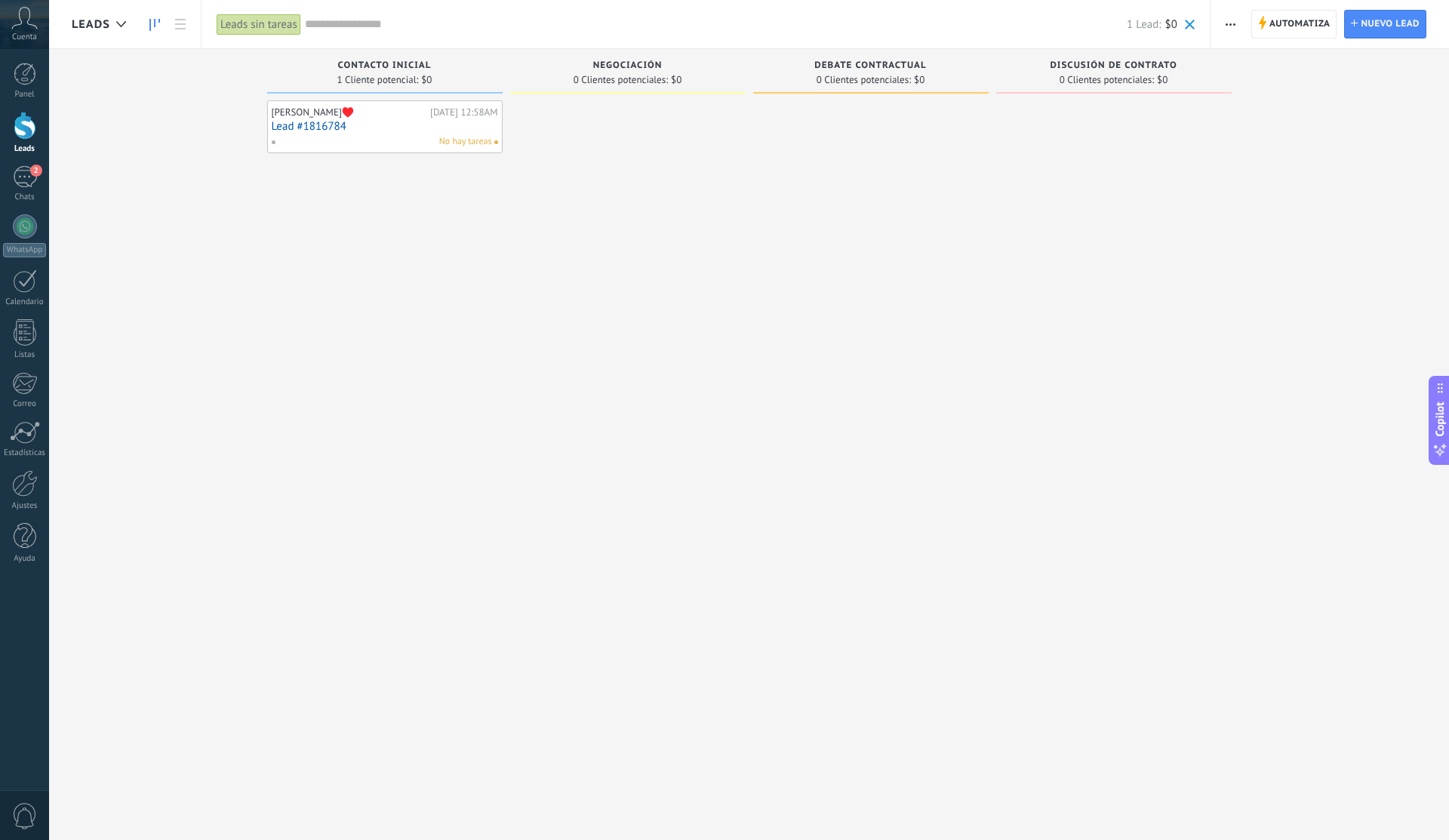
click at [16, 42] on div "Cuenta" at bounding box center [24, 24] width 49 height 49
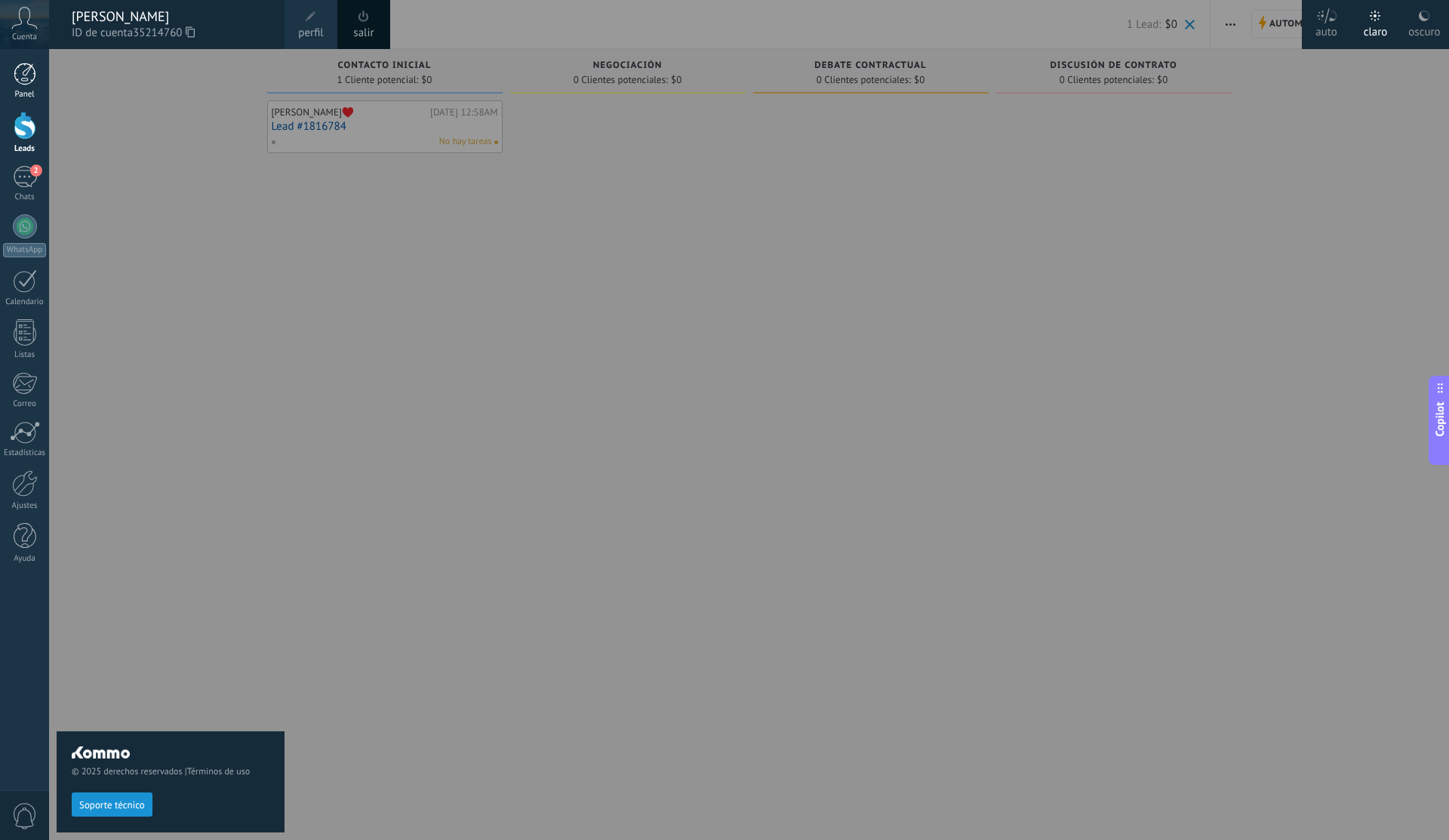
click at [27, 71] on div at bounding box center [24, 73] width 23 height 23
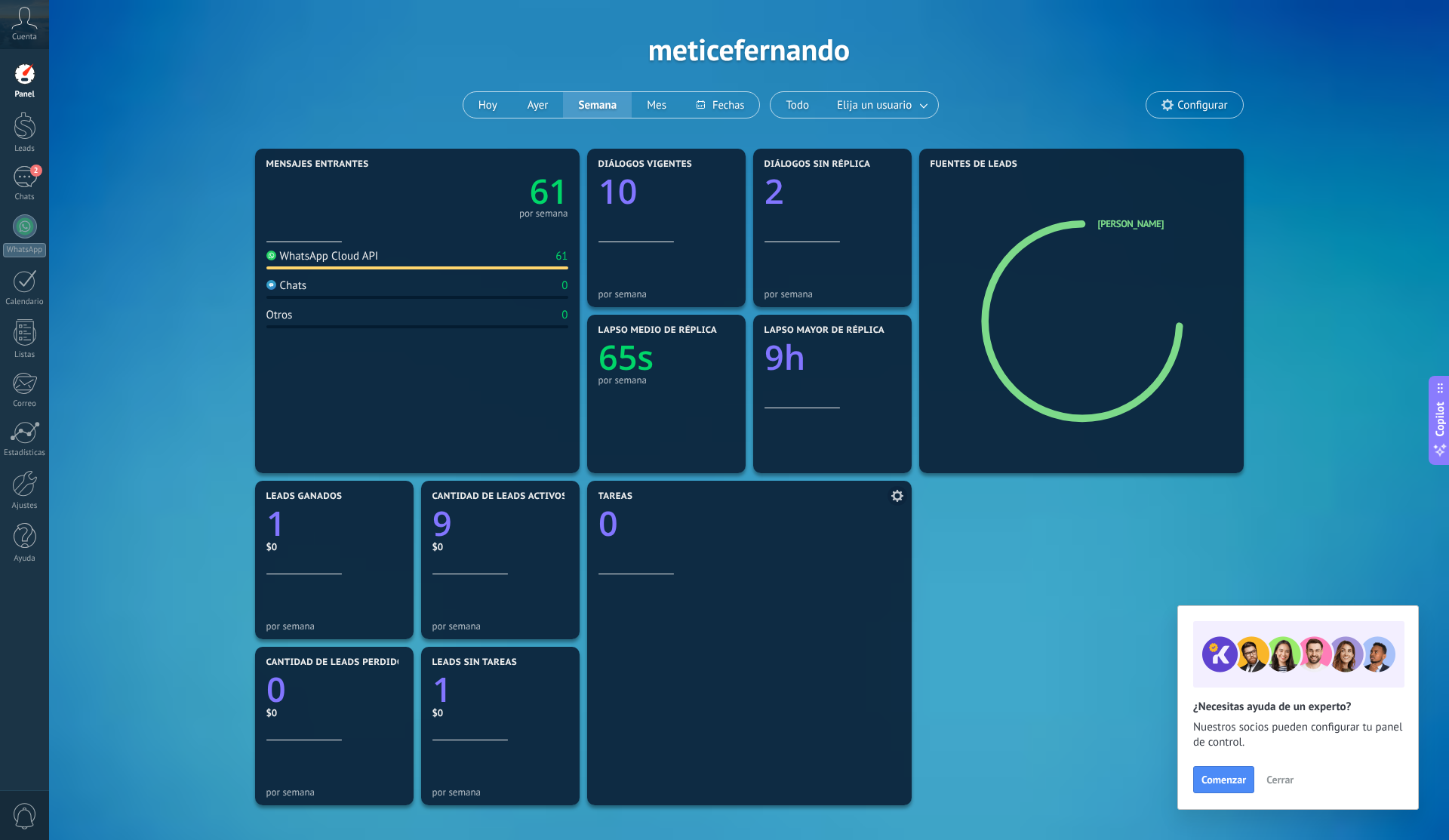
scroll to position [52, 0]
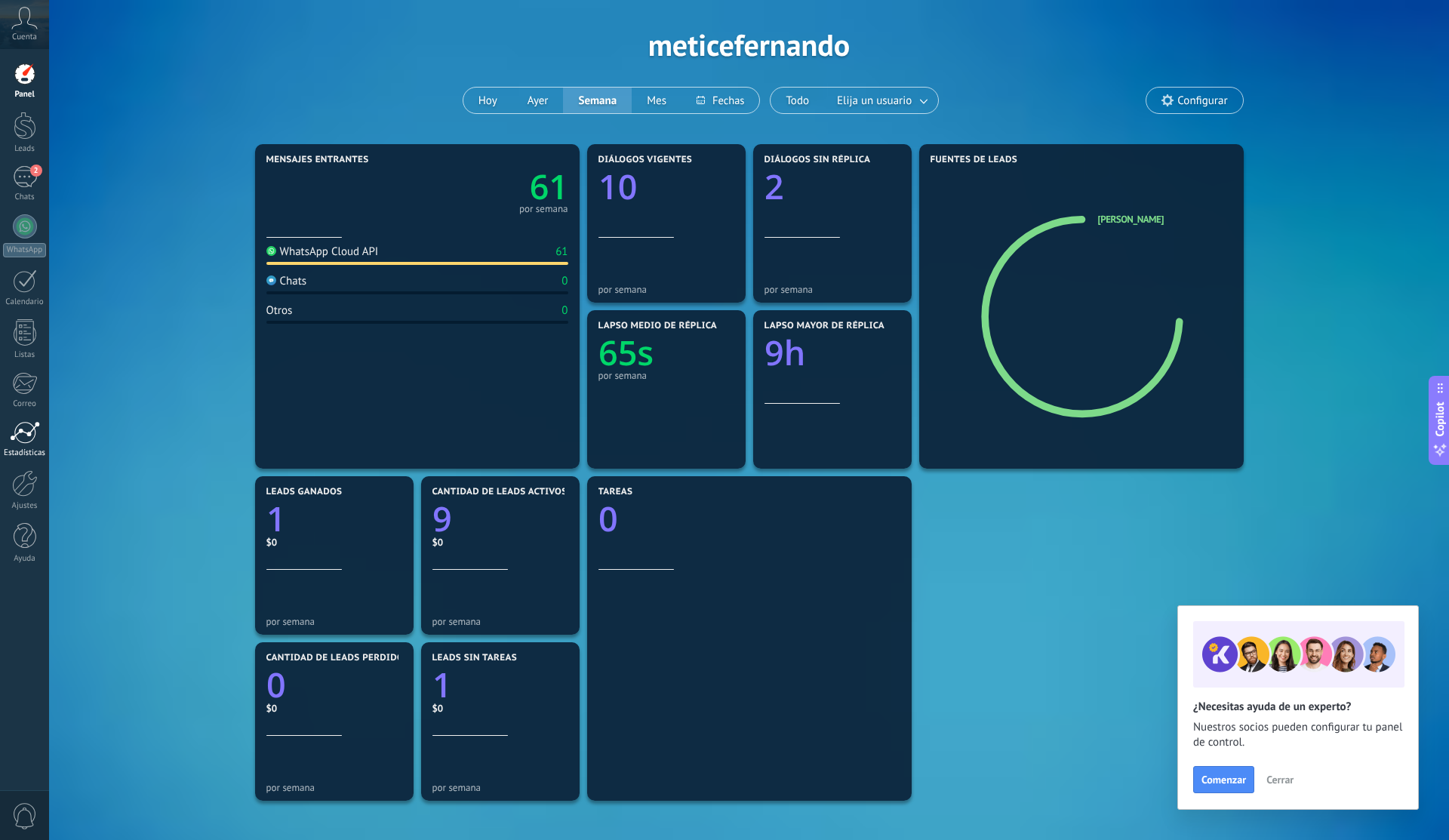
click at [16, 425] on div at bounding box center [25, 432] width 30 height 23
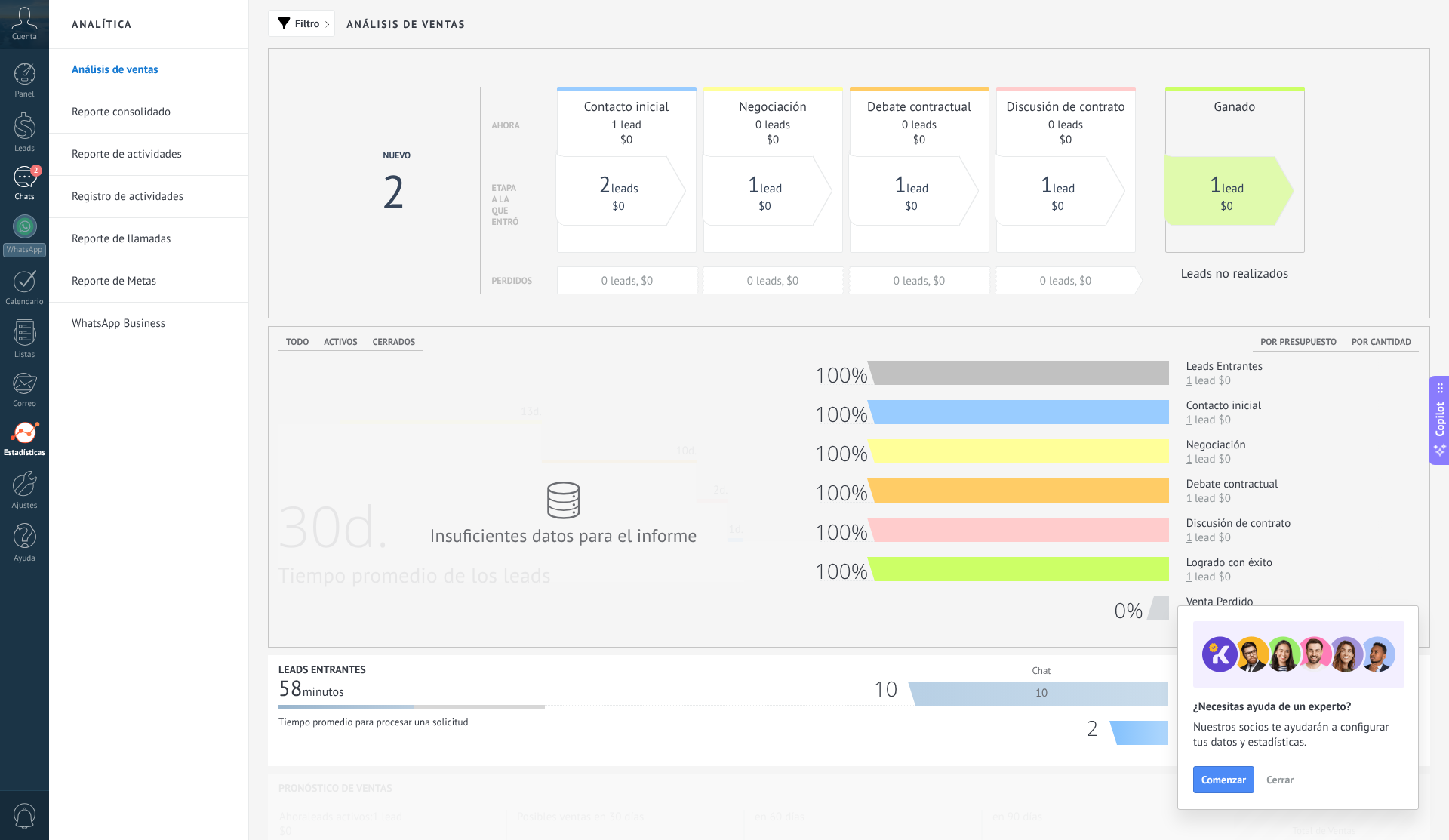
click at [18, 188] on link "2 Chats" at bounding box center [24, 184] width 49 height 36
